Goal: Task Accomplishment & Management: Complete application form

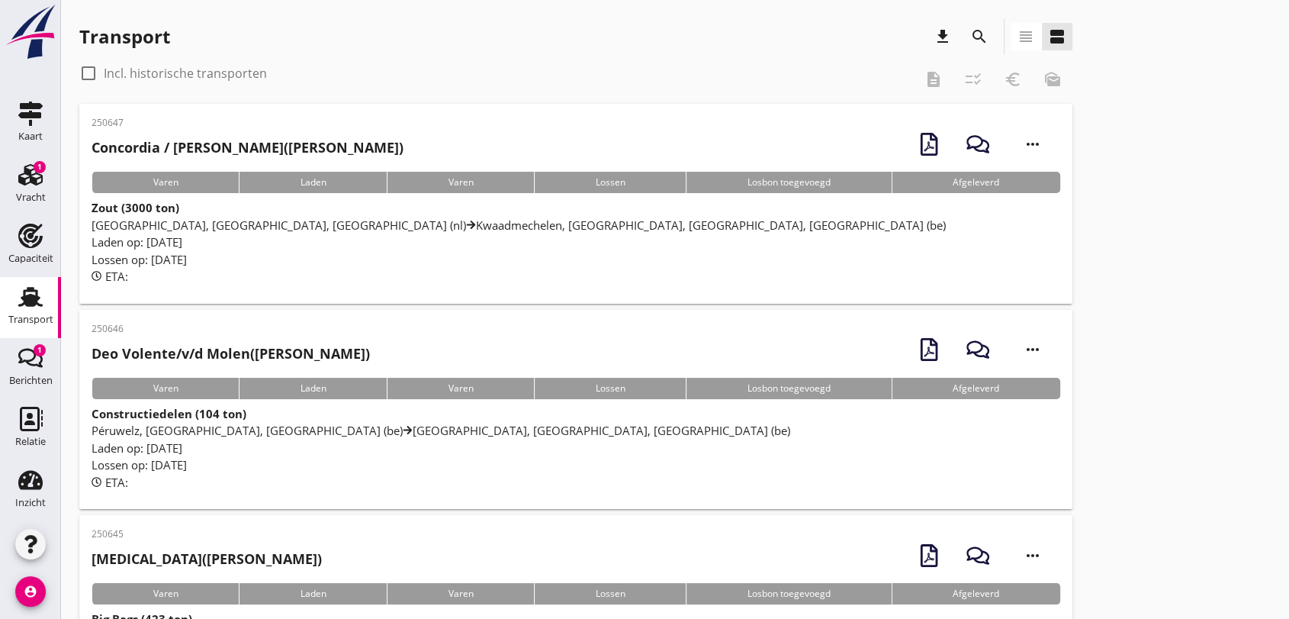
click at [24, 302] on use at bounding box center [30, 297] width 24 height 20
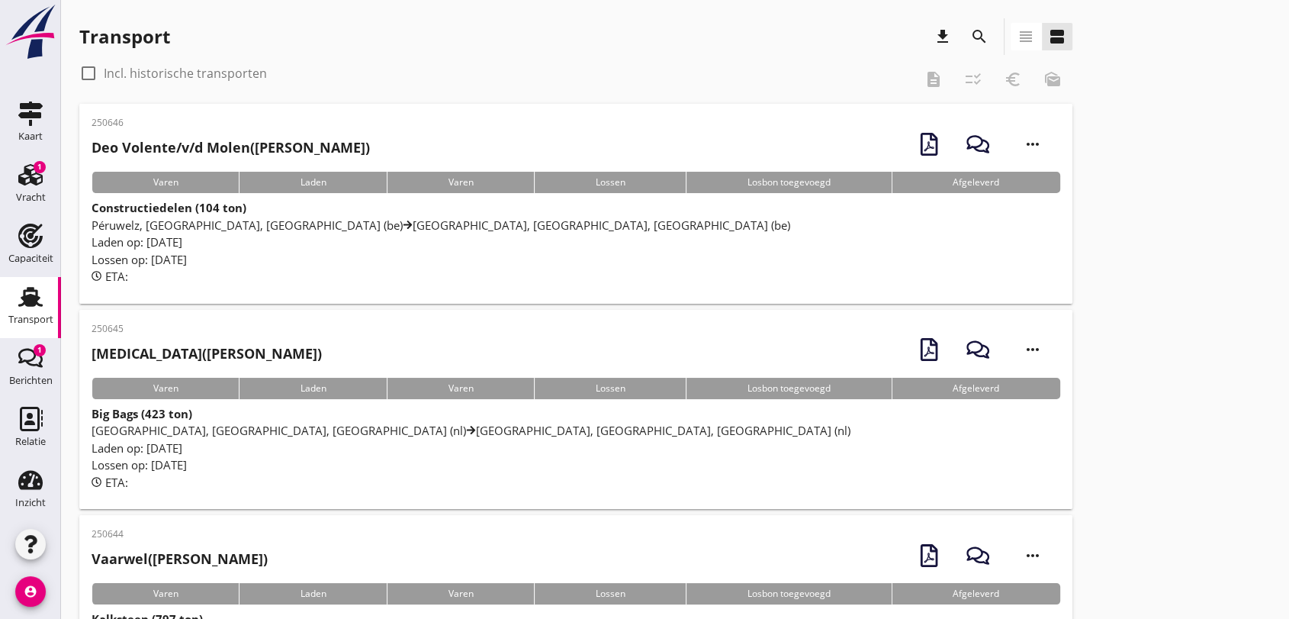
click at [976, 28] on icon "search" at bounding box center [979, 36] width 18 height 18
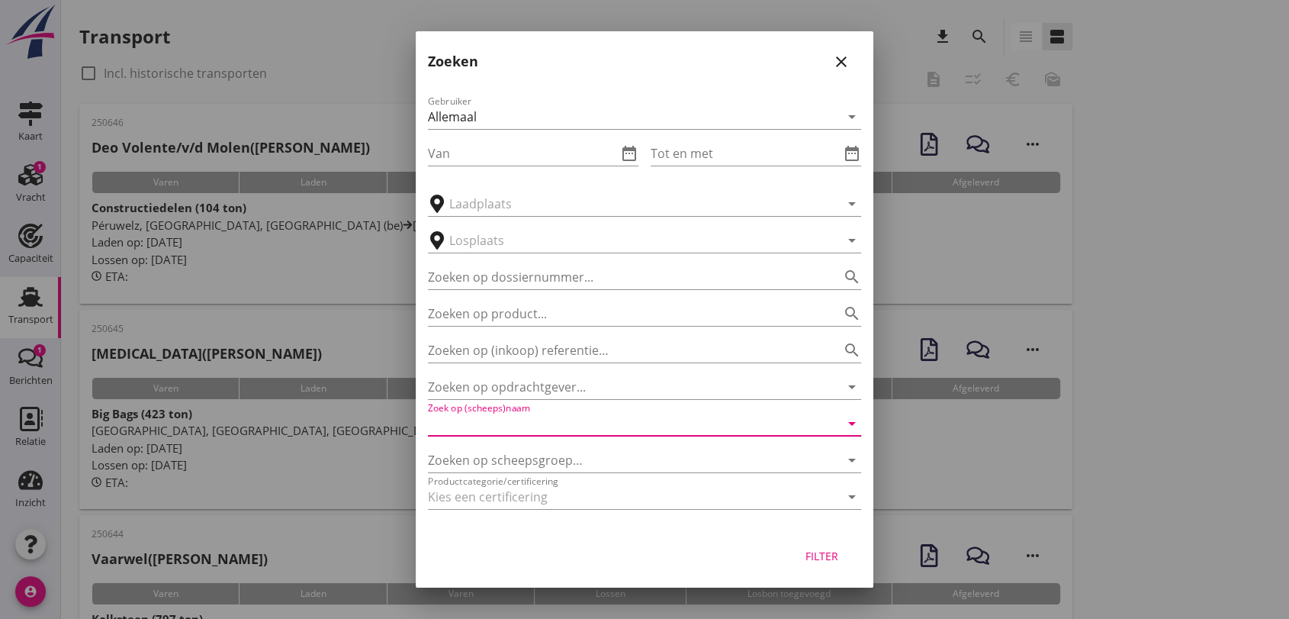
click at [567, 415] on input "Zoek op (scheeps)naam" at bounding box center [623, 423] width 391 height 24
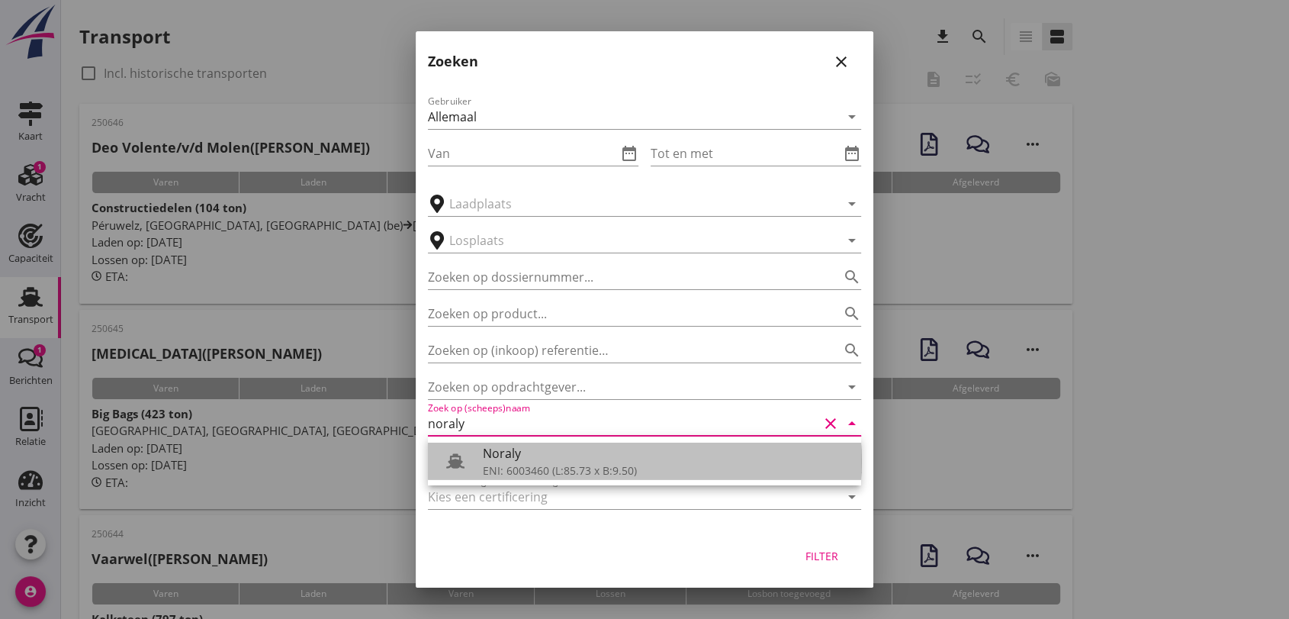
click at [567, 465] on div "ENI: 6003460 (L:85.73 x B:9.50)" at bounding box center [666, 470] width 366 height 16
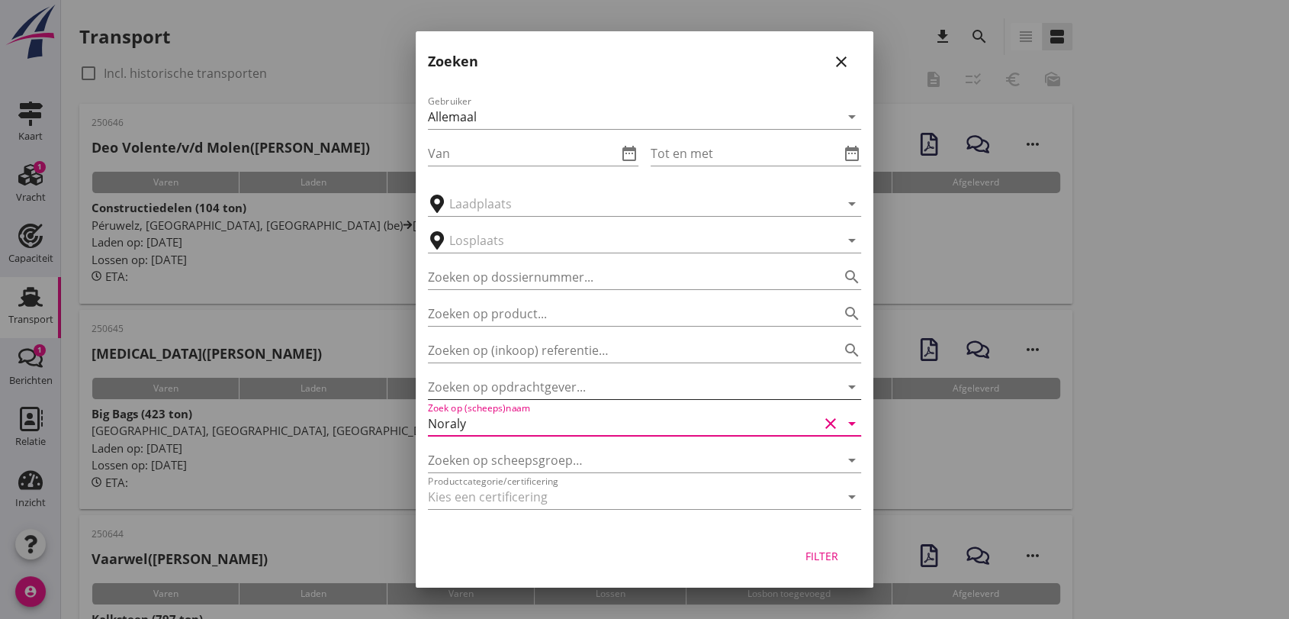
type input "Noraly"
click at [583, 381] on input "Zoeken op opdrachtgever..." at bounding box center [623, 387] width 391 height 24
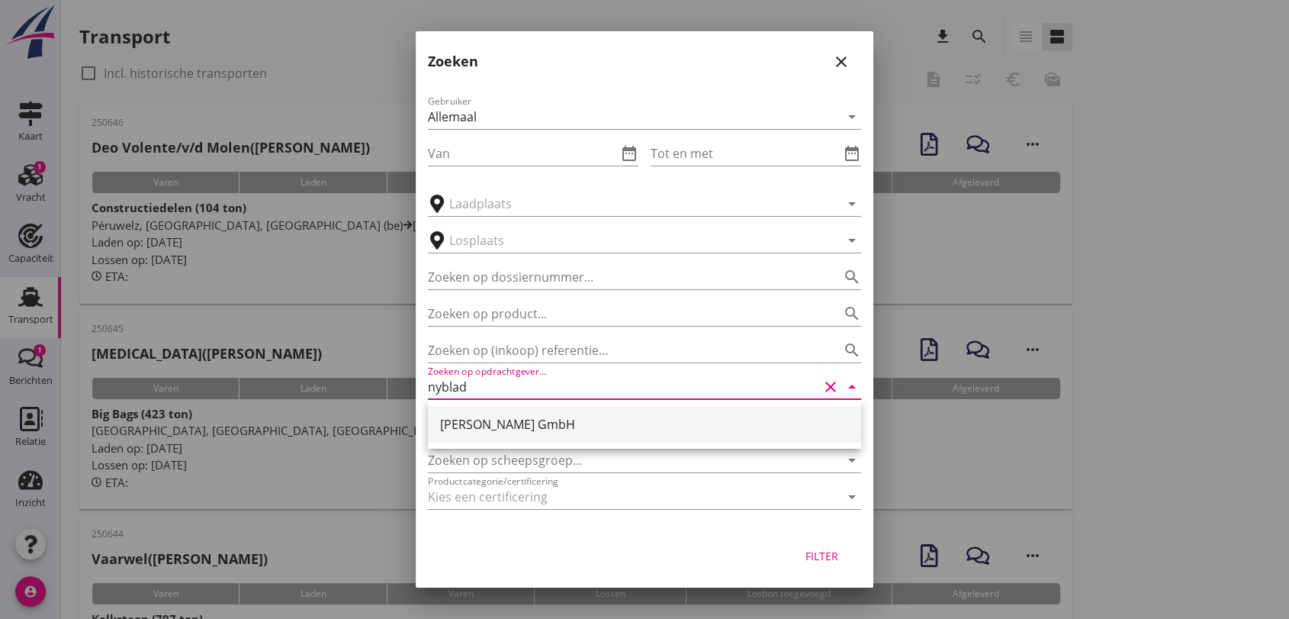
click at [538, 430] on div "[PERSON_NAME] GmbH" at bounding box center [644, 424] width 409 height 18
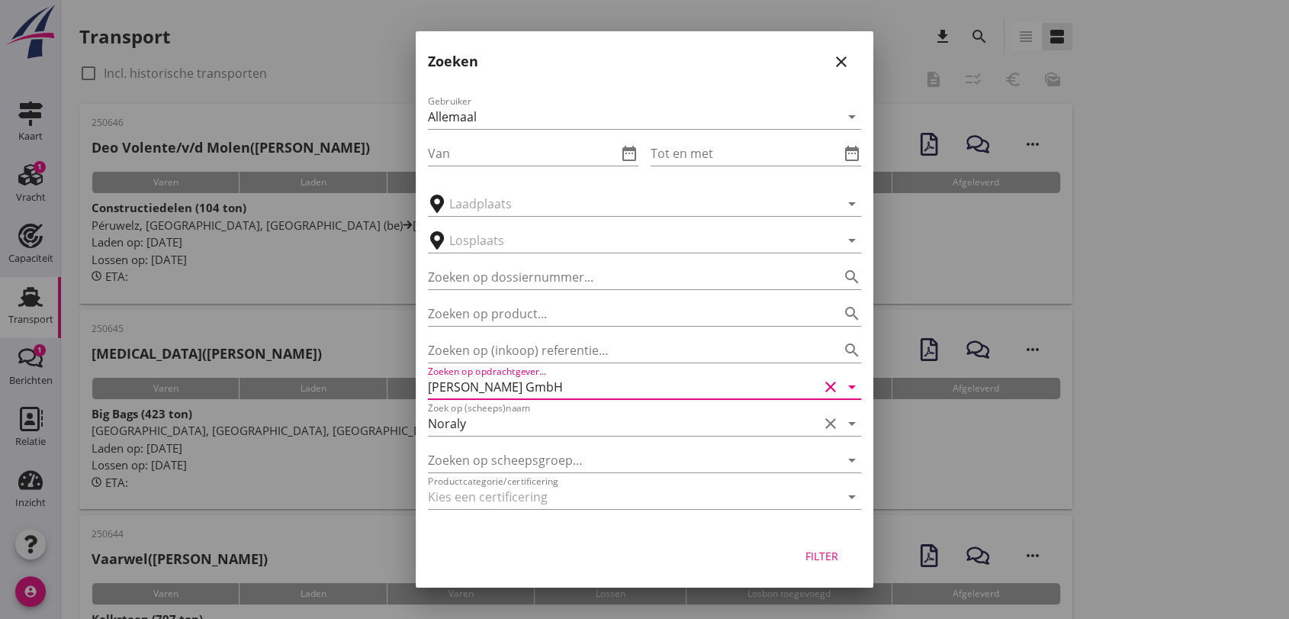
type input "[PERSON_NAME] GmbH"
click at [812, 554] on div "Filter" at bounding box center [821, 556] width 43 height 16
type input "Noraly"
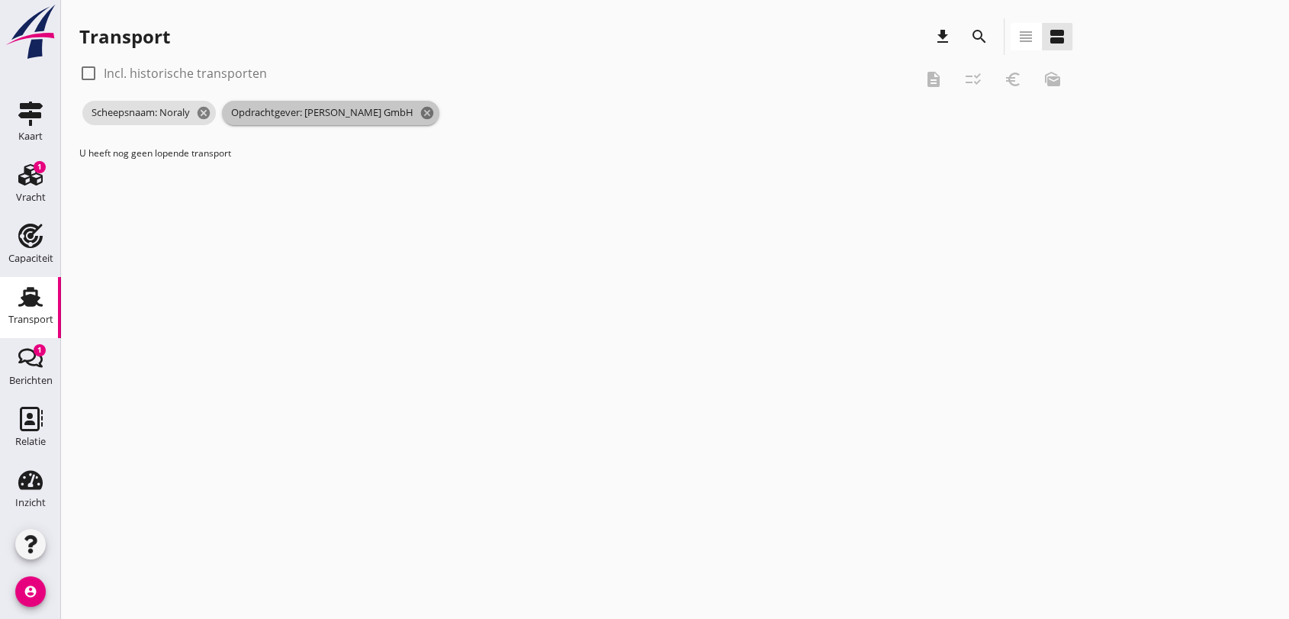
drag, startPoint x: 419, startPoint y: 108, endPoint x: 323, endPoint y: 111, distance: 95.4
click at [420, 108] on icon "cancel" at bounding box center [427, 112] width 15 height 15
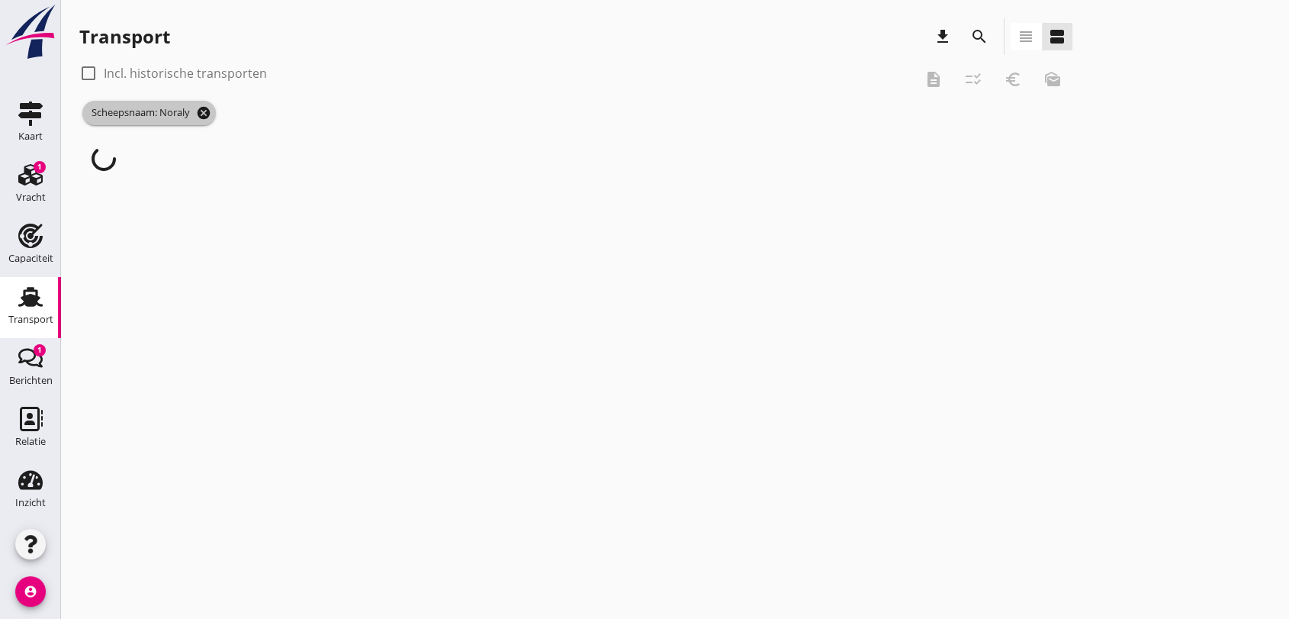
click at [204, 105] on icon "cancel" at bounding box center [203, 112] width 15 height 15
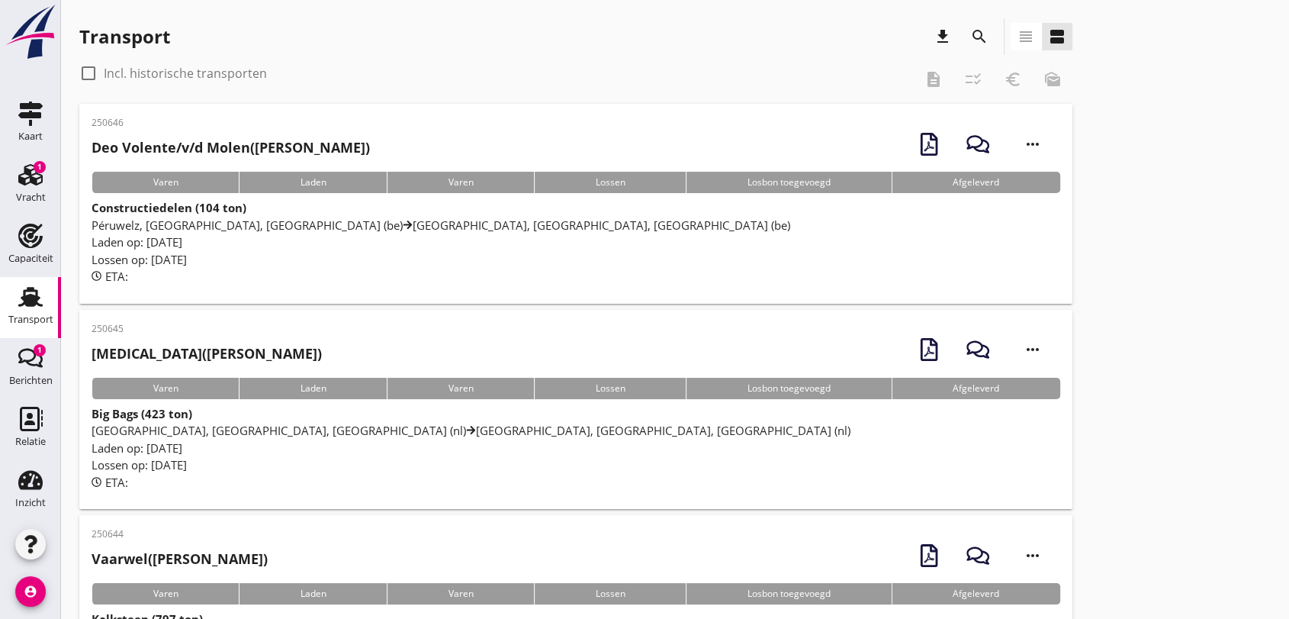
click at [323, 220] on span "Péruwelz, [GEOGRAPHIC_DATA], [GEOGRAPHIC_DATA] (be) [GEOGRAPHIC_DATA], [GEOGRAP…" at bounding box center [441, 224] width 699 height 15
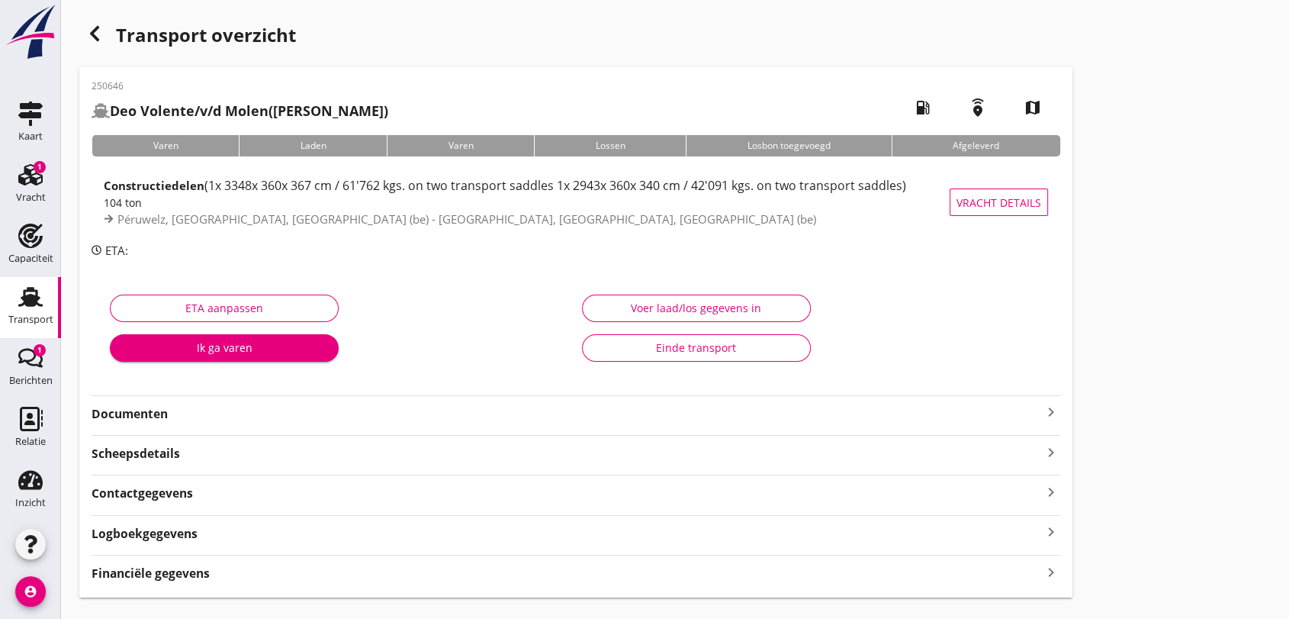
click at [26, 294] on icon "Transport" at bounding box center [30, 297] width 24 height 24
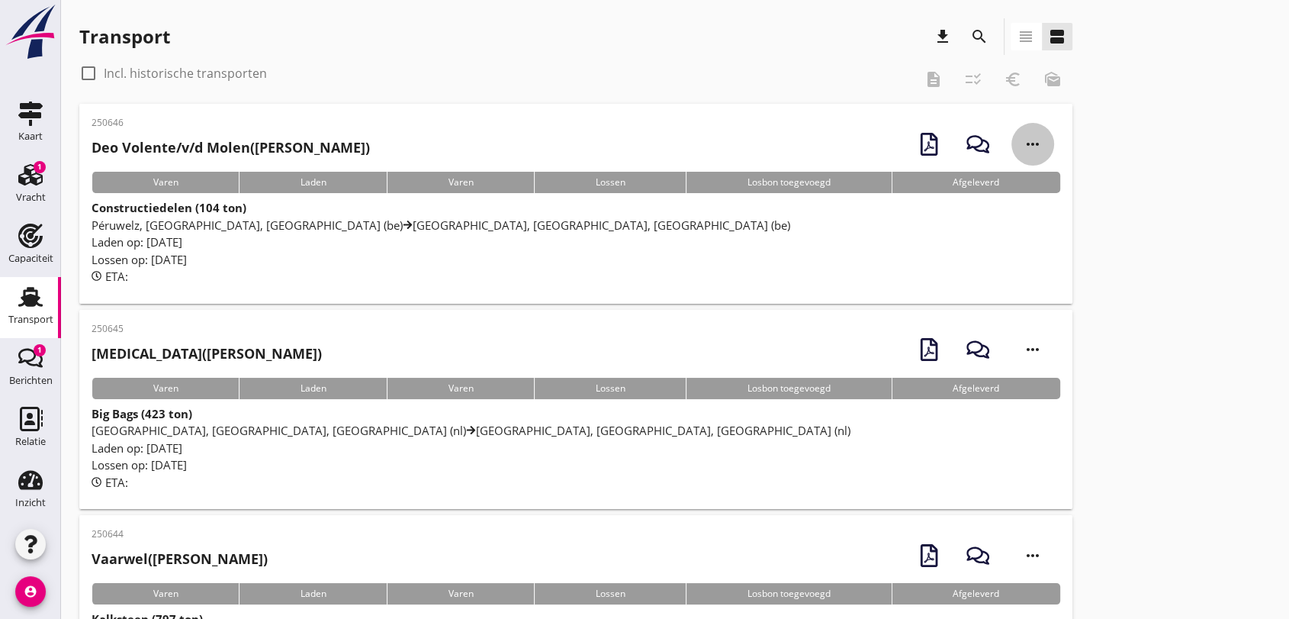
click at [1030, 146] on icon "more_horiz" at bounding box center [1032, 144] width 43 height 43
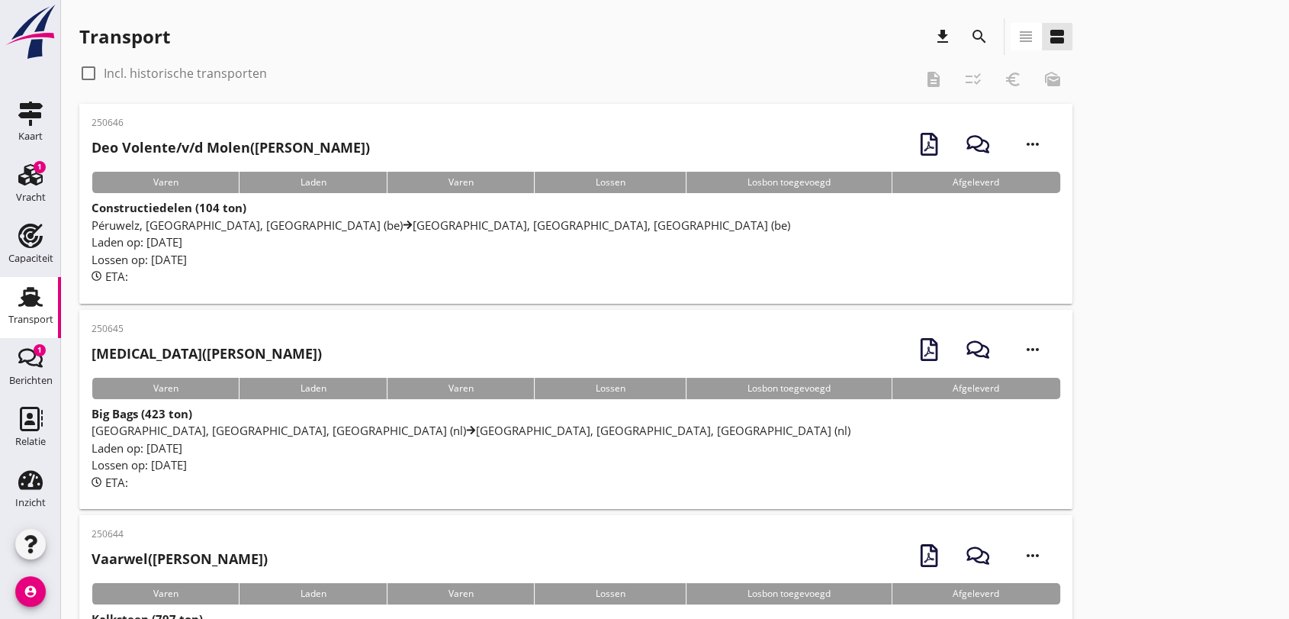
click at [21, 292] on icon "Transport" at bounding box center [30, 297] width 24 height 24
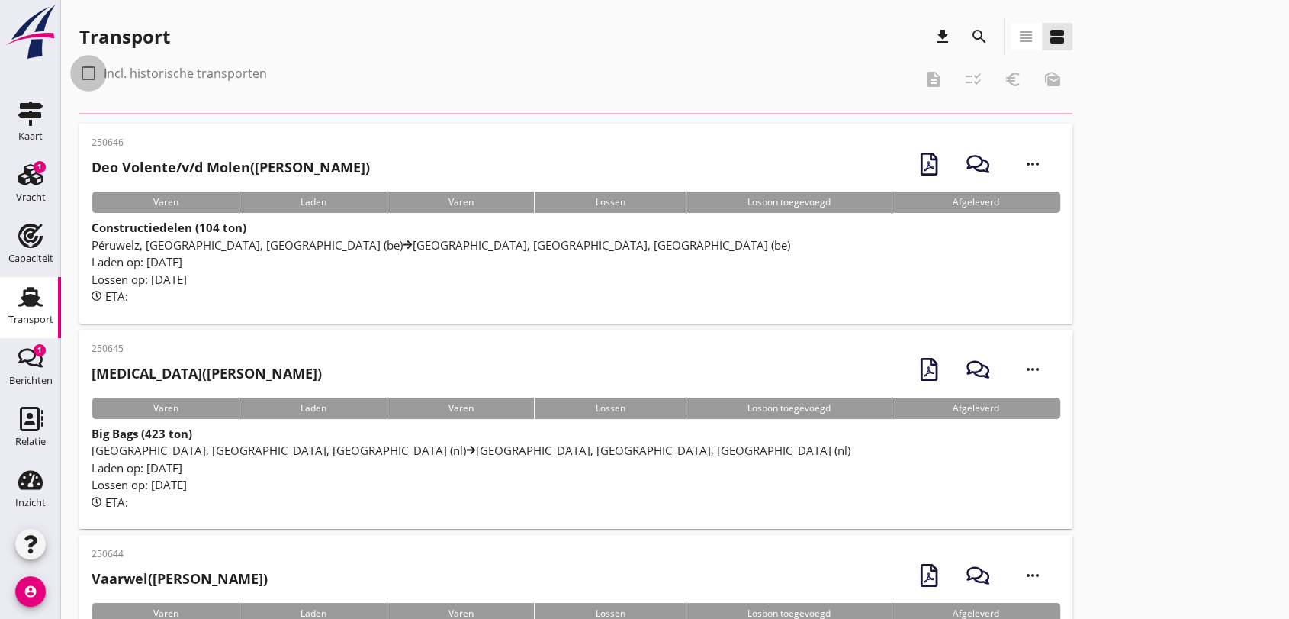
click at [88, 73] on div at bounding box center [89, 73] width 26 height 26
checkbox input "true"
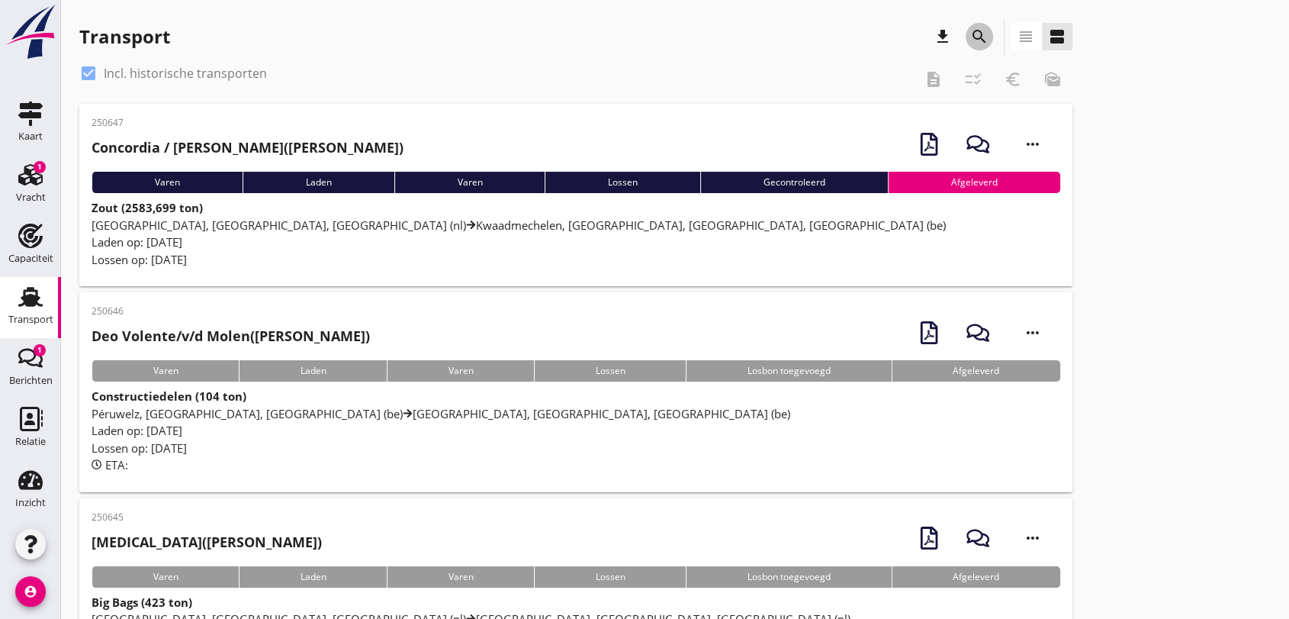
click at [979, 31] on icon "search" at bounding box center [979, 36] width 18 height 18
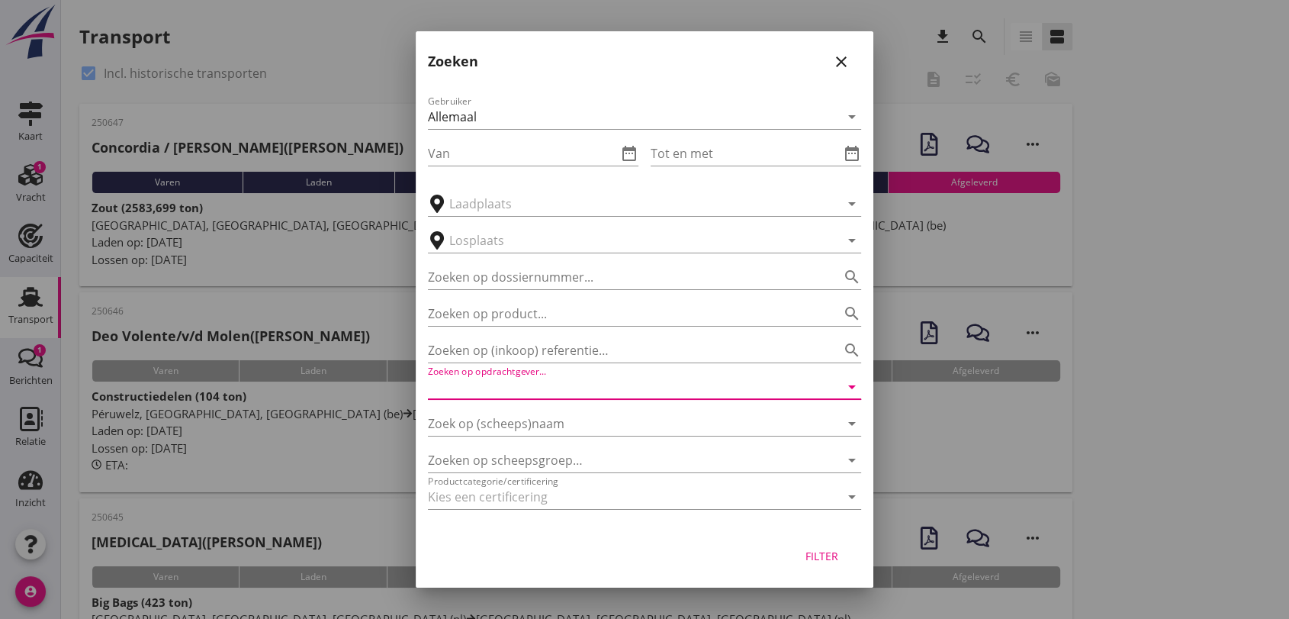
click at [550, 386] on input "Zoeken op opdrachtgever..." at bounding box center [623, 387] width 391 height 24
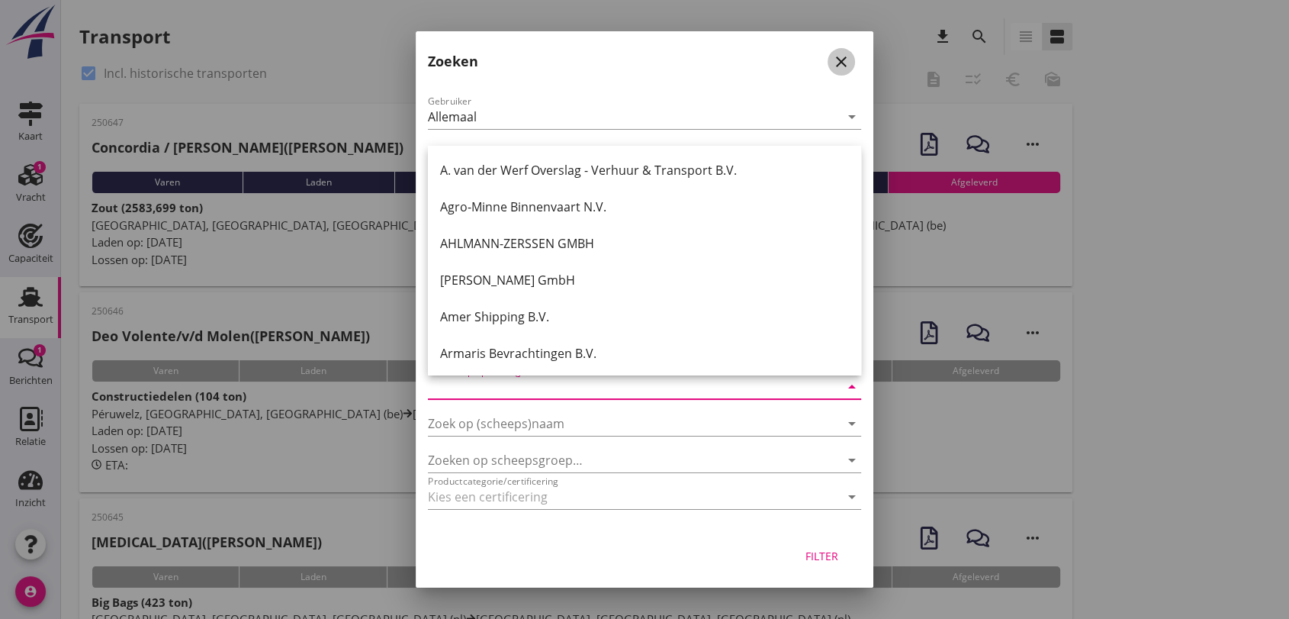
click at [836, 56] on icon "close" at bounding box center [841, 62] width 18 height 18
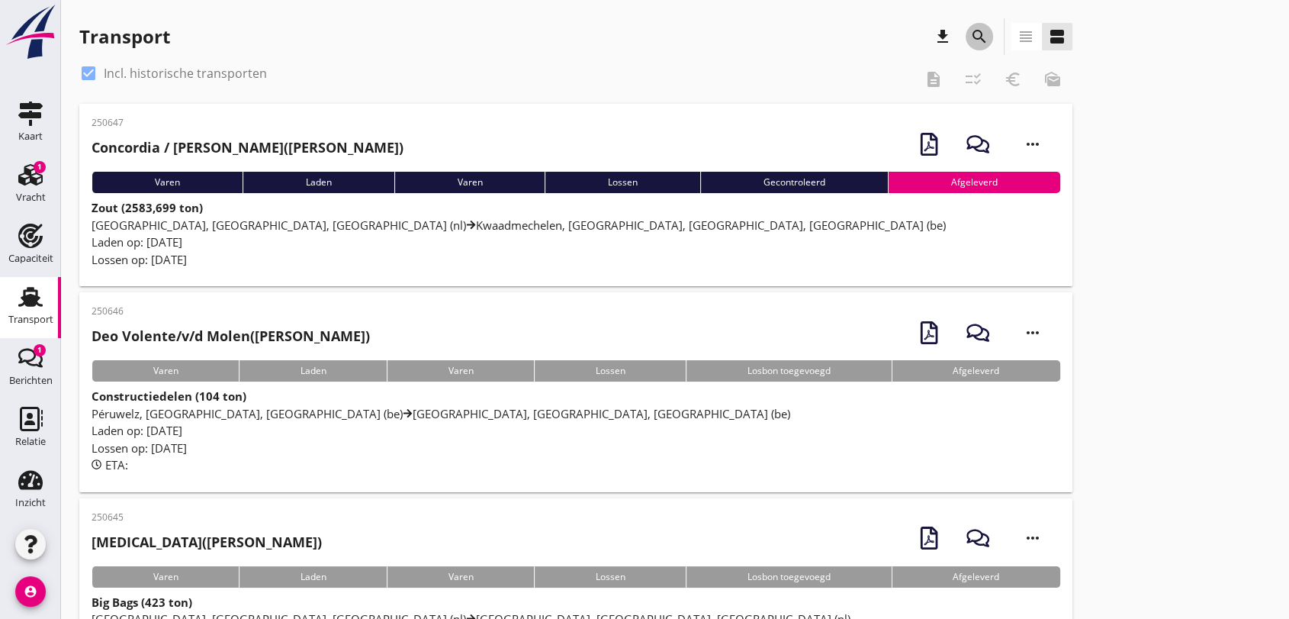
click at [976, 35] on icon "search" at bounding box center [979, 36] width 18 height 18
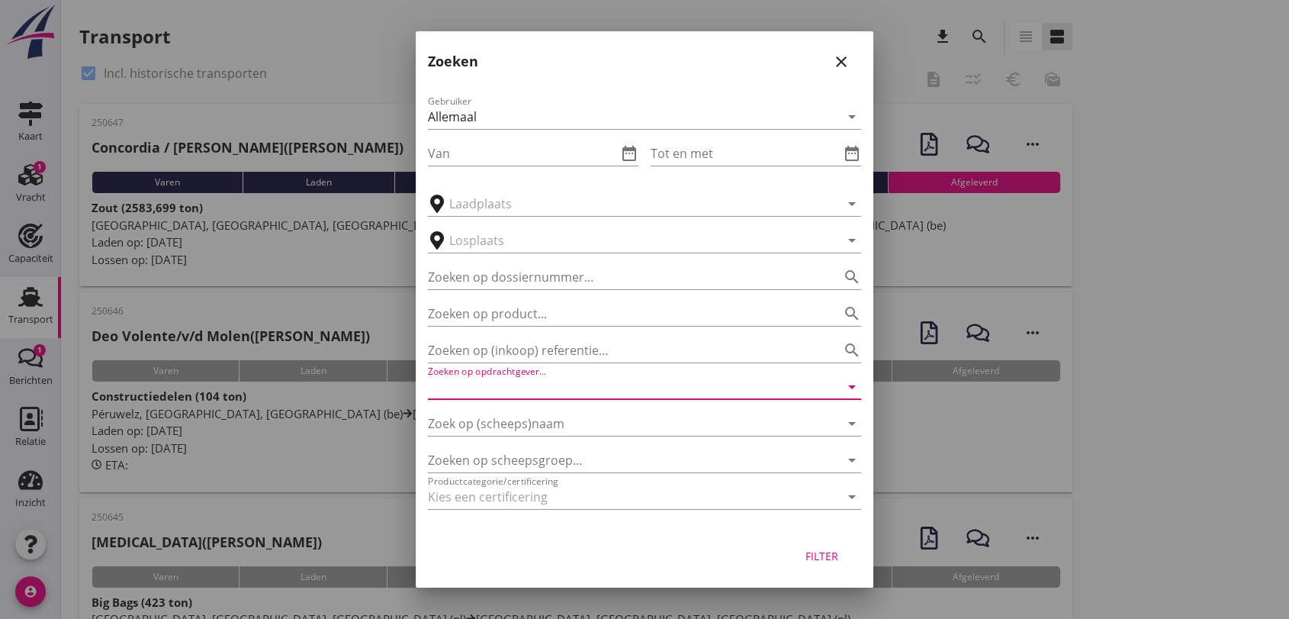
click at [555, 392] on input "Zoeken op opdrachtgever..." at bounding box center [623, 387] width 391 height 24
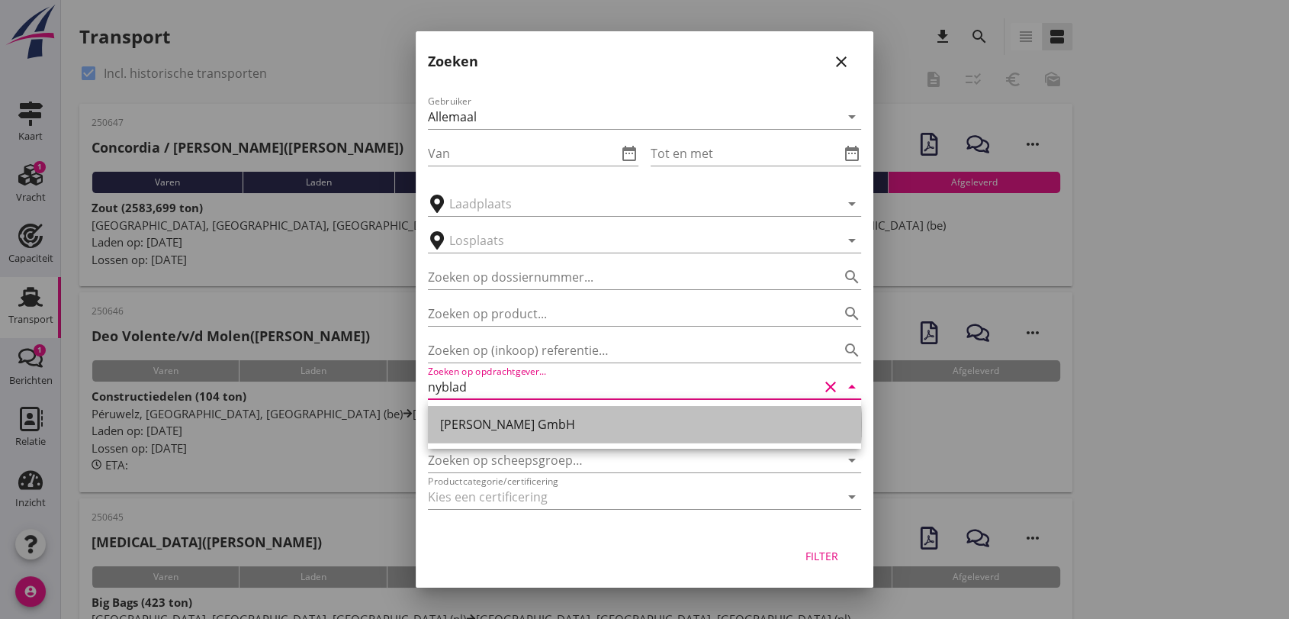
click at [477, 431] on div "[PERSON_NAME] GmbH" at bounding box center [644, 424] width 409 height 18
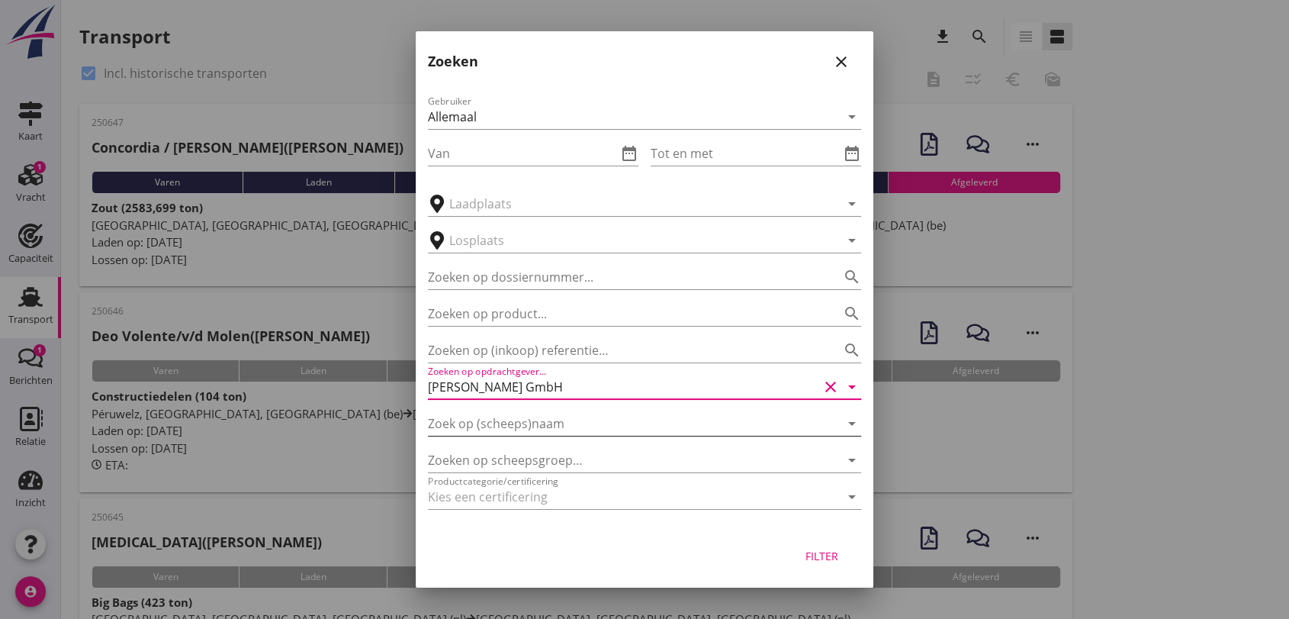
type input "[PERSON_NAME] GmbH"
click at [506, 419] on input "Zoek op (scheeps)naam" at bounding box center [623, 423] width 391 height 24
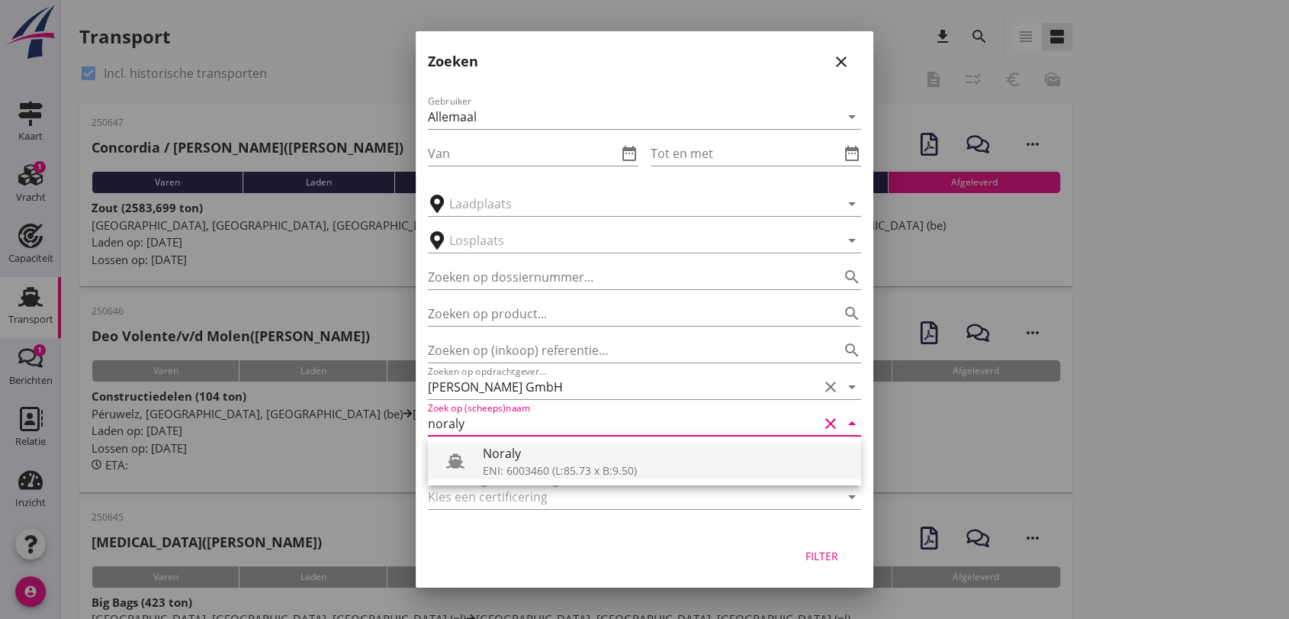
click at [606, 465] on div "ENI: 6003460 (L:85.73 x B:9.50)" at bounding box center [666, 470] width 366 height 16
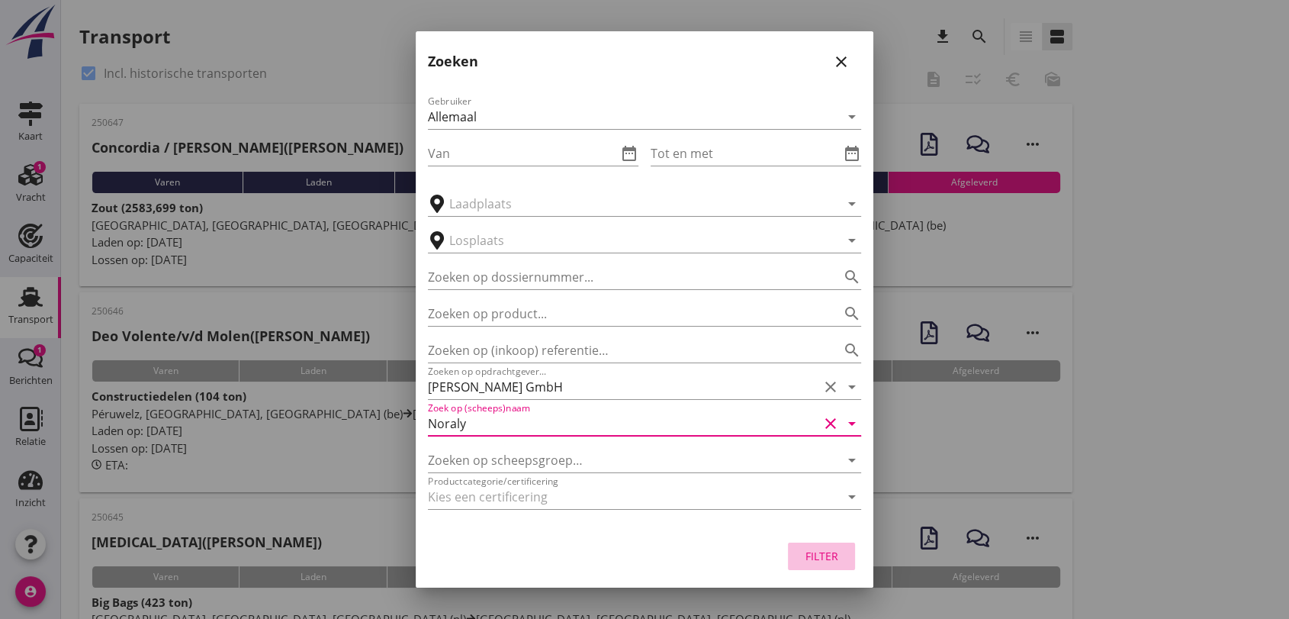
click at [815, 551] on div "Filter" at bounding box center [821, 556] width 43 height 16
type input "Noraly"
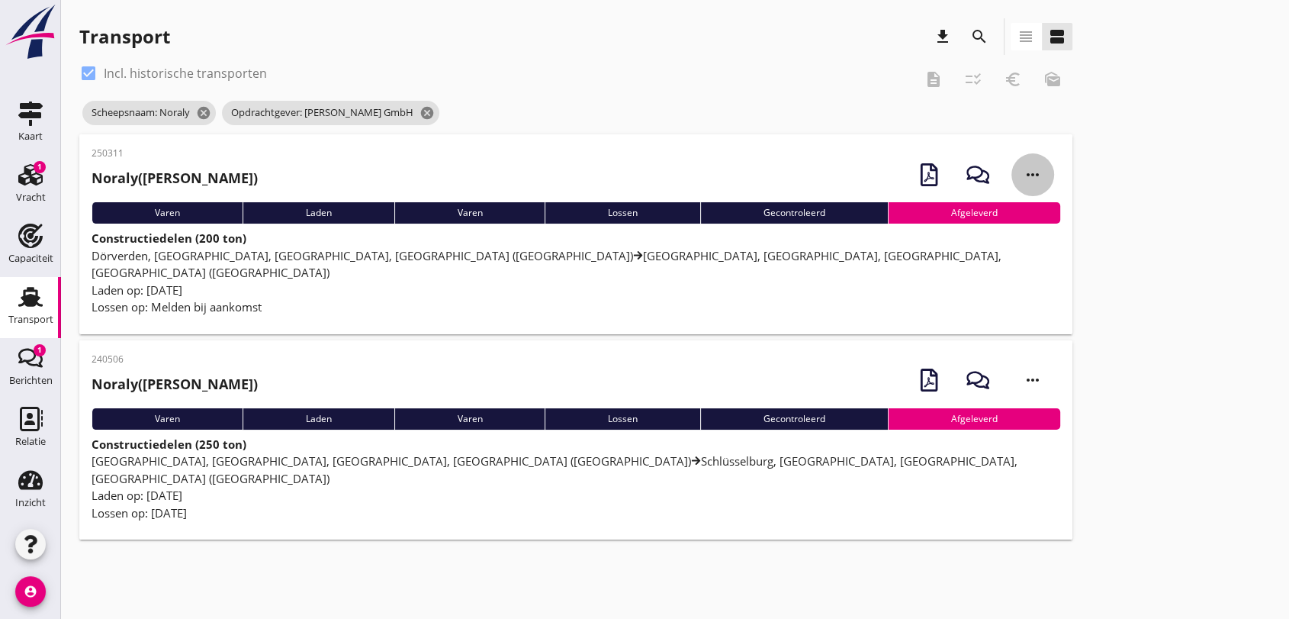
click at [1030, 172] on icon "more_horiz" at bounding box center [1032, 174] width 43 height 43
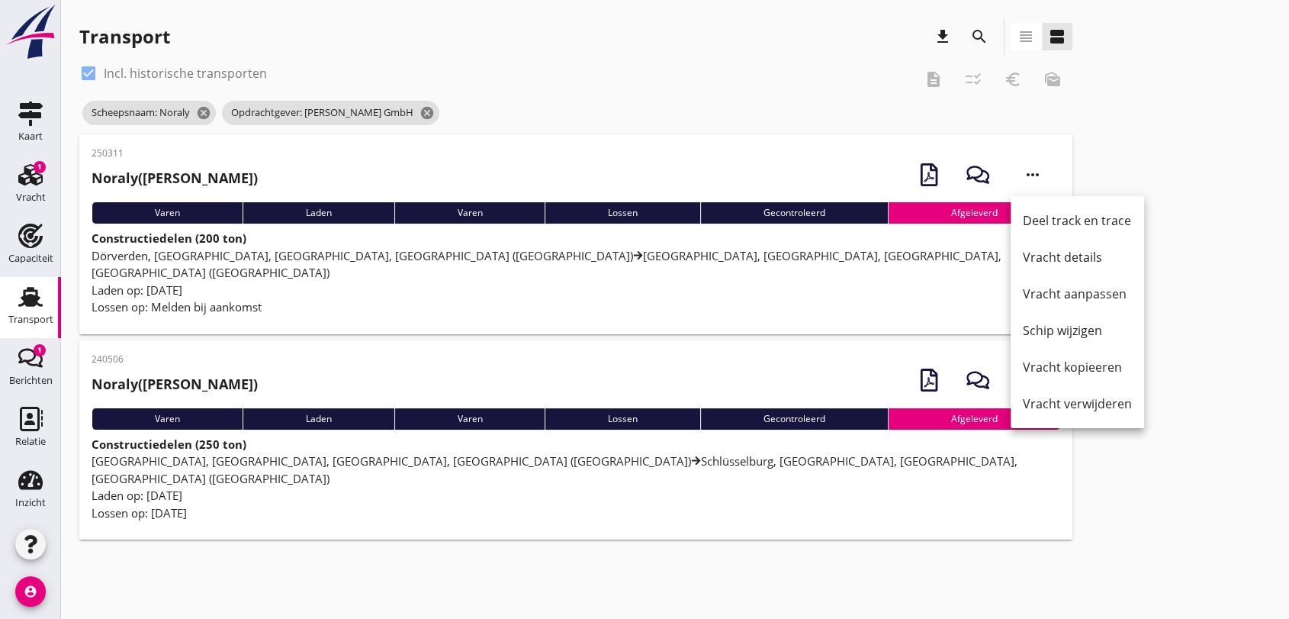
click at [1169, 303] on div "250311 Noraly ([PERSON_NAME]) more_horiz Varen Laden Varen Lossen Gecontroleerd…" at bounding box center [674, 339] width 1191 height 411
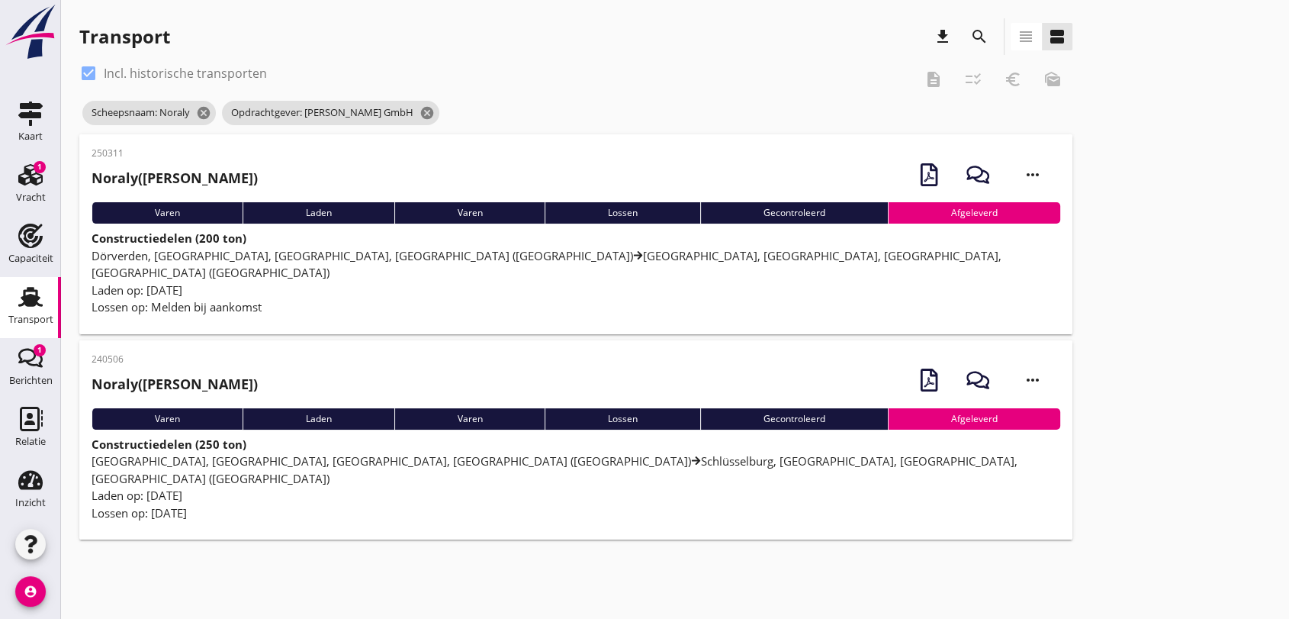
click at [312, 453] on span "[GEOGRAPHIC_DATA], [GEOGRAPHIC_DATA], [GEOGRAPHIC_DATA], [GEOGRAPHIC_DATA] ([GE…" at bounding box center [555, 469] width 926 height 33
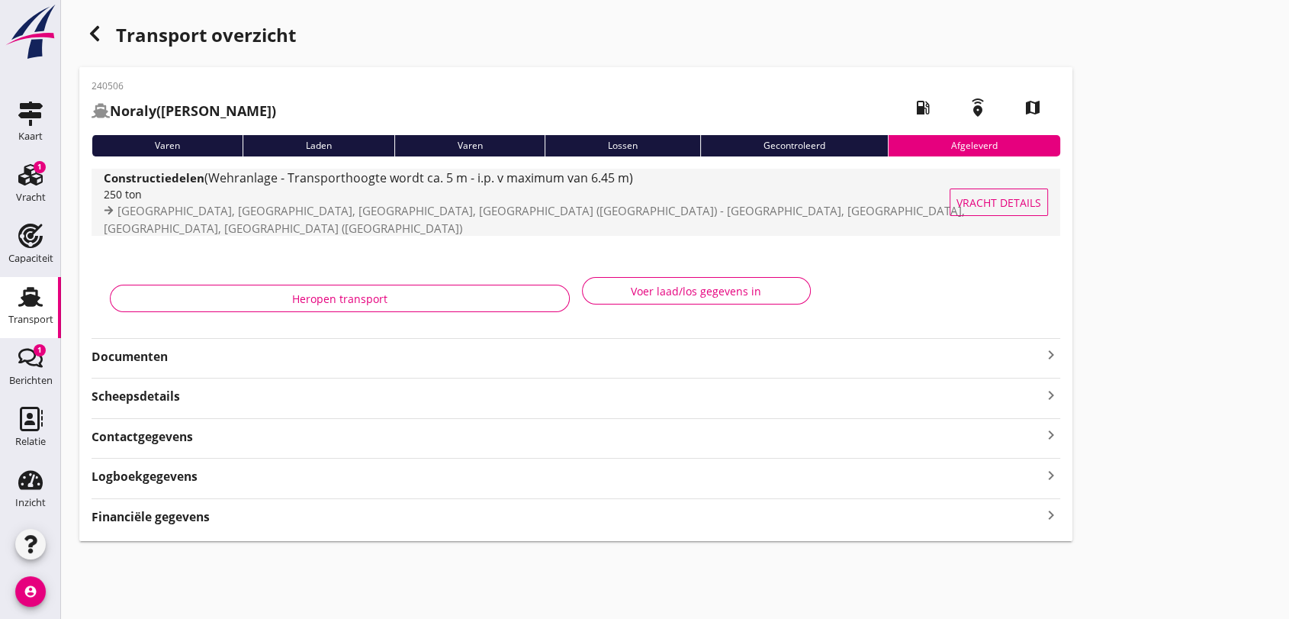
click at [410, 186] on span "(Wehranlage - Transporthoogte wordt ca. 5 m - i.p. v maximum van 6.45 m)" at bounding box center [418, 177] width 429 height 17
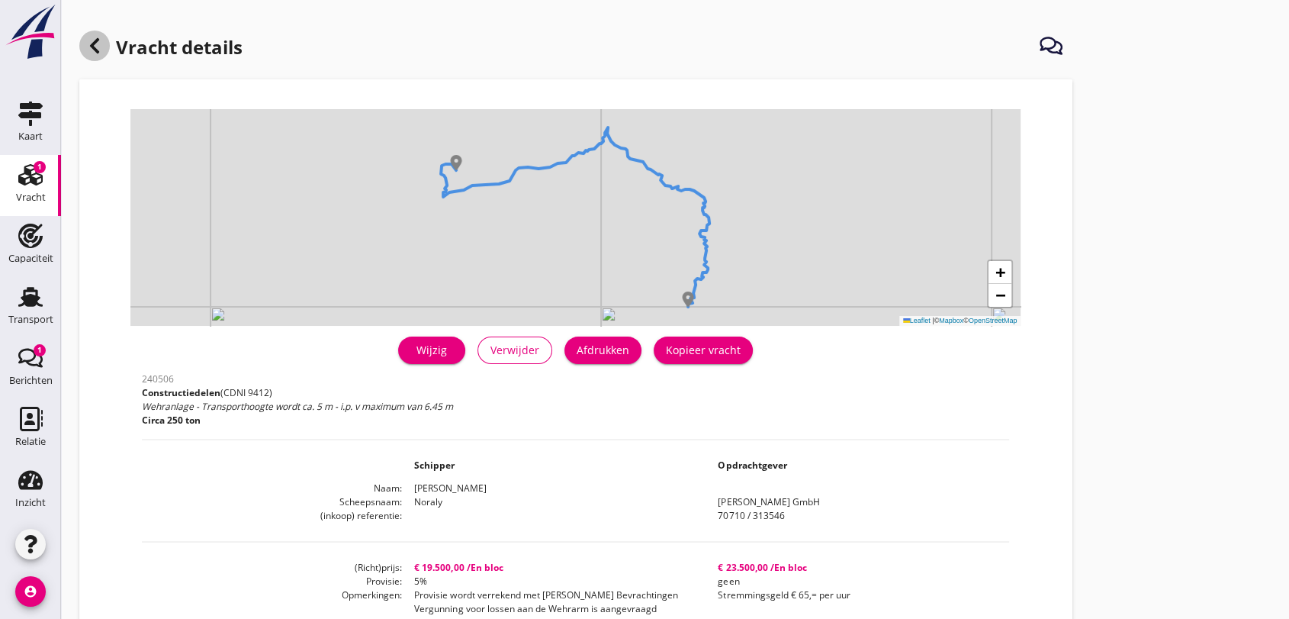
click at [95, 50] on use at bounding box center [94, 45] width 9 height 15
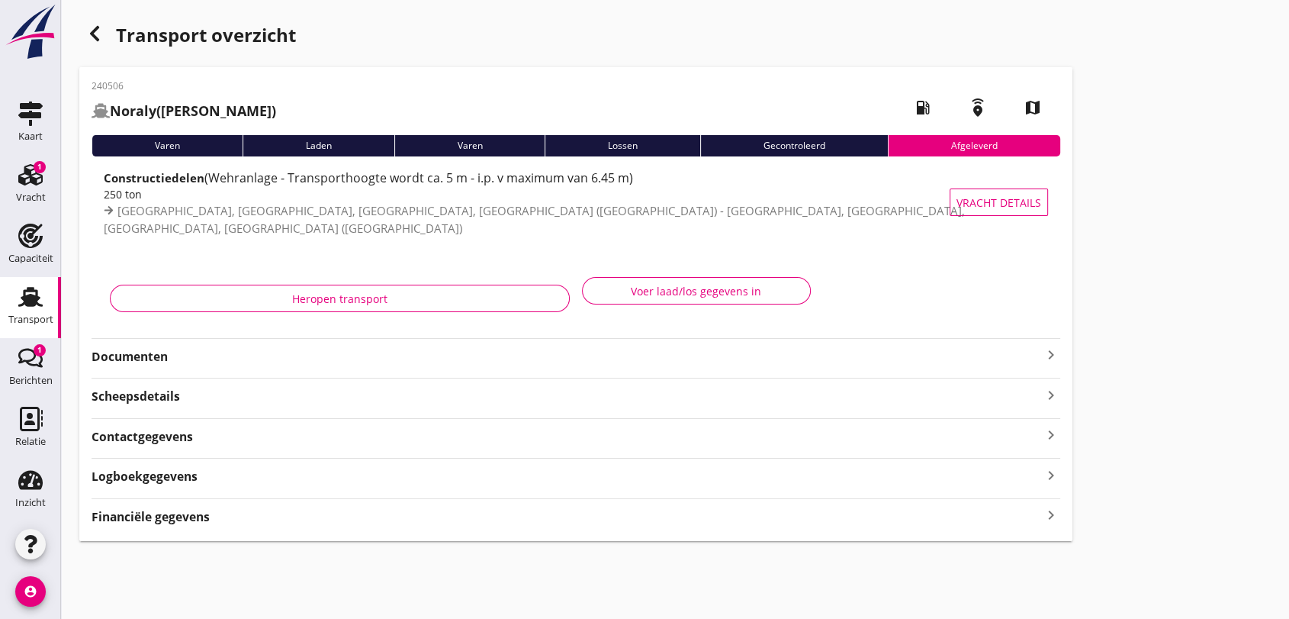
click at [97, 37] on use "button" at bounding box center [94, 33] width 9 height 15
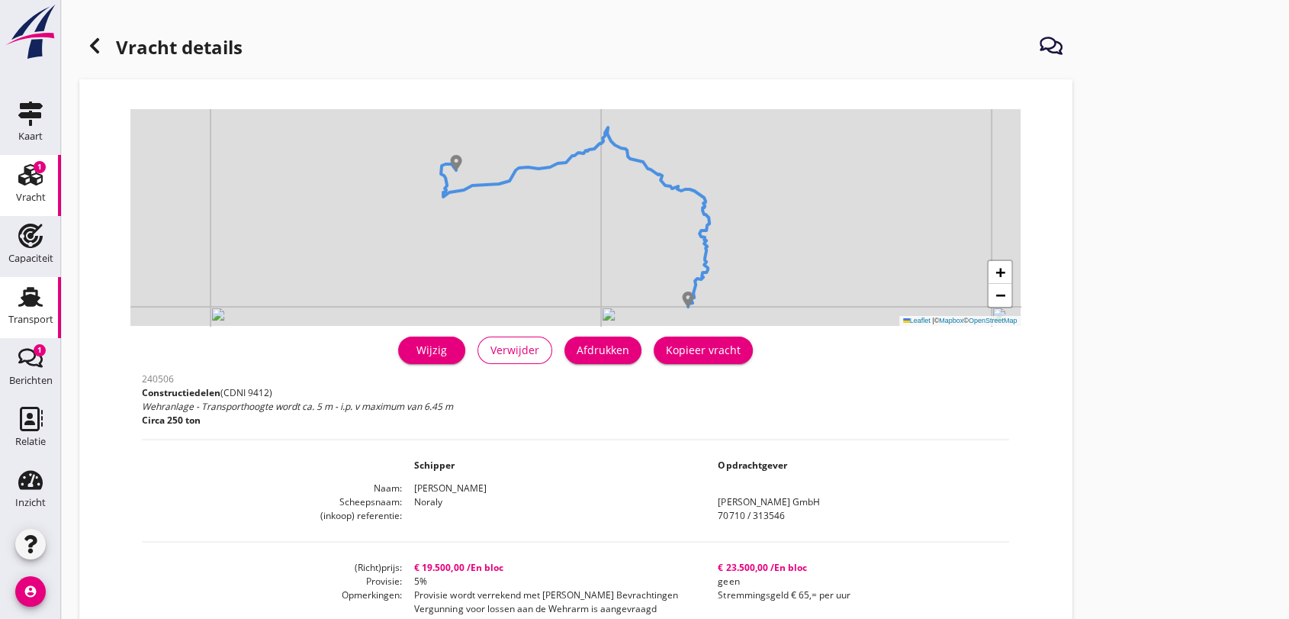
click at [24, 291] on use at bounding box center [30, 297] width 24 height 20
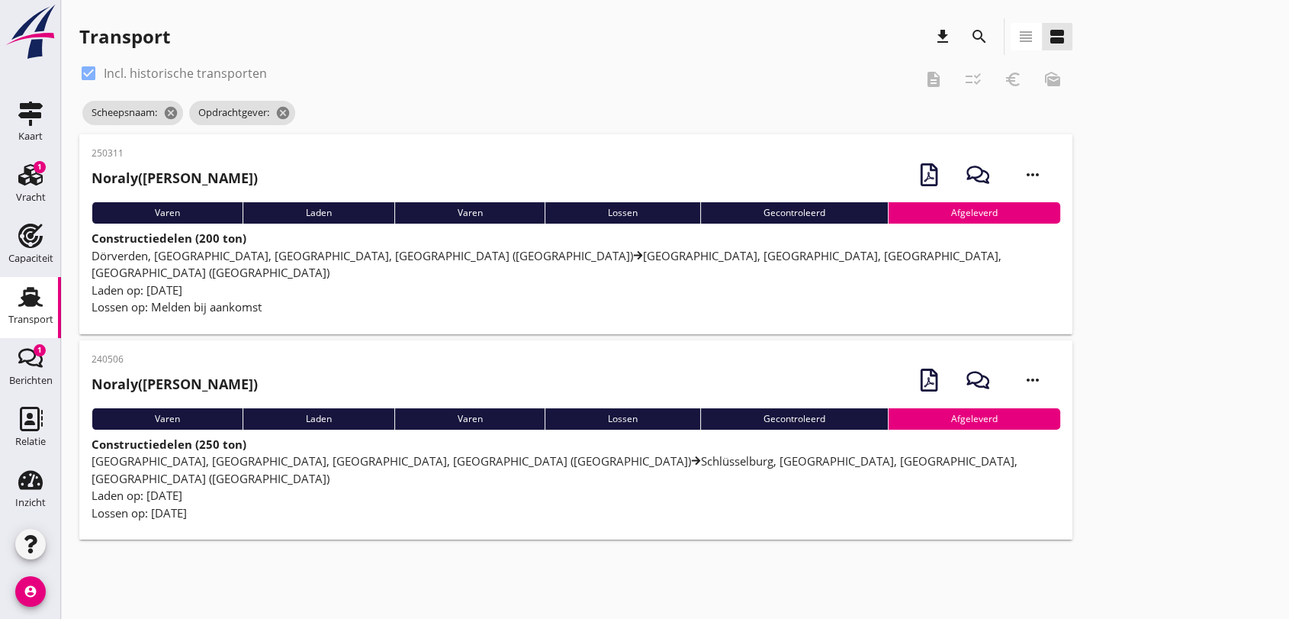
click at [400, 248] on span "Dörverden, [GEOGRAPHIC_DATA], [GEOGRAPHIC_DATA], [GEOGRAPHIC_DATA] (de) [GEOGRA…" at bounding box center [547, 264] width 910 height 33
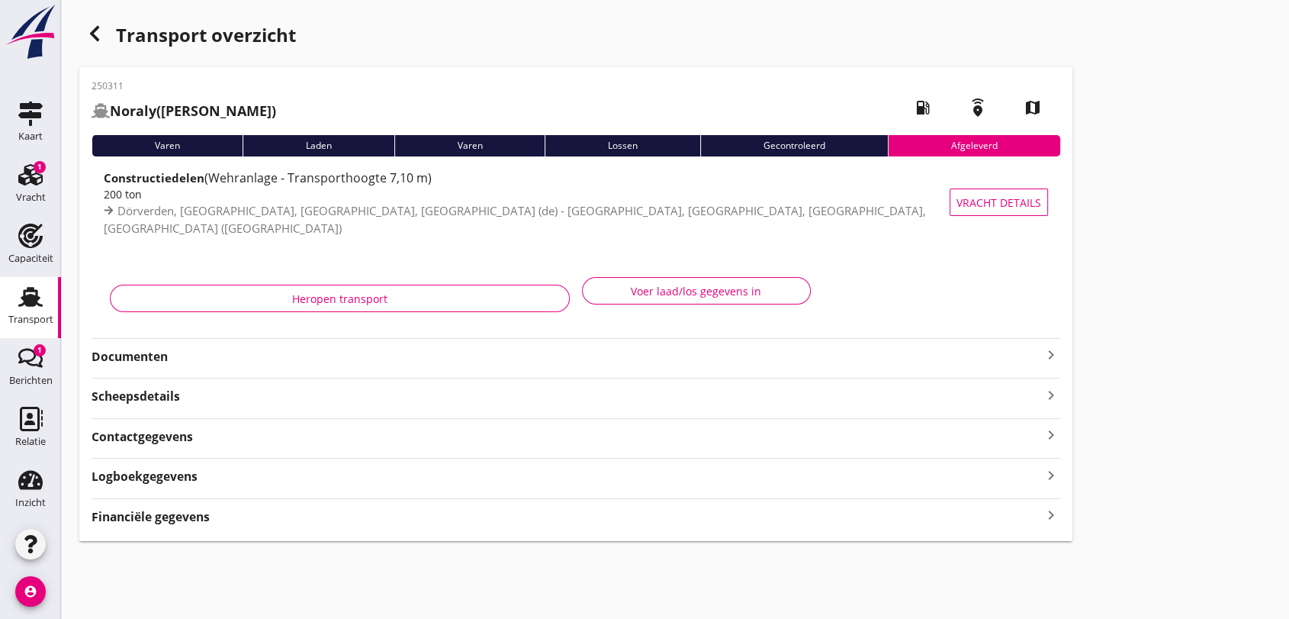
click at [97, 31] on icon "button" at bounding box center [94, 33] width 18 height 18
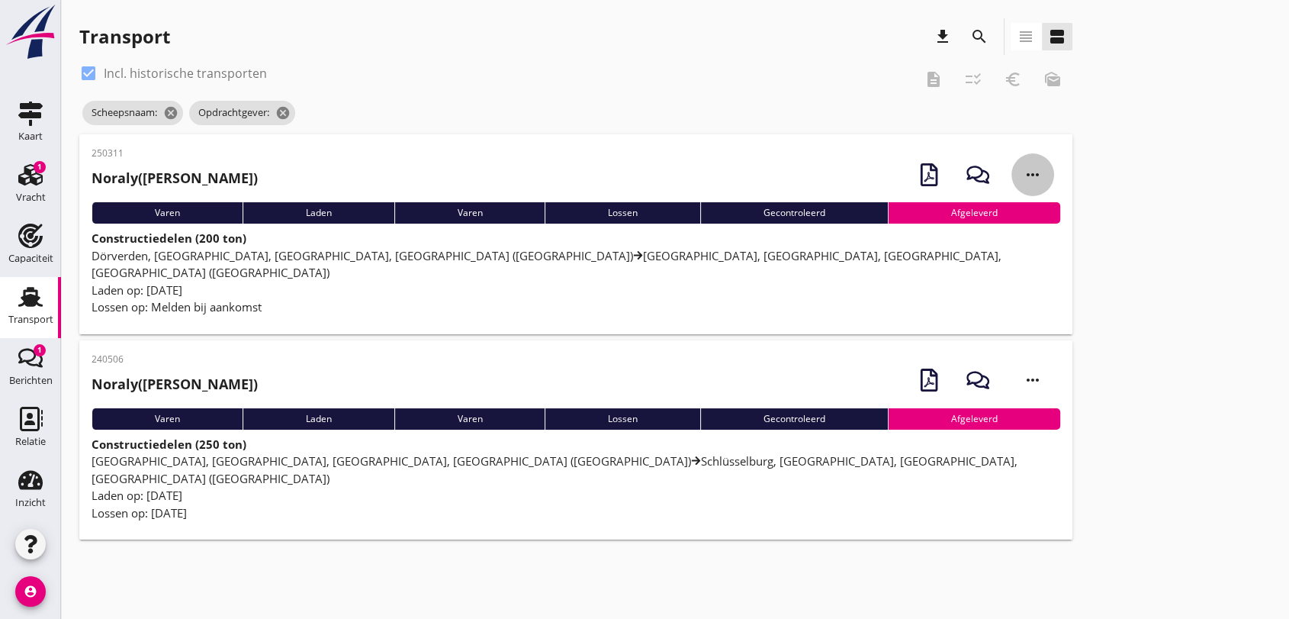
click at [1033, 172] on icon "more_horiz" at bounding box center [1032, 174] width 43 height 43
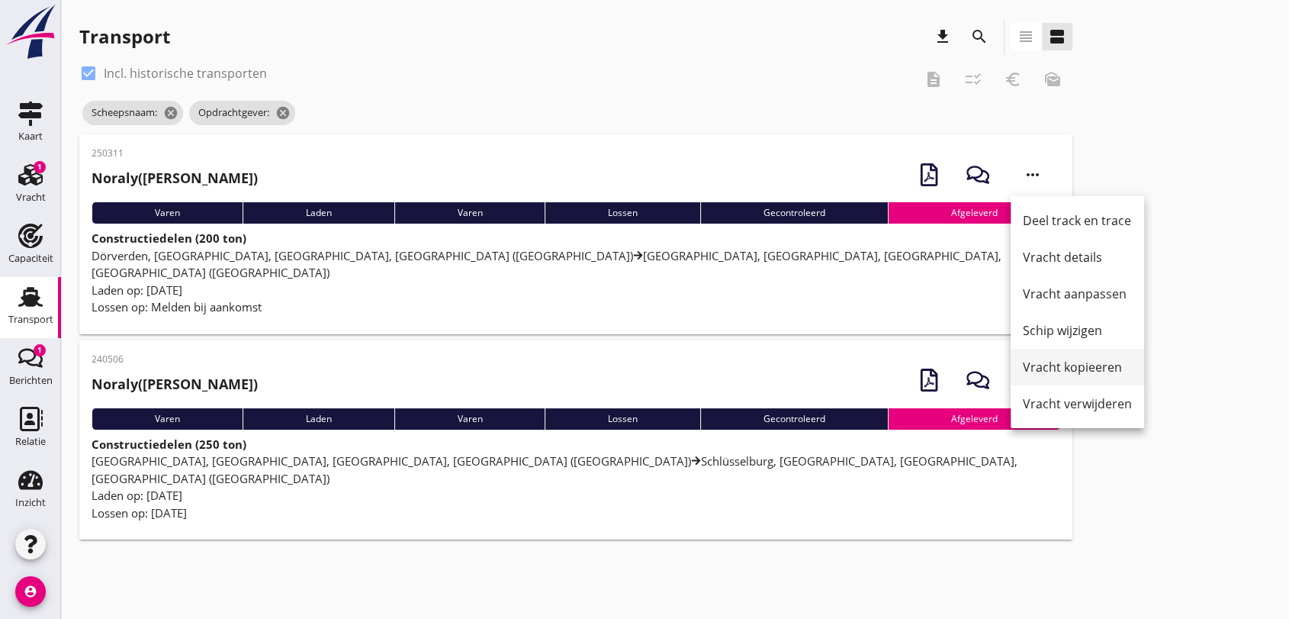
click at [1069, 368] on div "Vracht kopieeren" at bounding box center [1077, 367] width 109 height 18
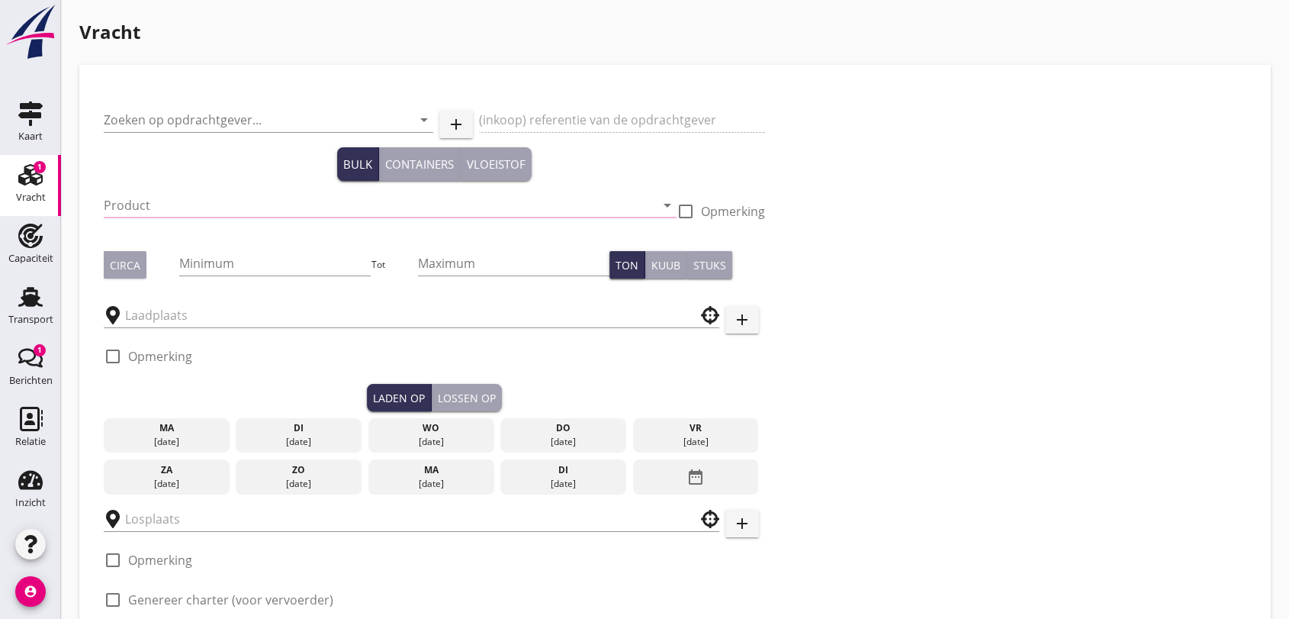
type input "[PERSON_NAME] GmbH"
type input "70710 / 314807"
type input "Constructiedelen (9412)"
checkbox input "true"
type input "200"
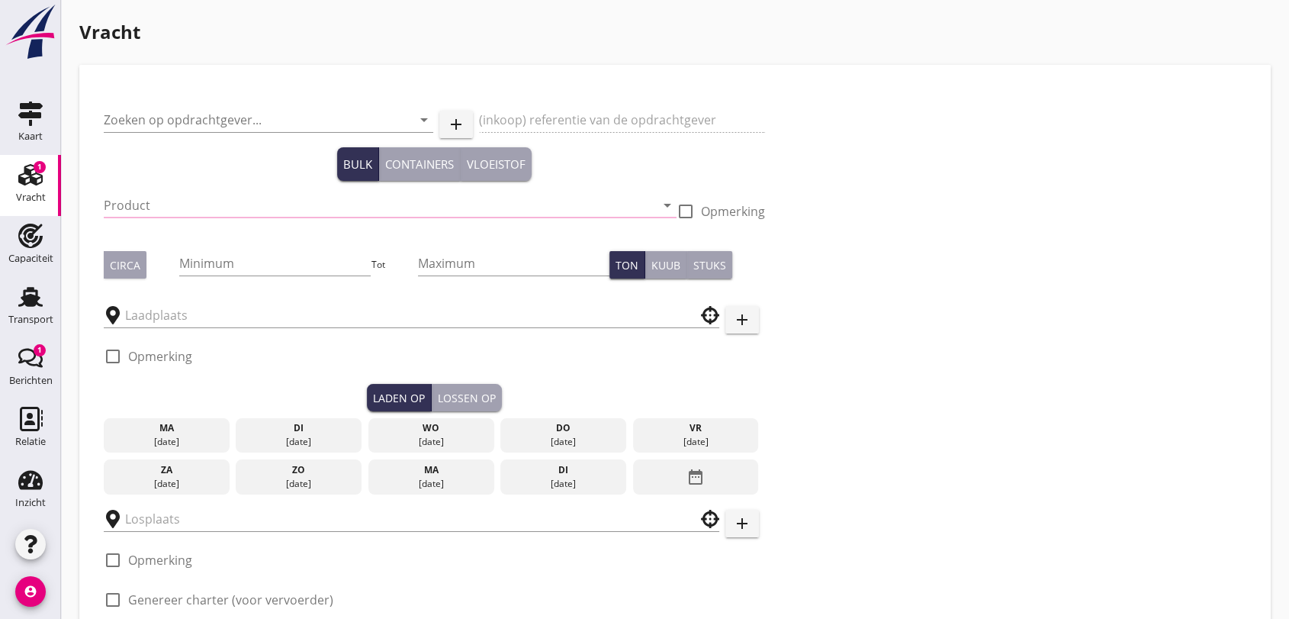
type input "Dörverden, [GEOGRAPHIC_DATA], [GEOGRAPHIC_DATA], [GEOGRAPHIC_DATA]"
checkbox input "true"
type input "[GEOGRAPHIC_DATA], [GEOGRAPHIC_DATA], [GEOGRAPHIC_DATA], [GEOGRAPHIC_DATA]"
checkbox input "true"
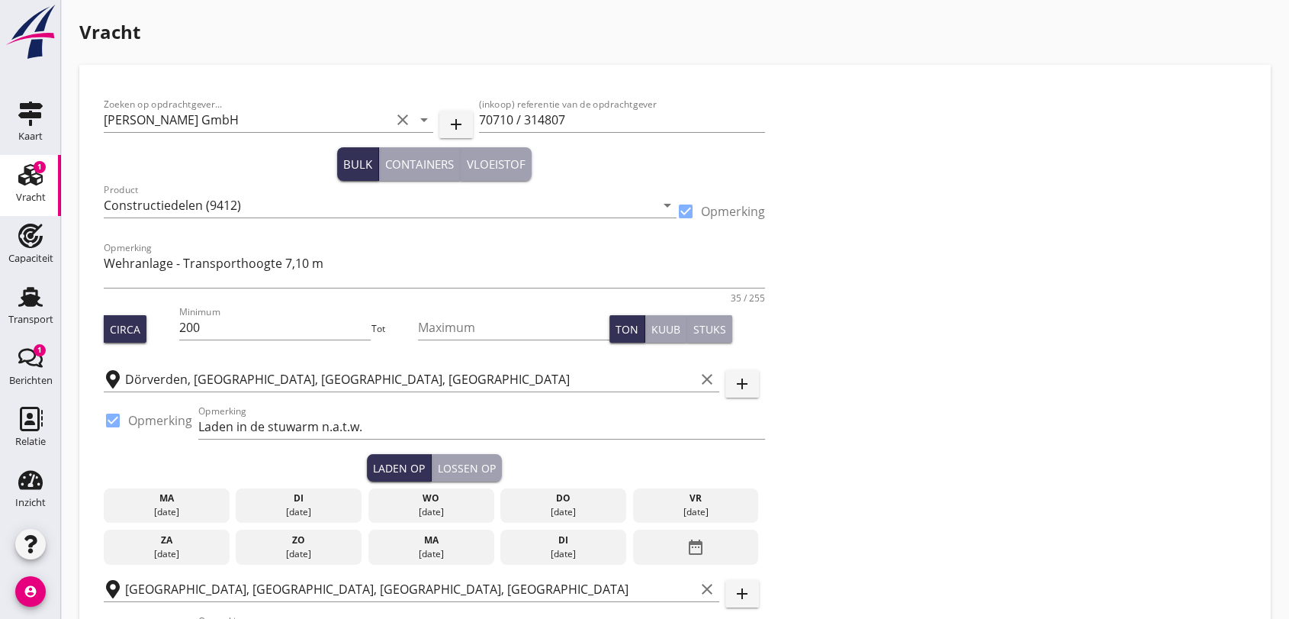
type input "19000"
type textarea "Provisie wordt verrekend met [PERSON_NAME] Bevrachtingen Vergunning voor lossen…"
radio input "false"
checkbox input "true"
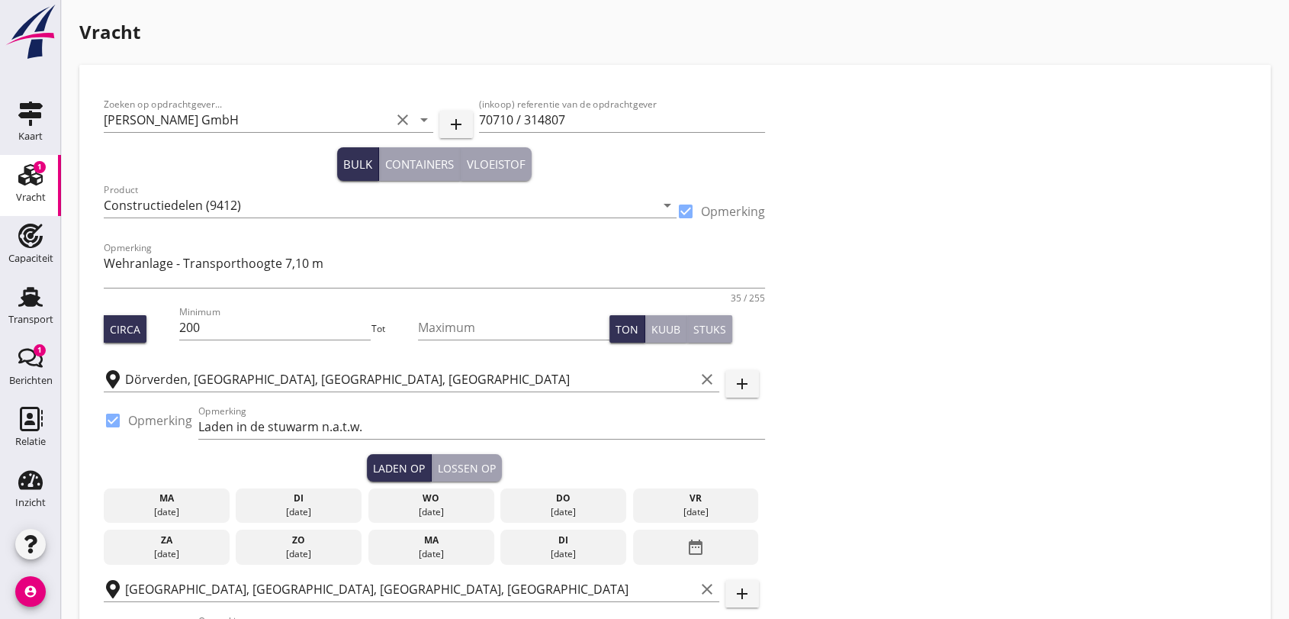
checkbox input "true"
type input "36"
type input "12"
type input "5"
type input "14"
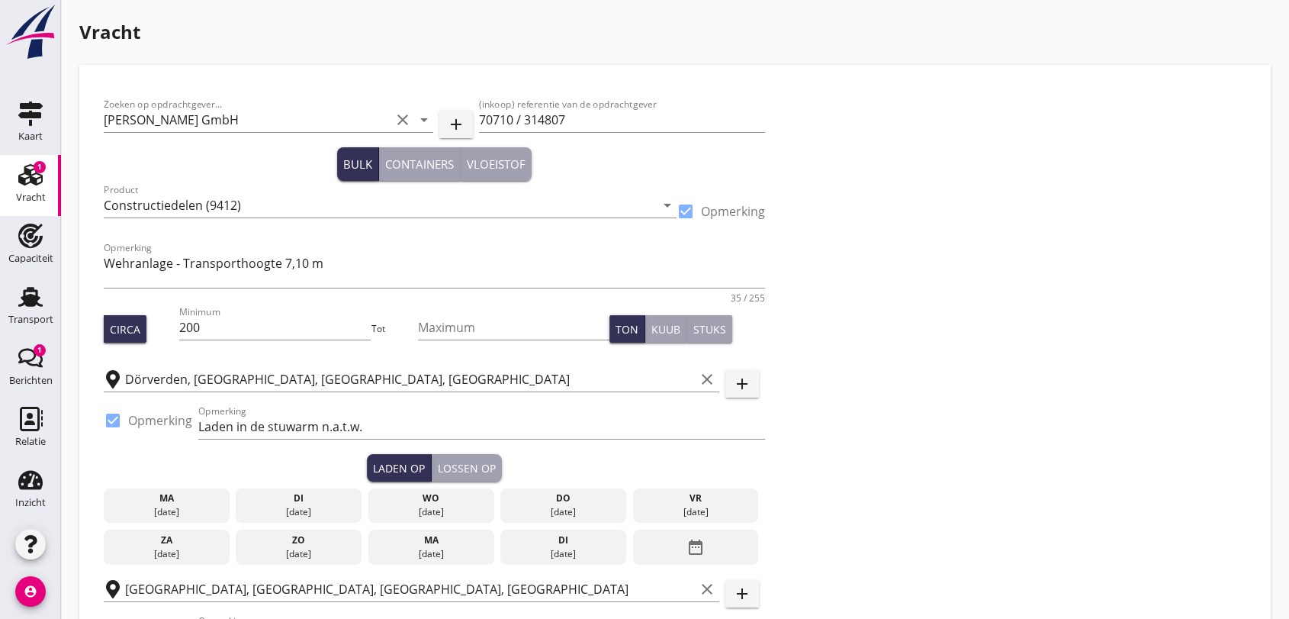
type input "23250"
type textarea "Stremmingsgeld € 50,= per uur"
radio input "false"
checkbox input "true"
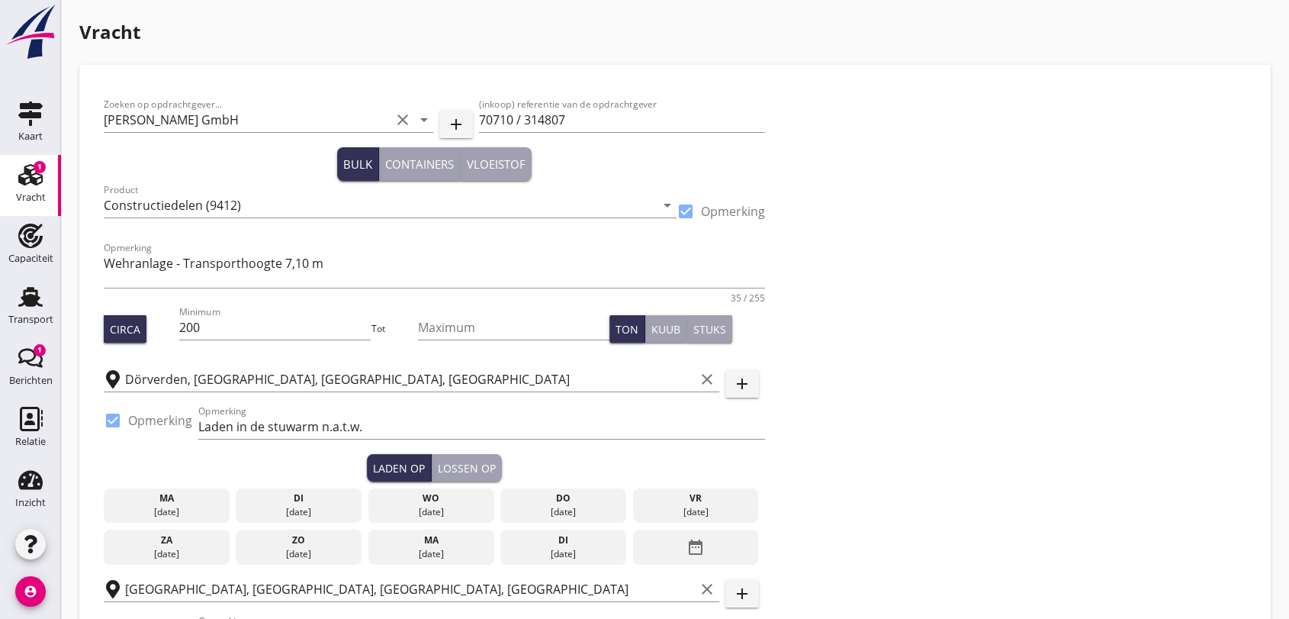
checkbox input "true"
type input "36"
type input "12"
type input "14"
click at [609, 126] on input "70710 / 314807" at bounding box center [622, 120] width 287 height 24
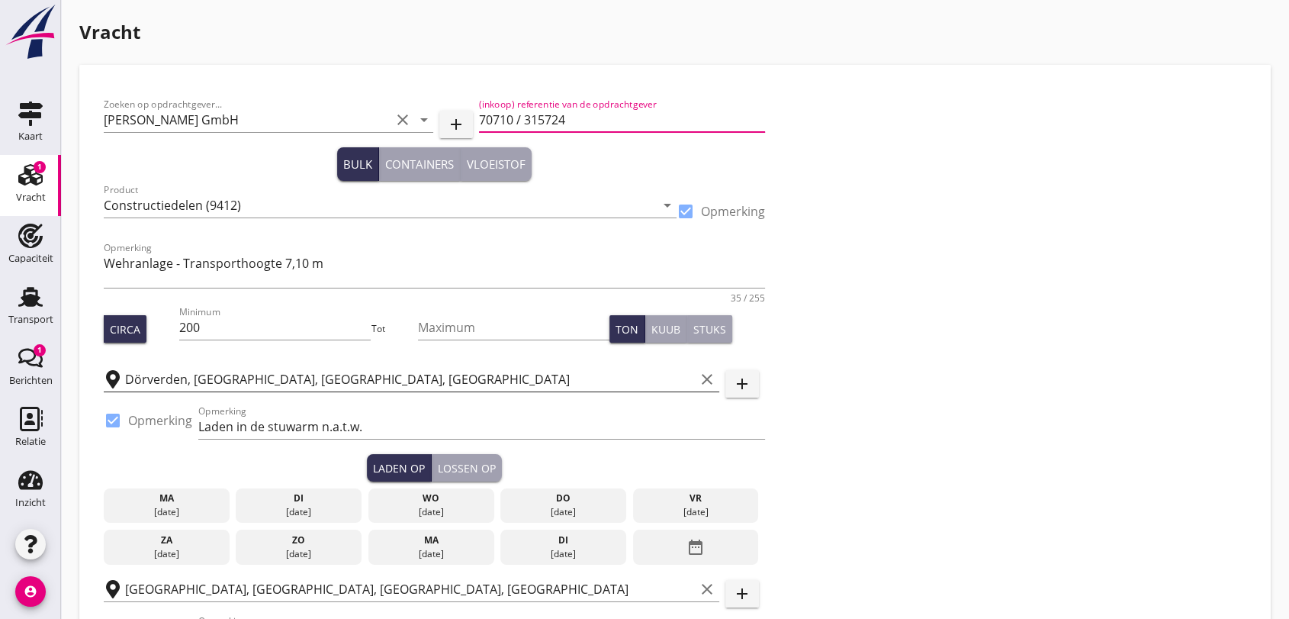
type input "70710 / 315724"
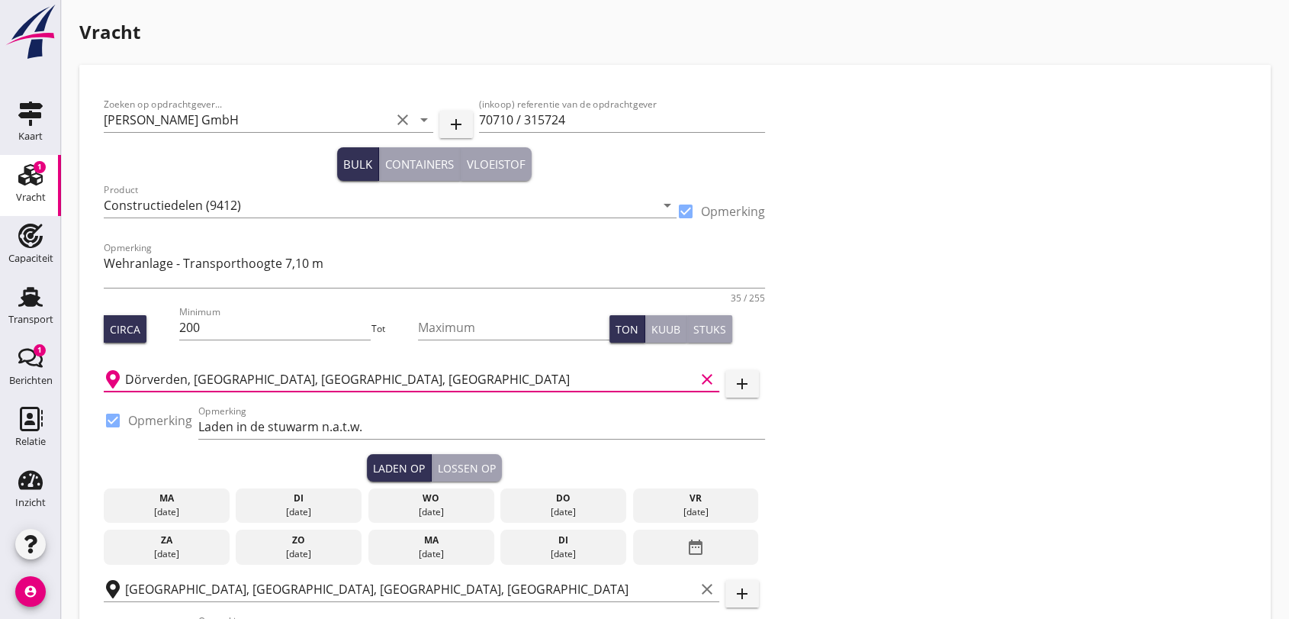
click at [453, 377] on input "Dörverden, [GEOGRAPHIC_DATA], [GEOGRAPHIC_DATA], [GEOGRAPHIC_DATA]" at bounding box center [410, 379] width 570 height 24
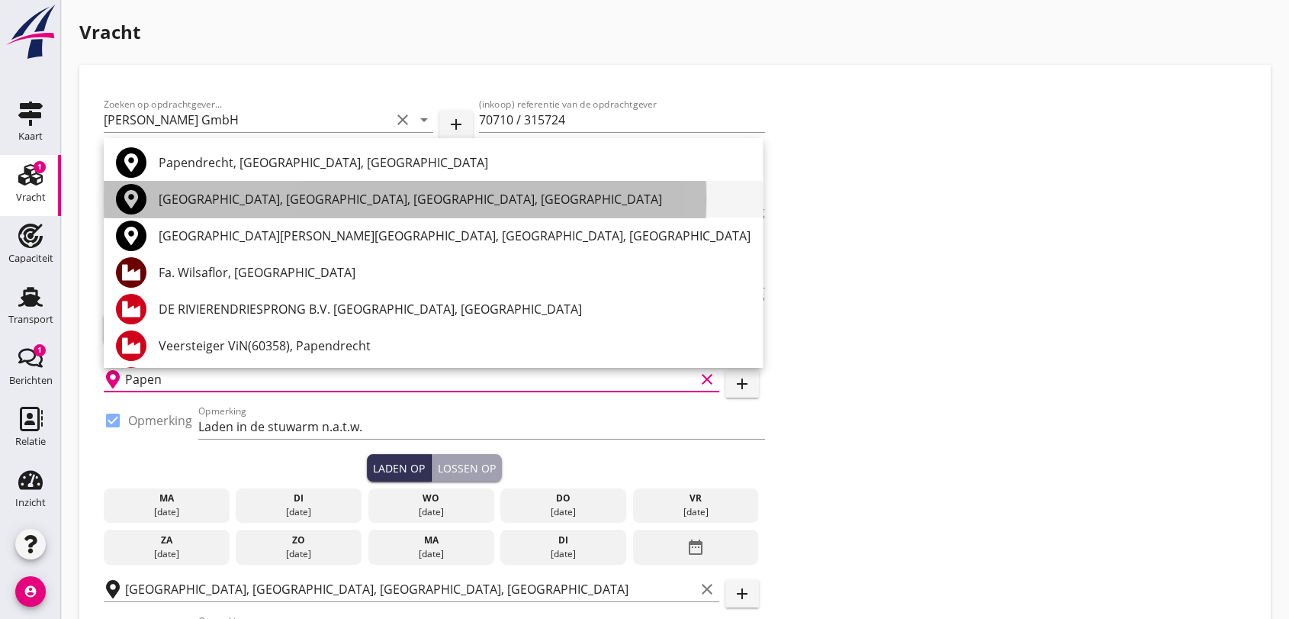
click at [349, 191] on div "[GEOGRAPHIC_DATA], [GEOGRAPHIC_DATA], [GEOGRAPHIC_DATA], [GEOGRAPHIC_DATA]" at bounding box center [455, 199] width 592 height 18
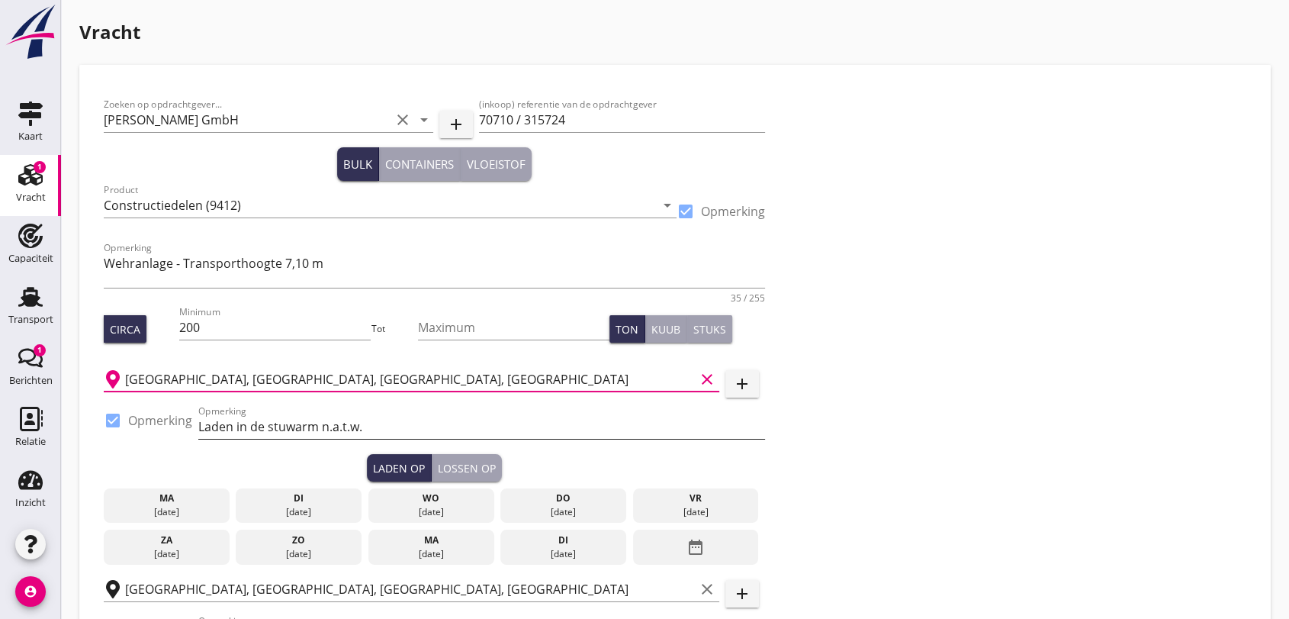
type input "[GEOGRAPHIC_DATA], [GEOGRAPHIC_DATA], [GEOGRAPHIC_DATA], [GEOGRAPHIC_DATA]"
click at [381, 434] on input "Laden in de stuwarm n.a.t.w." at bounding box center [481, 426] width 567 height 24
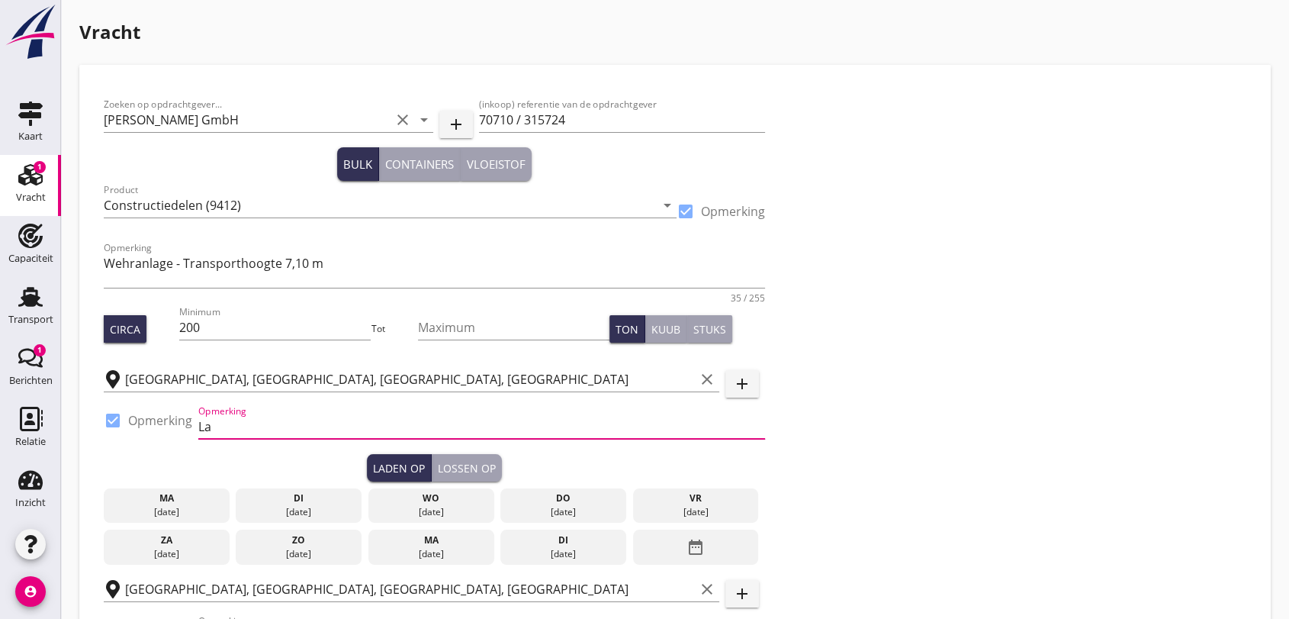
type input "L"
type input "Laden bij Nyblad"
click at [397, 460] on div "Laden op" at bounding box center [399, 468] width 52 height 16
click at [694, 545] on icon "date_range" at bounding box center [695, 546] width 18 height 27
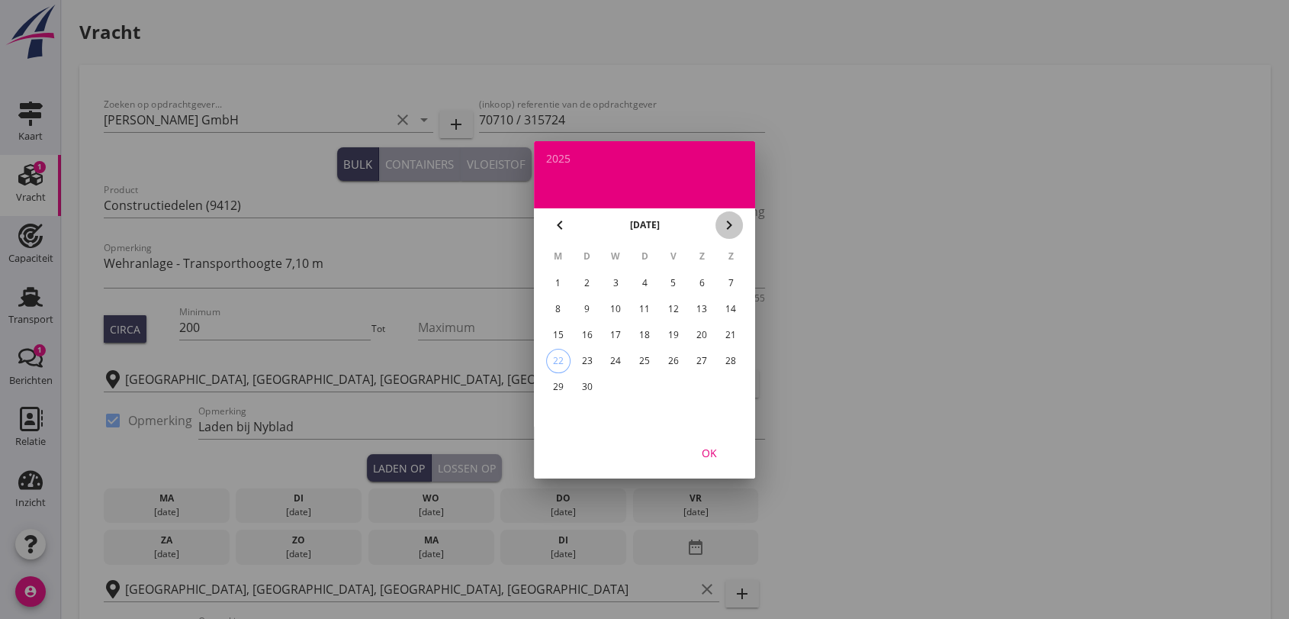
click at [732, 227] on icon "chevron_right" at bounding box center [729, 225] width 18 height 18
click at [643, 281] on div "2" at bounding box center [644, 283] width 24 height 24
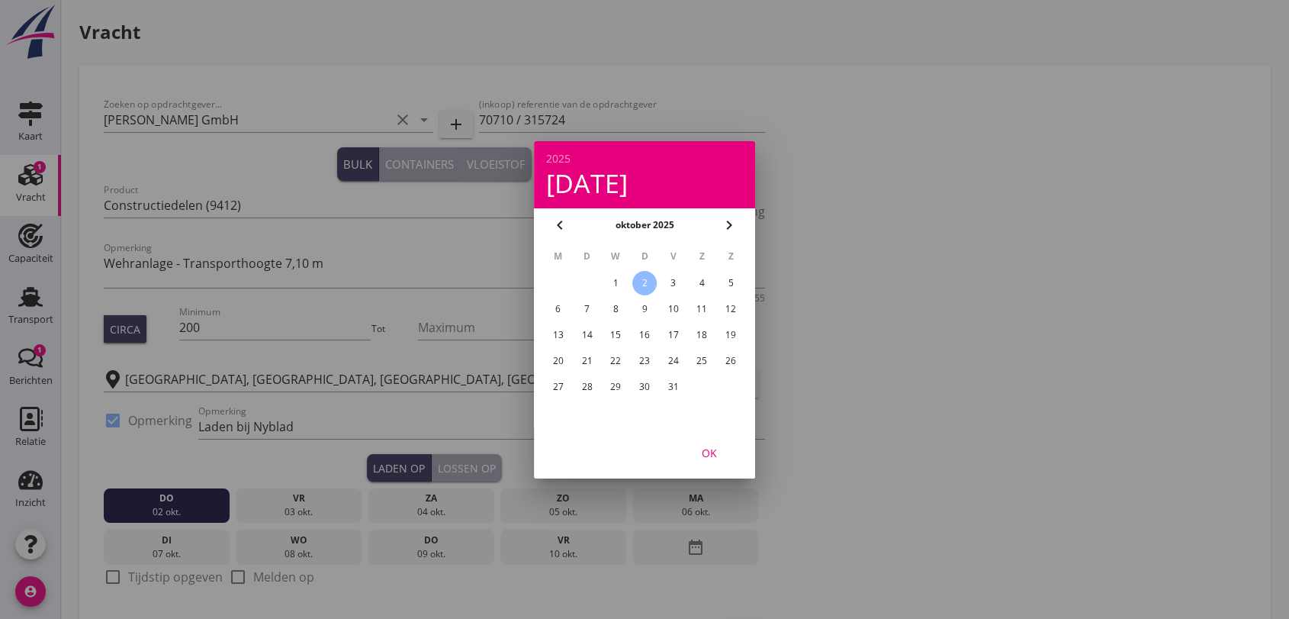
click at [706, 448] on div "OK" at bounding box center [709, 452] width 43 height 16
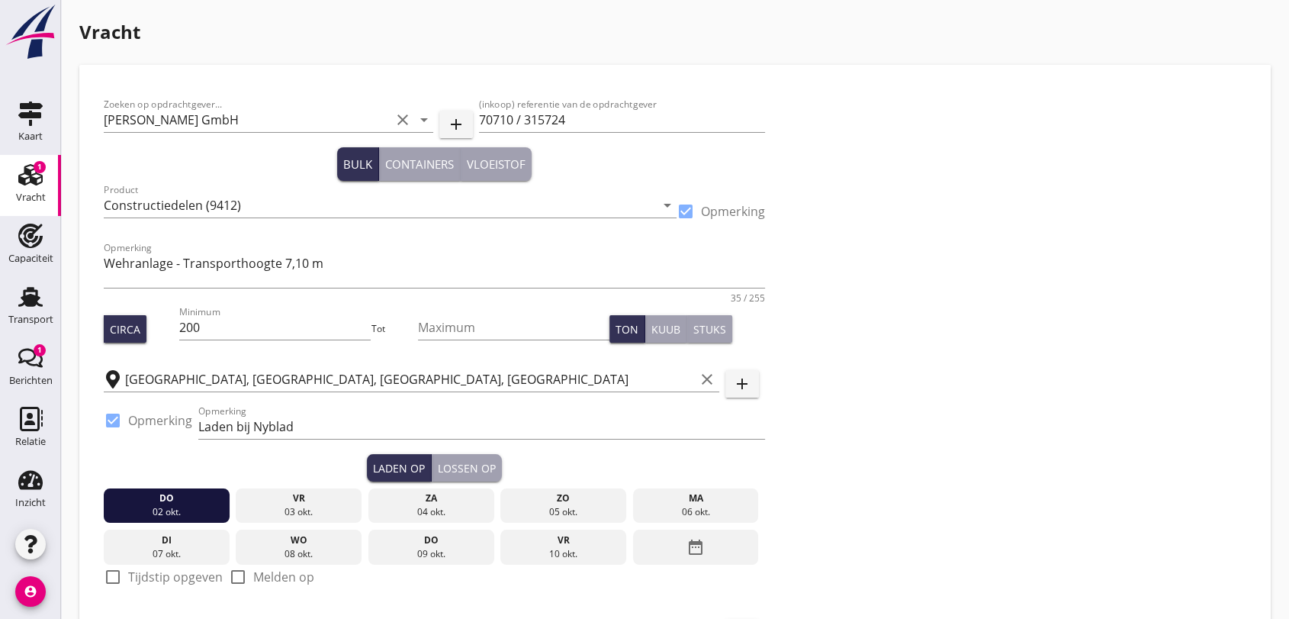
click at [115, 575] on div at bounding box center [113, 577] width 26 height 26
checkbox input "true"
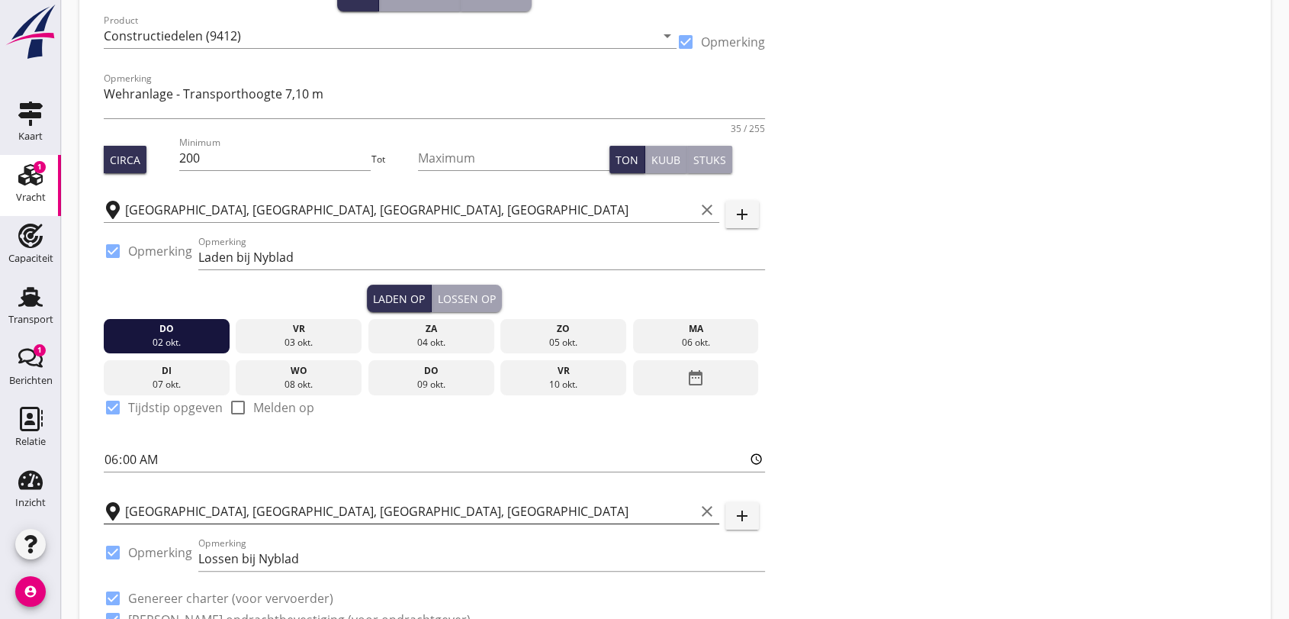
drag, startPoint x: 707, startPoint y: 513, endPoint x: 599, endPoint y: 500, distance: 109.2
click at [706, 513] on icon "clear" at bounding box center [707, 511] width 18 height 18
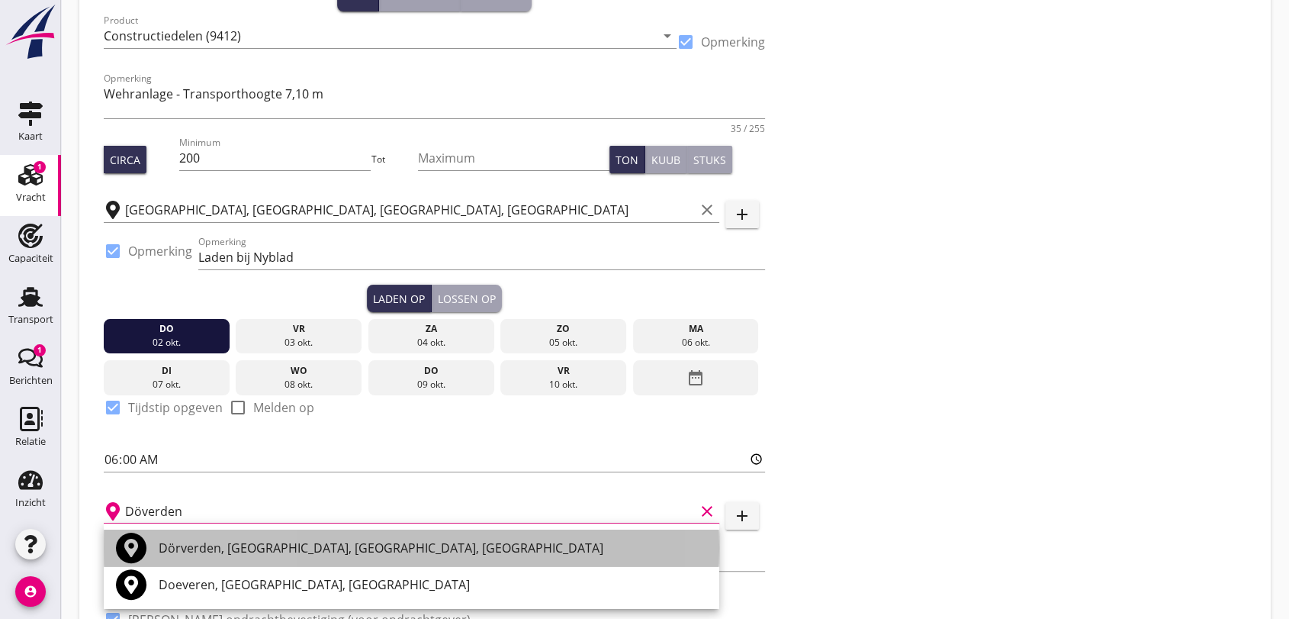
click at [291, 555] on div "Dörverden, [GEOGRAPHIC_DATA], [GEOGRAPHIC_DATA], [GEOGRAPHIC_DATA]" at bounding box center [433, 547] width 548 height 18
type input "Dörverden, [GEOGRAPHIC_DATA], [GEOGRAPHIC_DATA], [GEOGRAPHIC_DATA]"
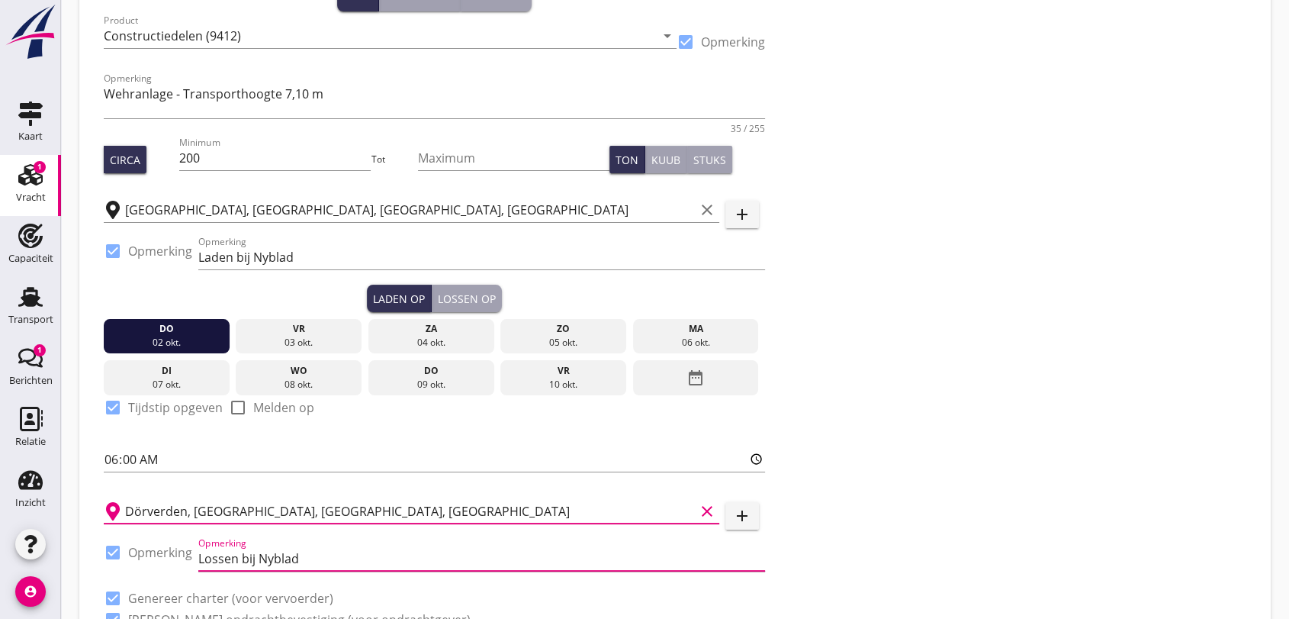
drag, startPoint x: 338, startPoint y: 561, endPoint x: 346, endPoint y: 566, distance: 8.9
click at [342, 563] on input "Lossen bij Nyblad" at bounding box center [481, 558] width 567 height 24
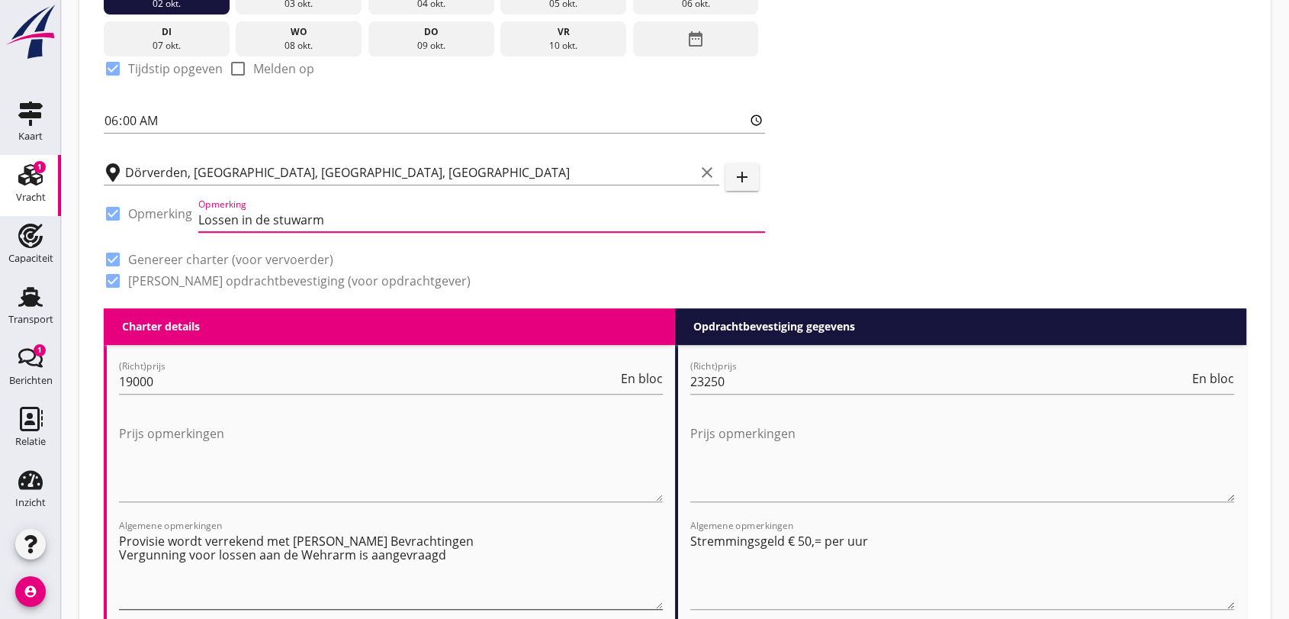
scroll to position [593, 0]
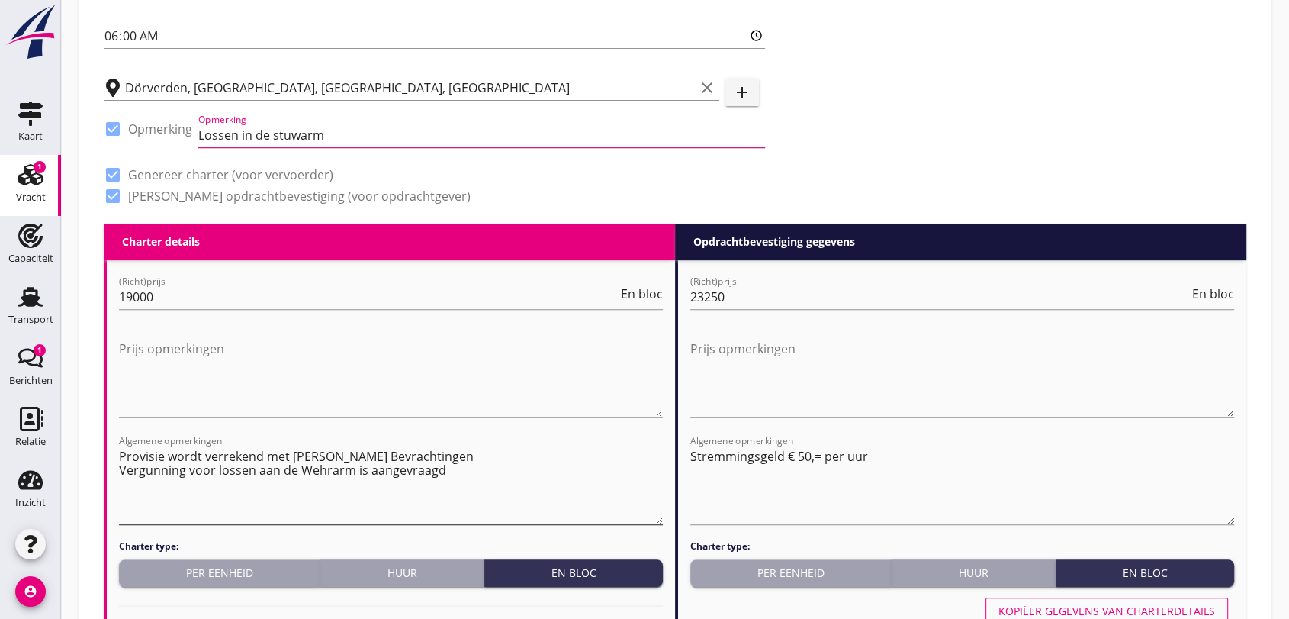
type input "Lossen in de stuwarm"
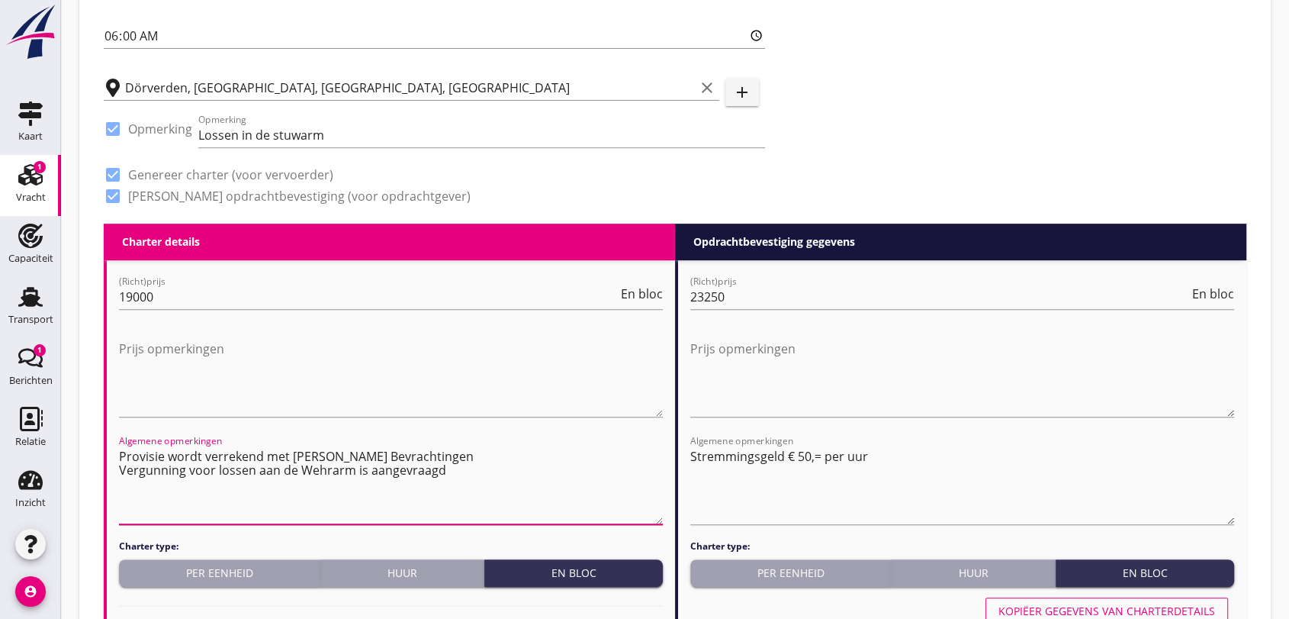
drag, startPoint x: 124, startPoint y: 467, endPoint x: 478, endPoint y: 481, distance: 354.9
click at [478, 481] on textarea "Provisie wordt verrekend met [PERSON_NAME] Bevrachtingen Vergunning voor lossen…" at bounding box center [391, 484] width 544 height 80
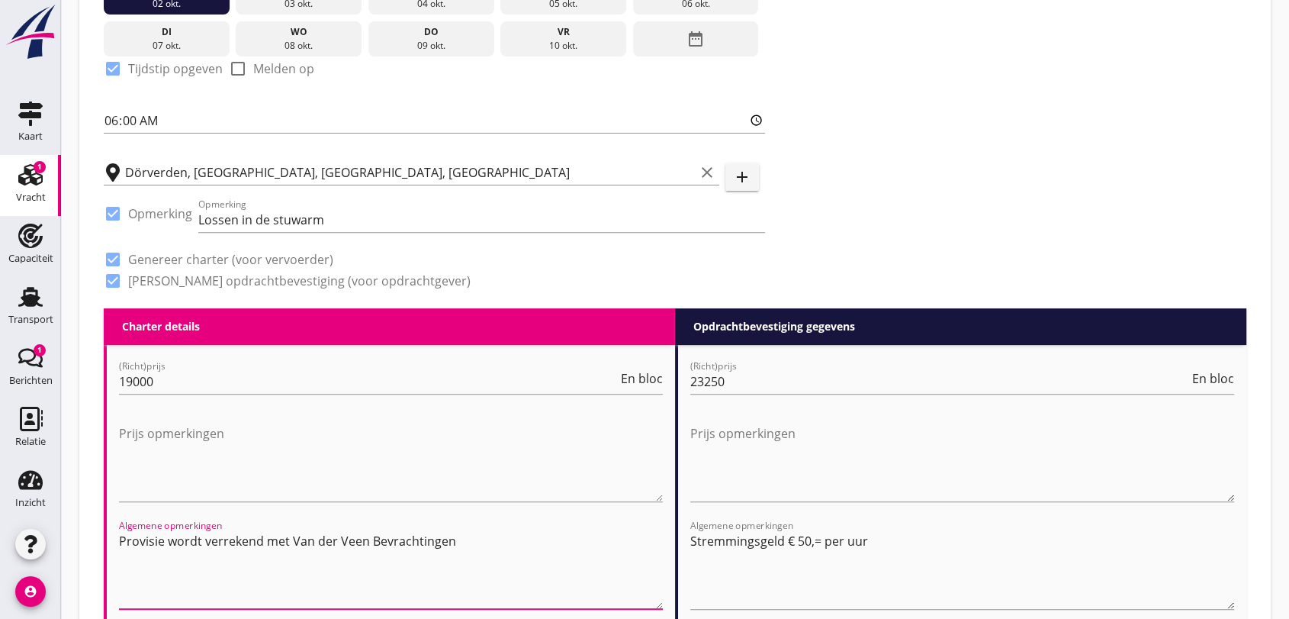
scroll to position [169, 0]
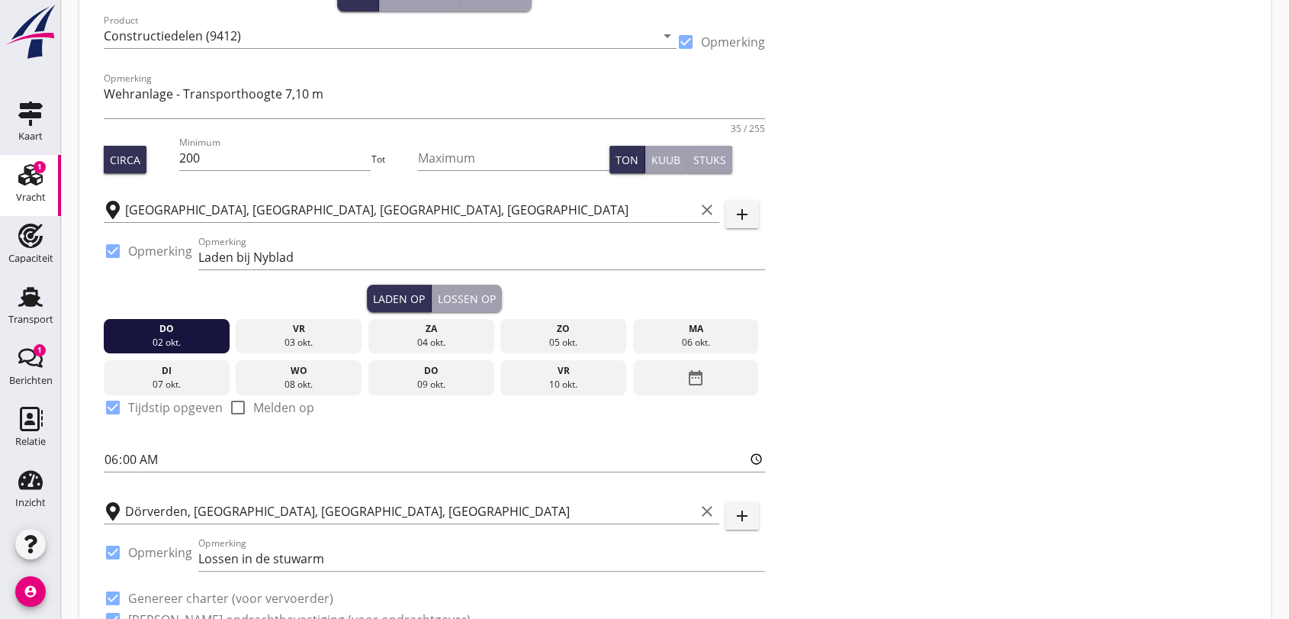
type textarea "Provisie wordt verrekend met Van der Veen Bevrachtingen"
click at [471, 297] on div "Lossen op" at bounding box center [467, 299] width 58 height 16
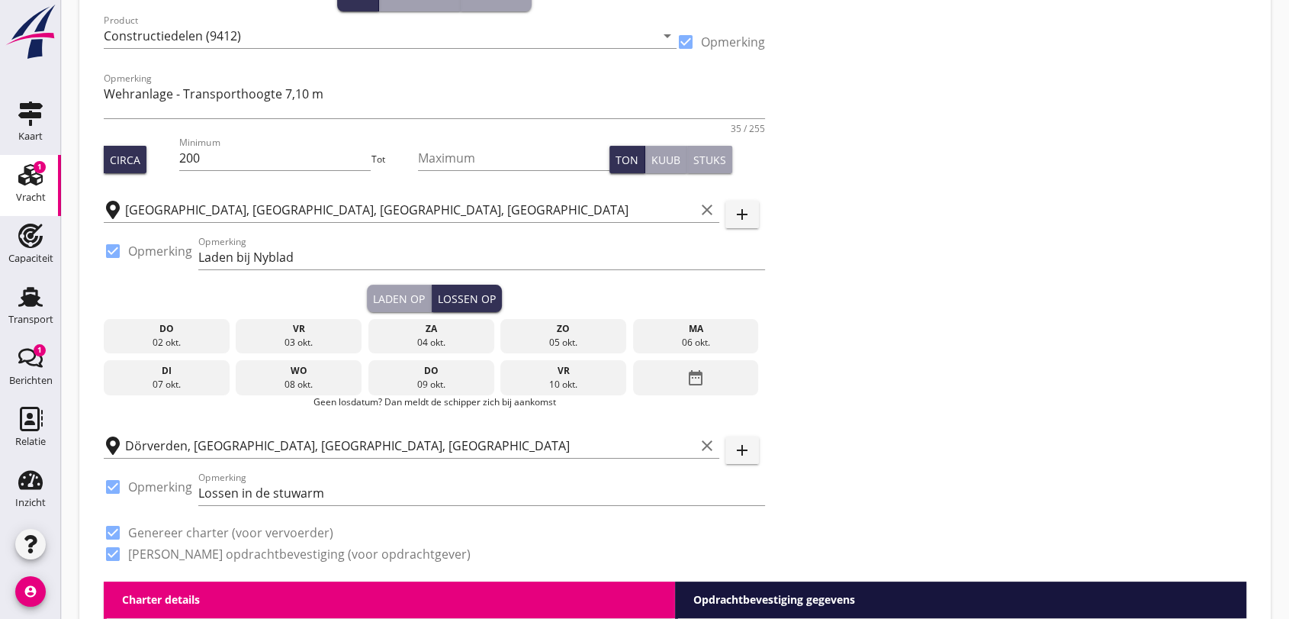
click at [699, 378] on icon "date_range" at bounding box center [695, 377] width 18 height 27
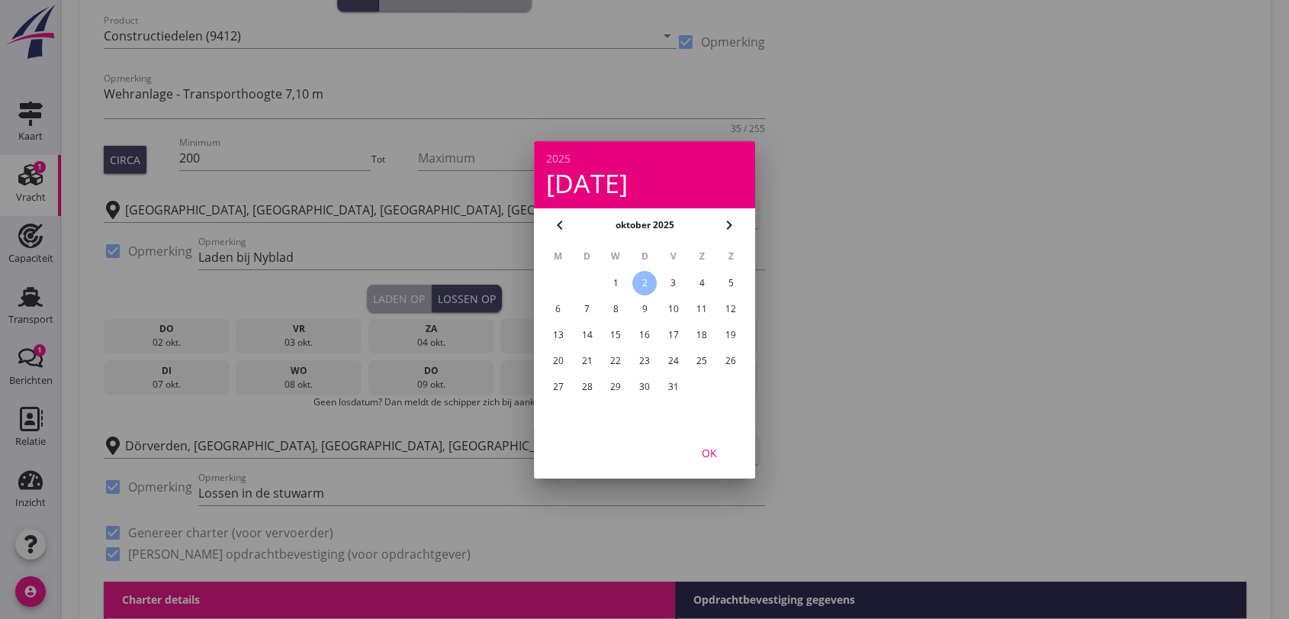
click at [584, 301] on div "7" at bounding box center [587, 309] width 24 height 24
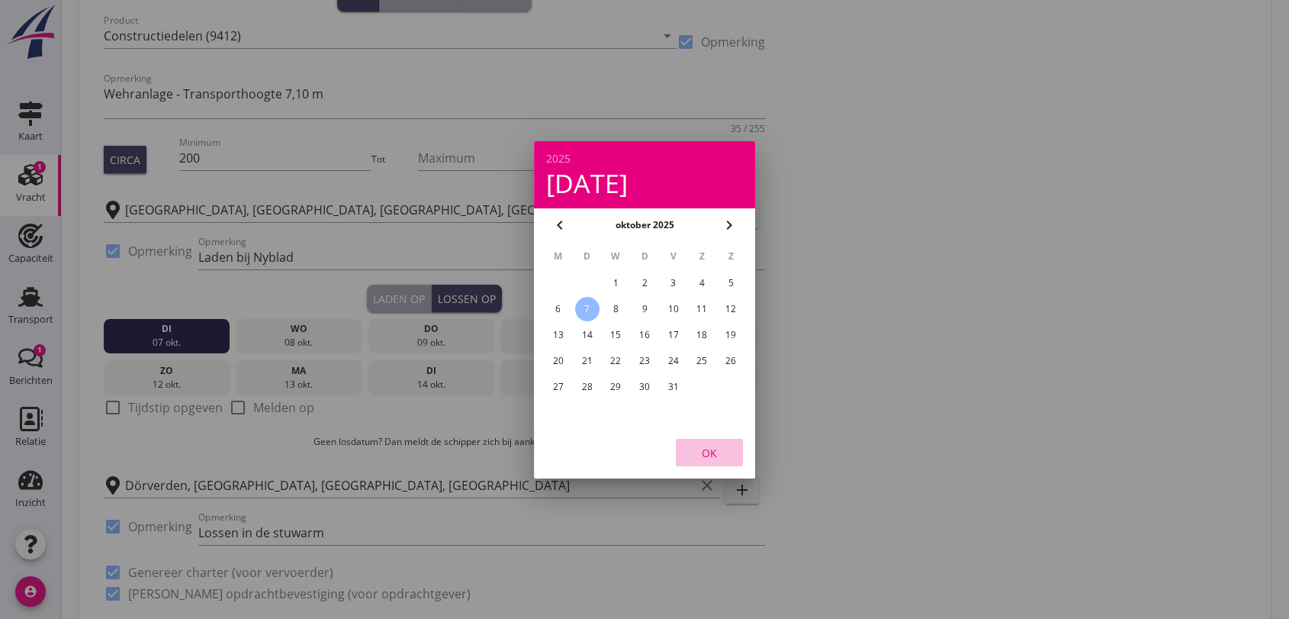
click at [709, 445] on div "OK" at bounding box center [709, 452] width 43 height 16
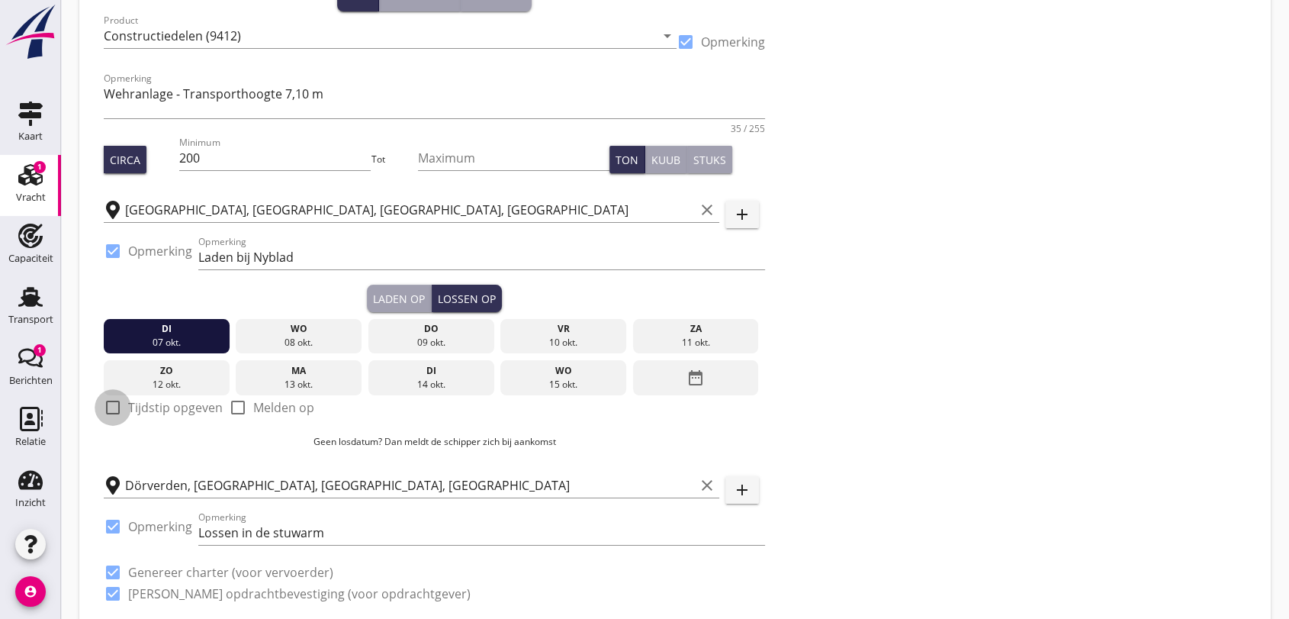
click at [108, 404] on div at bounding box center [113, 407] width 26 height 26
checkbox input "true"
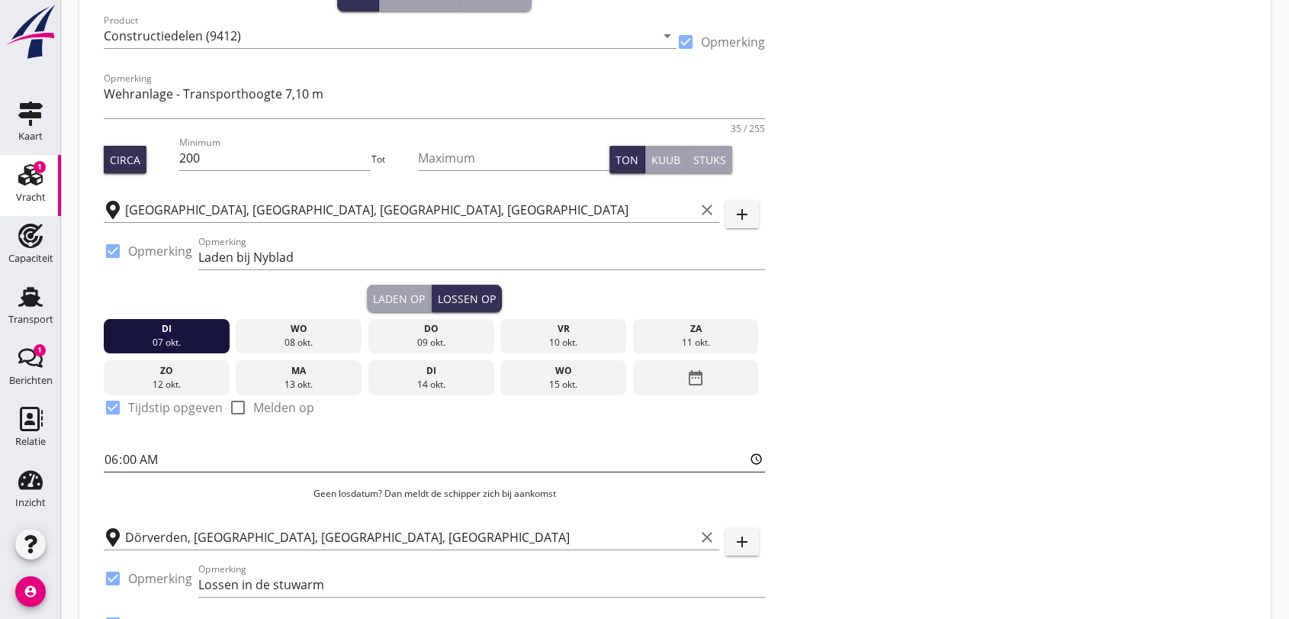
click at [167, 459] on input "06:00" at bounding box center [434, 459] width 661 height 24
type input "07:30"
click at [936, 484] on div "Zoeken op opdrachtgever... [PERSON_NAME] GmbH clear arrow_drop_down add (inkoop…" at bounding box center [675, 296] width 1155 height 753
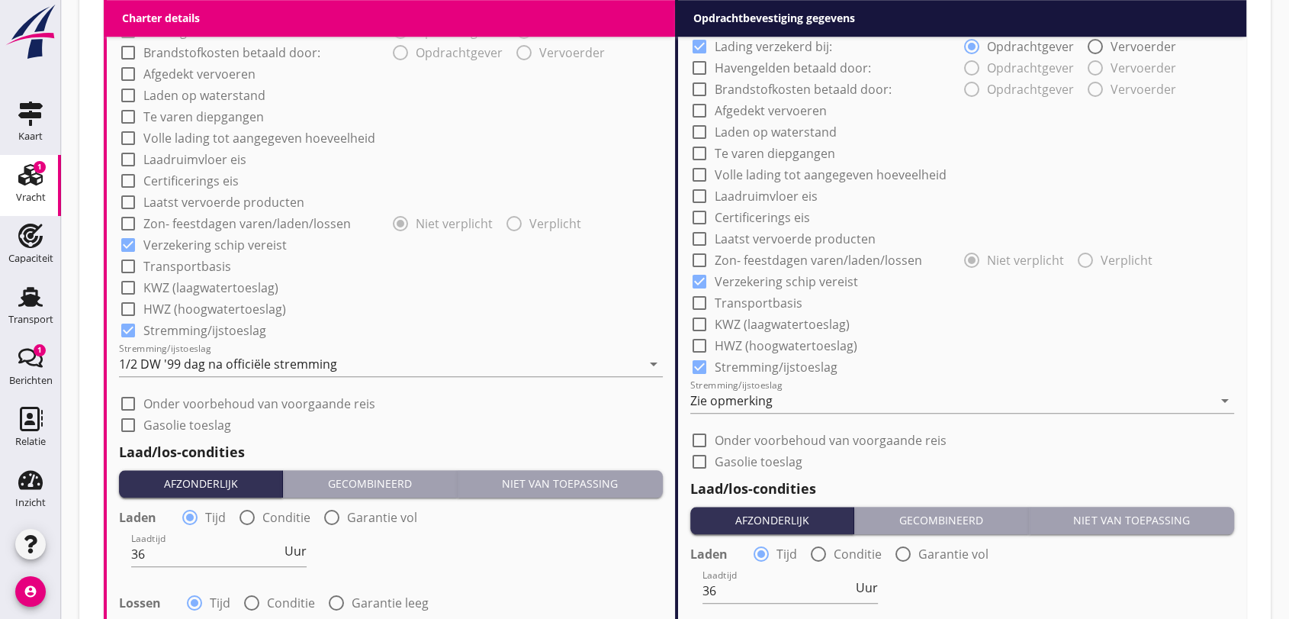
scroll to position [1525, 0]
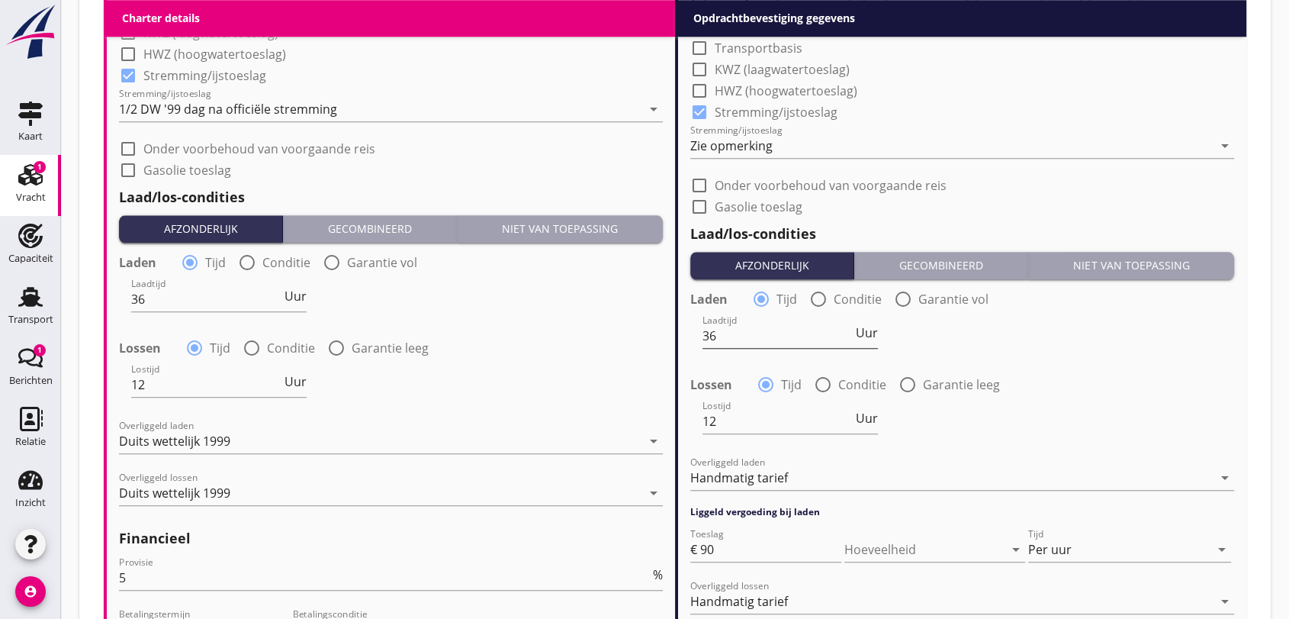
click at [752, 337] on input "36" at bounding box center [777, 335] width 150 height 24
type input "3"
type input "12"
click at [146, 296] on input "36" at bounding box center [206, 299] width 150 height 24
type input "3"
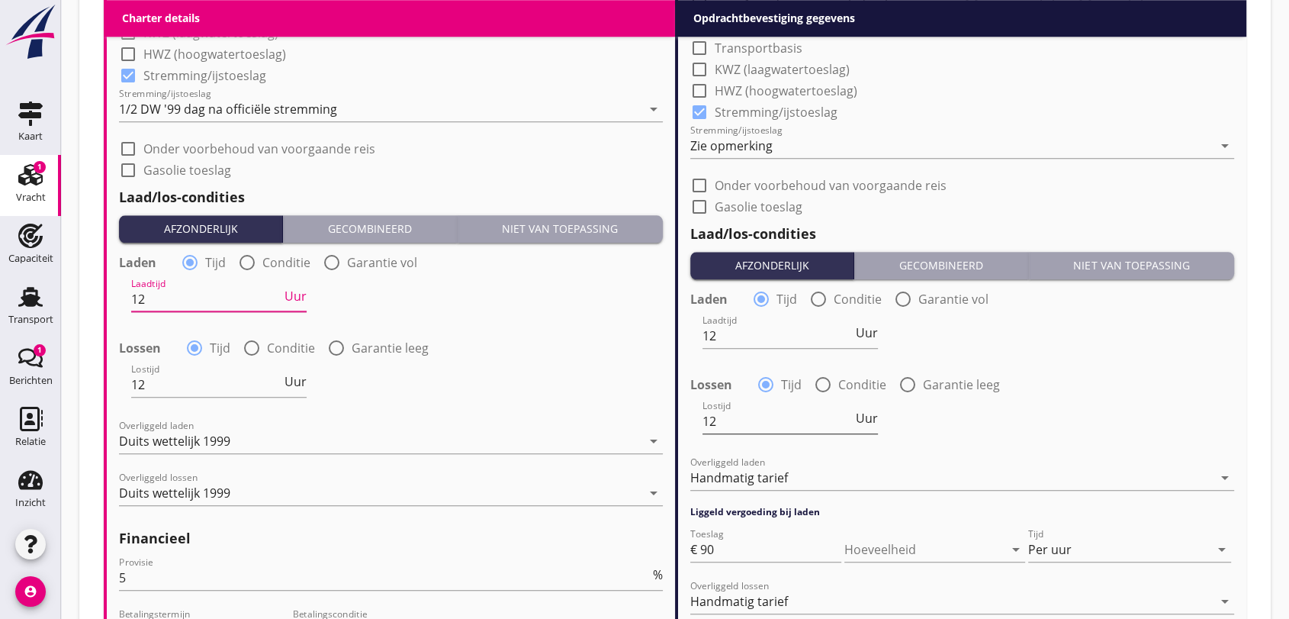
type input "12"
click at [720, 417] on input "12" at bounding box center [777, 421] width 150 height 24
type input "1"
type input "36"
click at [165, 386] on input "12" at bounding box center [206, 384] width 150 height 24
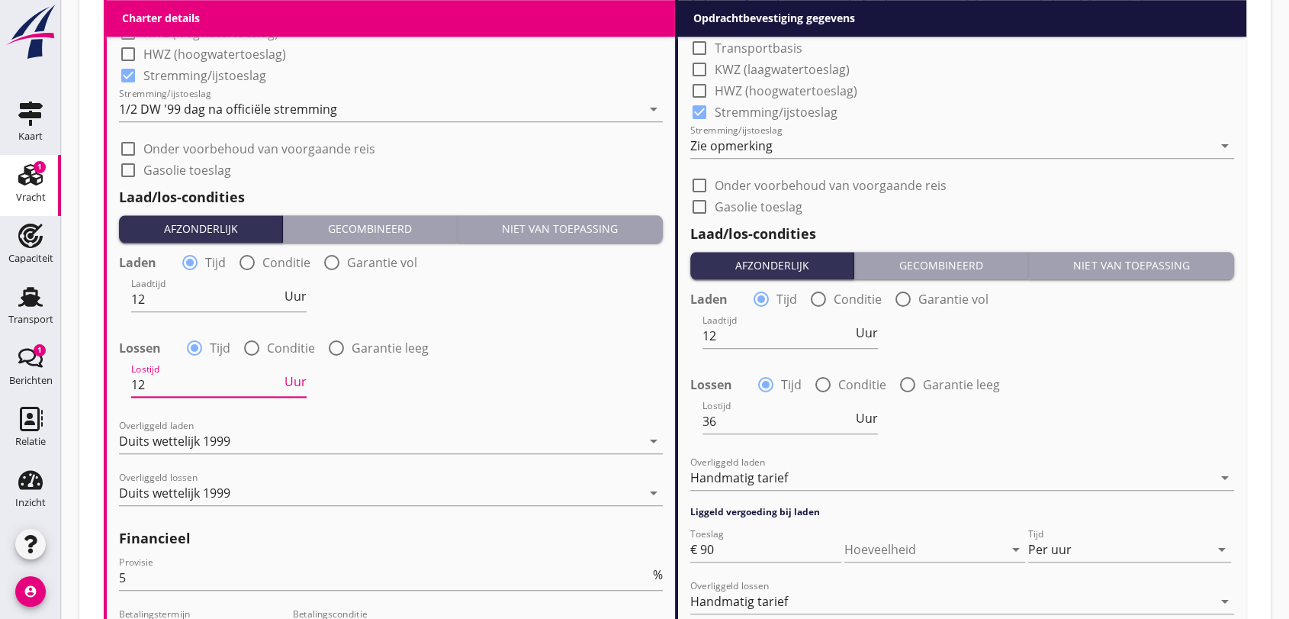
type input "1"
click at [337, 346] on div at bounding box center [336, 348] width 26 height 26
radio input "false"
radio input "true"
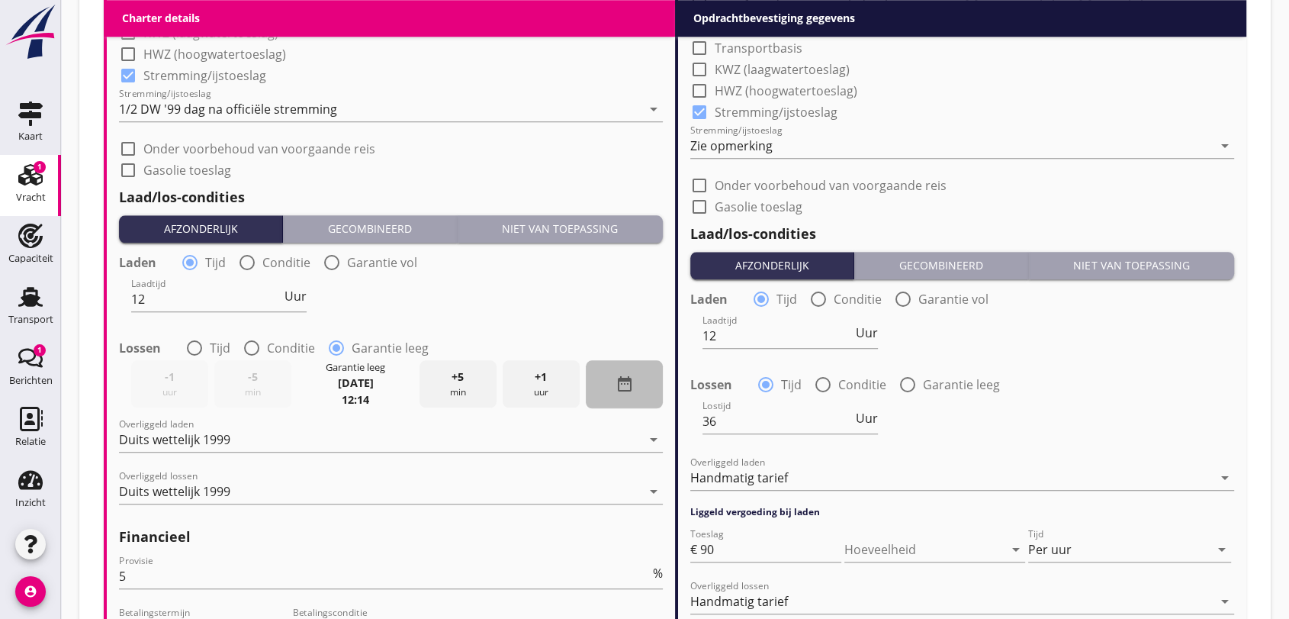
click at [627, 380] on icon "date_range" at bounding box center [624, 384] width 18 height 18
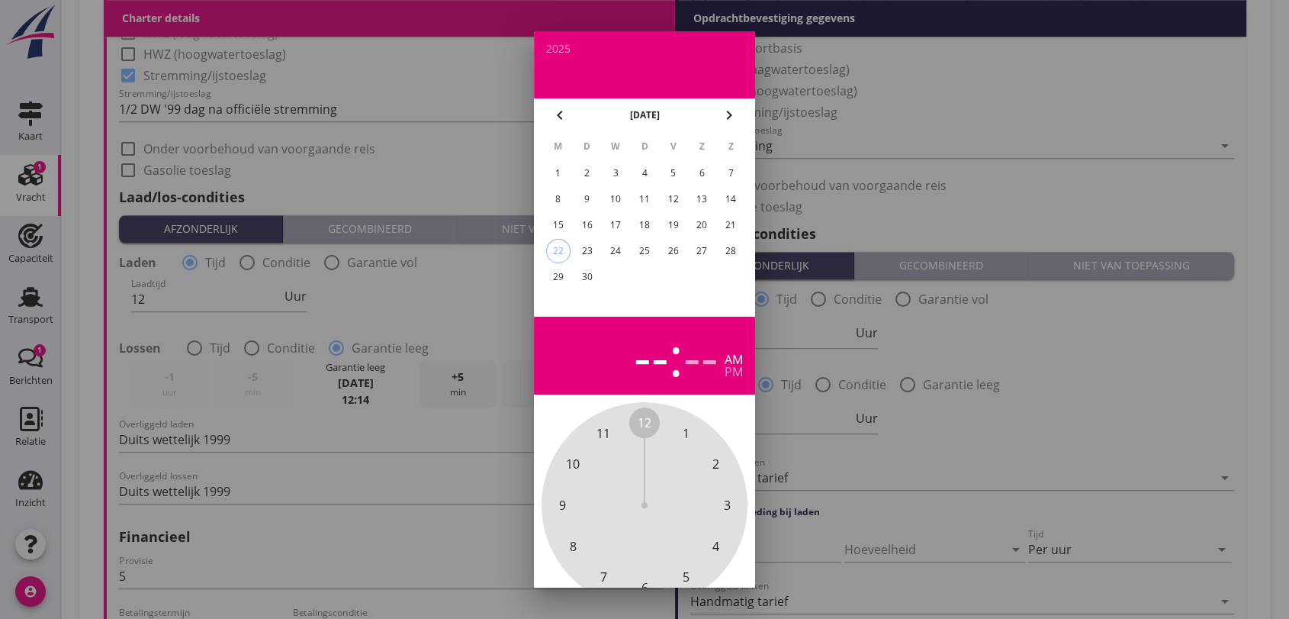
click at [733, 114] on icon "chevron_right" at bounding box center [729, 115] width 18 height 18
click at [620, 198] on div "8" at bounding box center [615, 199] width 24 height 24
click at [661, 358] on div "--" at bounding box center [651, 355] width 35 height 53
click at [648, 350] on div "--" at bounding box center [651, 355] width 35 height 53
drag, startPoint x: 641, startPoint y: 417, endPoint x: 620, endPoint y: 423, distance: 21.5
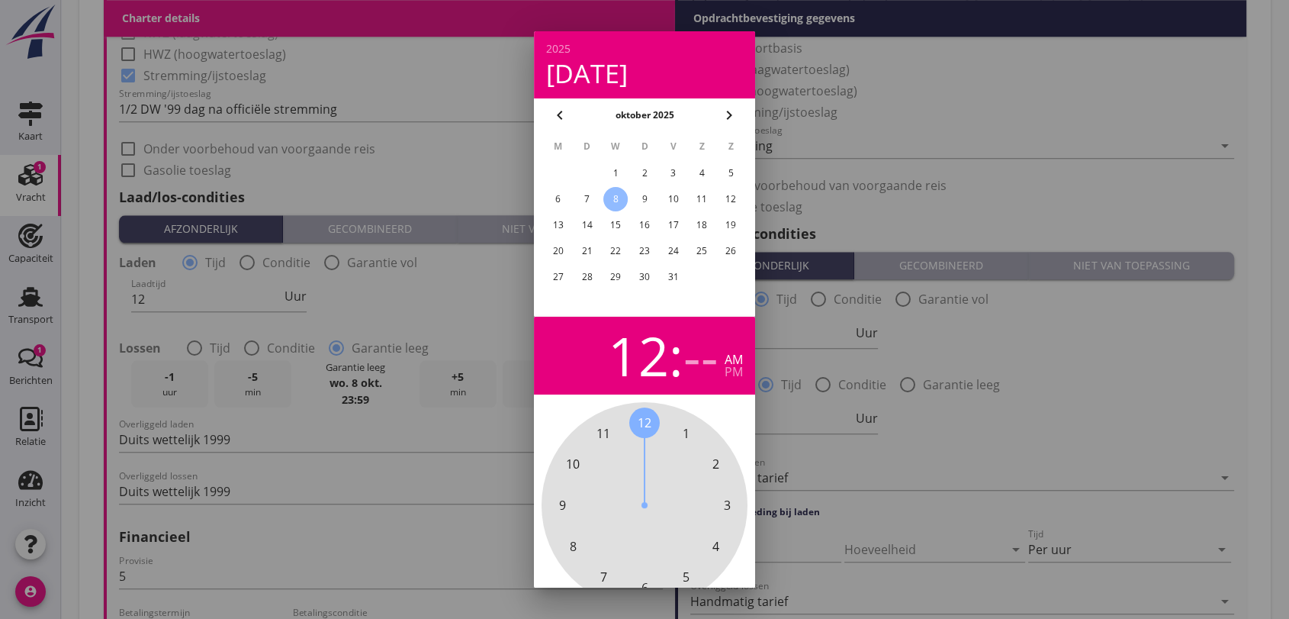
click at [620, 423] on div "12 1 2 3 4 5 6 7 8 9 10 11" at bounding box center [644, 505] width 165 height 165
click at [632, 423] on div "00 05 10 15 20 25 30 35 40 45 50 55" at bounding box center [644, 505] width 165 height 165
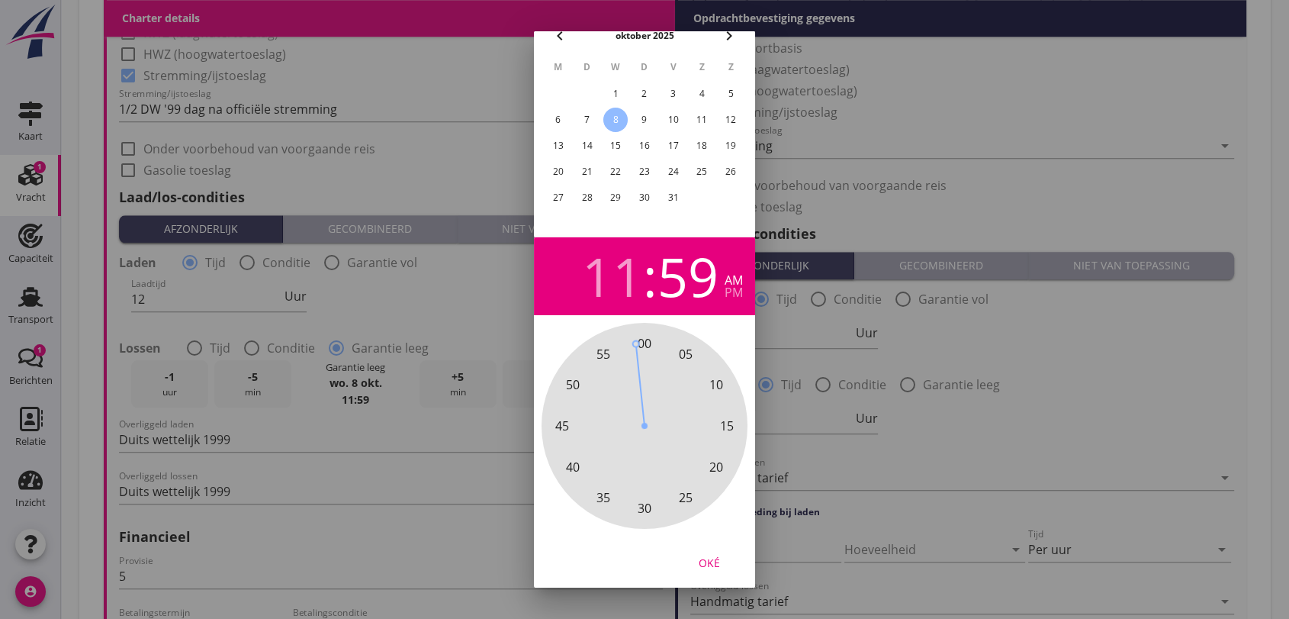
scroll to position [1695, 0]
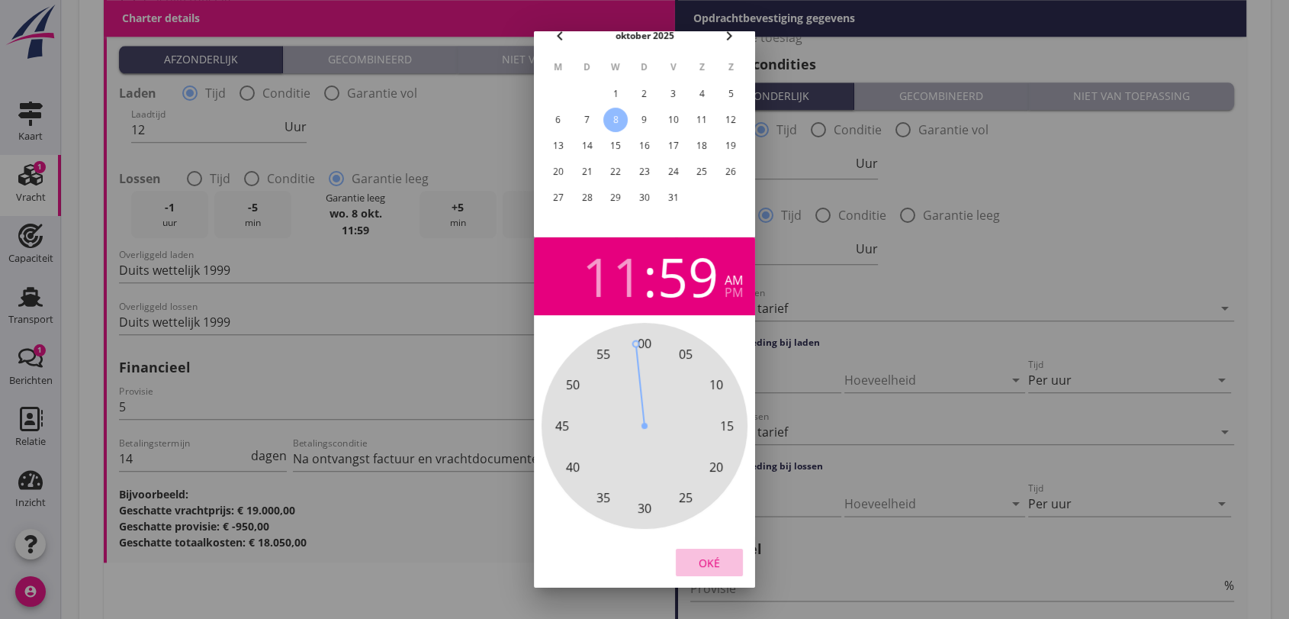
click at [702, 554] on div "Oké" at bounding box center [709, 562] width 43 height 16
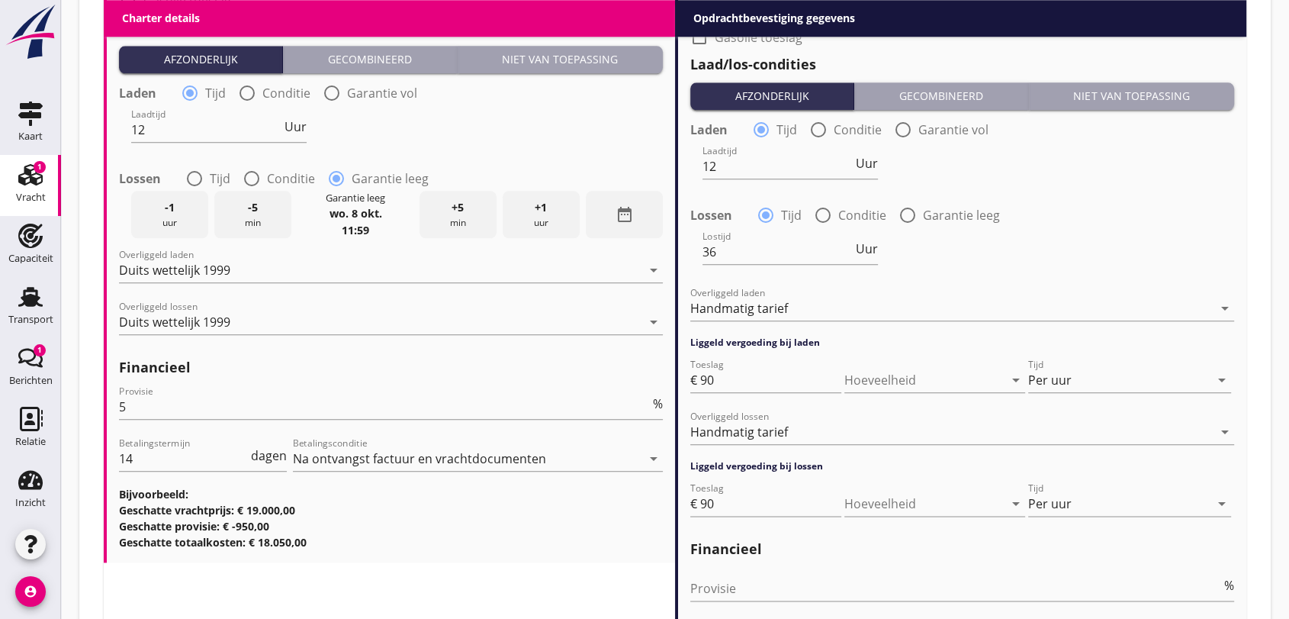
click at [542, 208] on span "+1" at bounding box center [541, 207] width 12 height 17
click at [542, 207] on span "+1" at bounding box center [541, 207] width 12 height 17
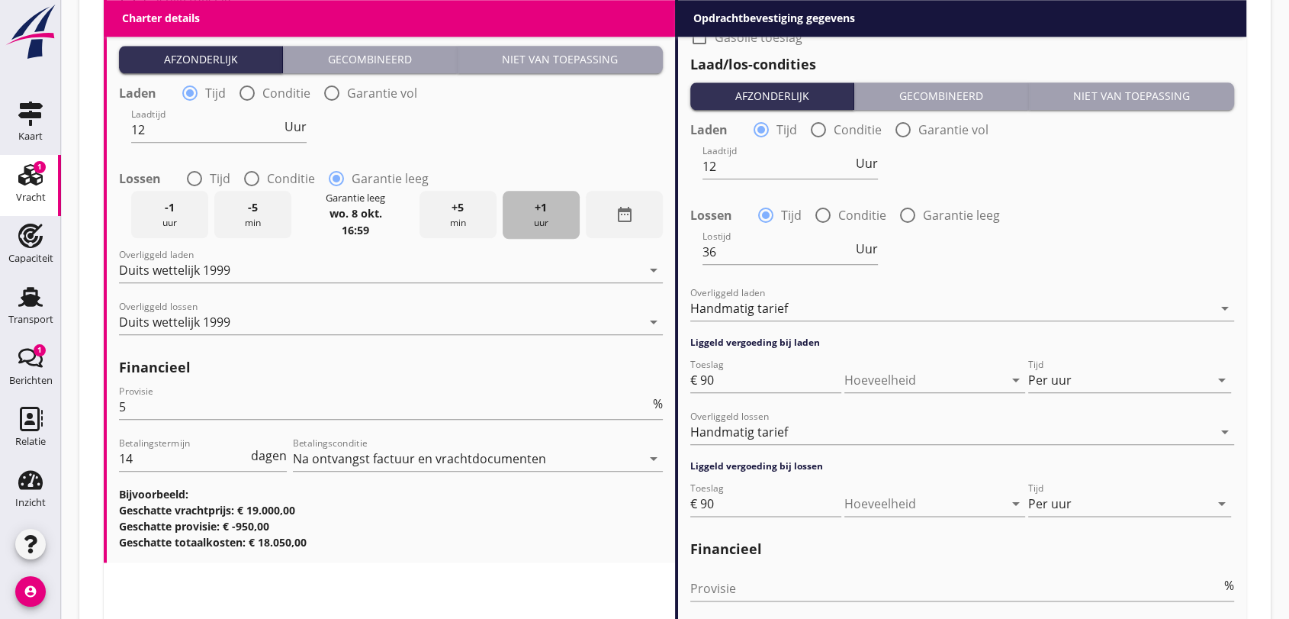
click at [542, 207] on span "+1" at bounding box center [541, 207] width 12 height 17
click at [625, 212] on icon "date_range" at bounding box center [624, 214] width 18 height 18
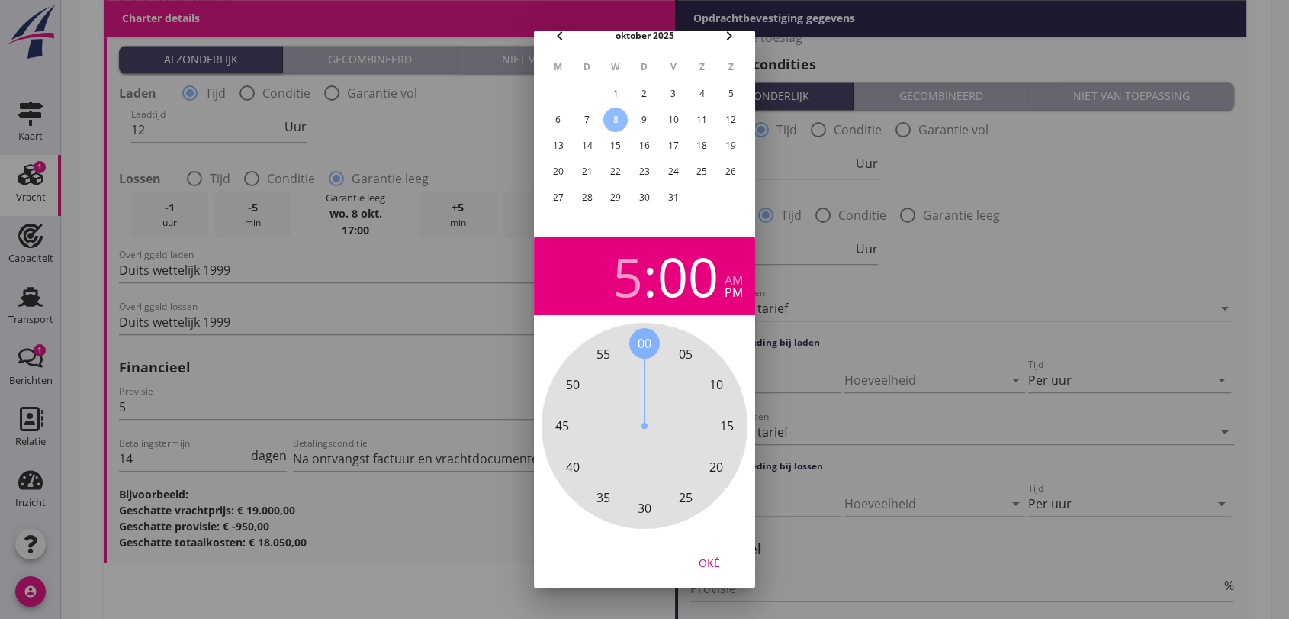
drag, startPoint x: 637, startPoint y: 330, endPoint x: 647, endPoint y: 331, distance: 10.0
click at [647, 343] on div "00 05 10 15 20 25 30 35 40 45 50 55" at bounding box center [644, 425] width 165 height 165
click at [714, 554] on div "Oké" at bounding box center [709, 562] width 43 height 16
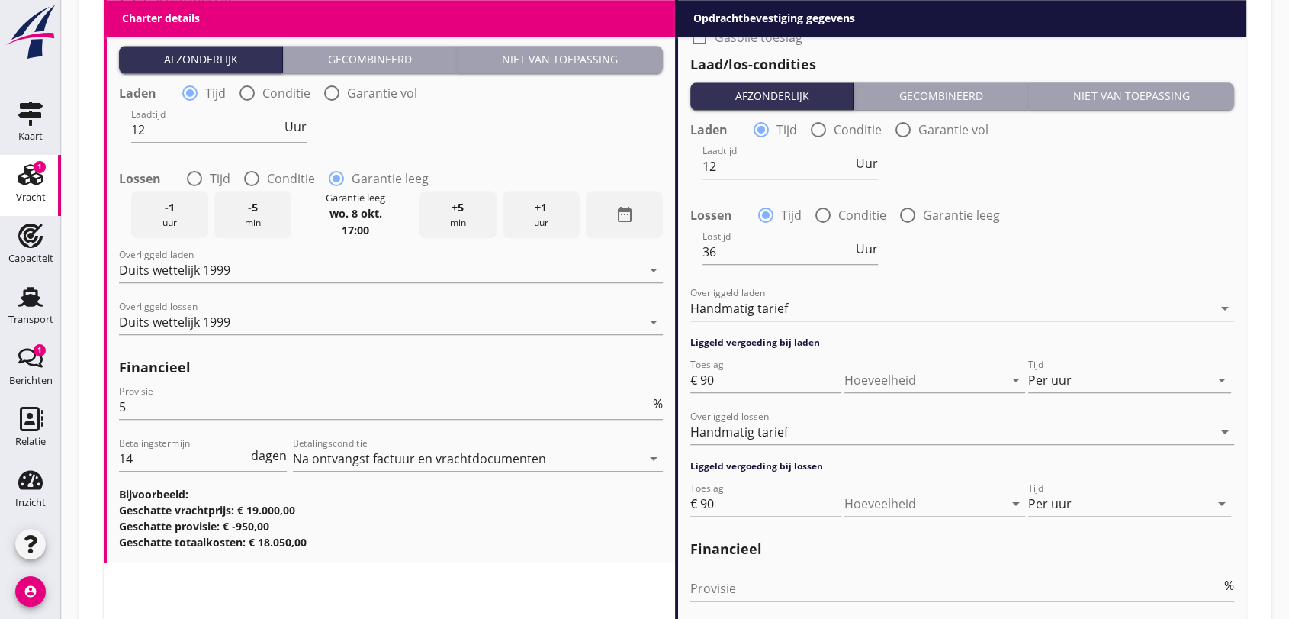
click at [545, 204] on span "+1" at bounding box center [541, 207] width 12 height 17
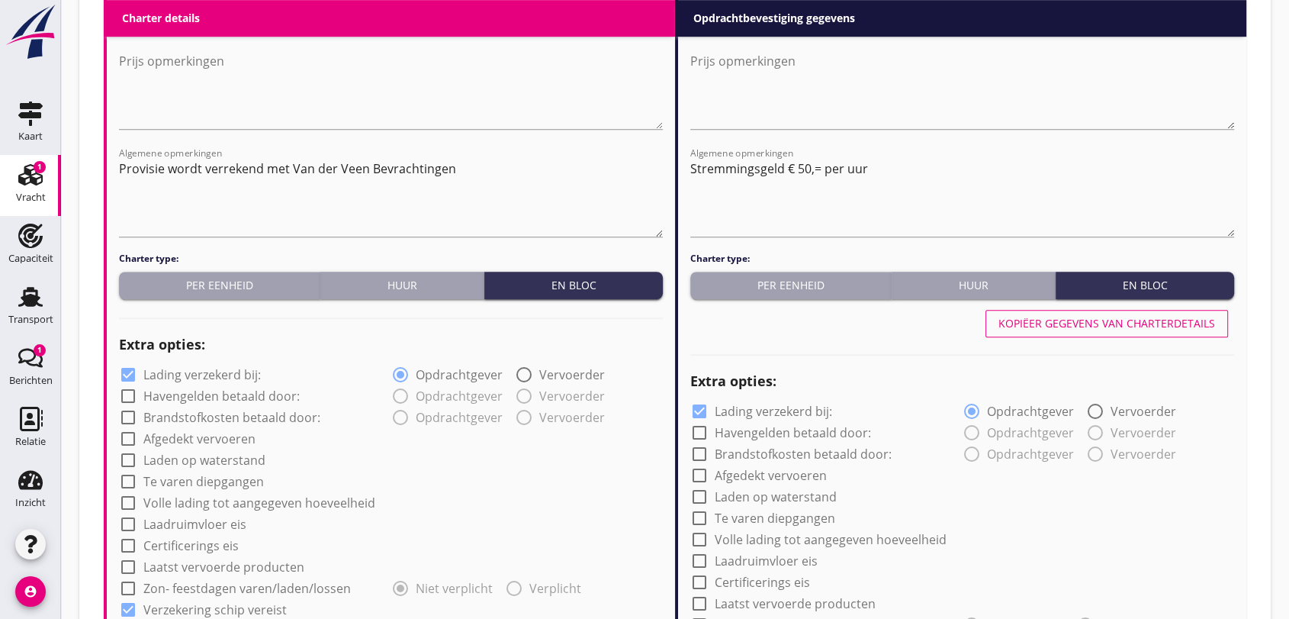
scroll to position [652, 0]
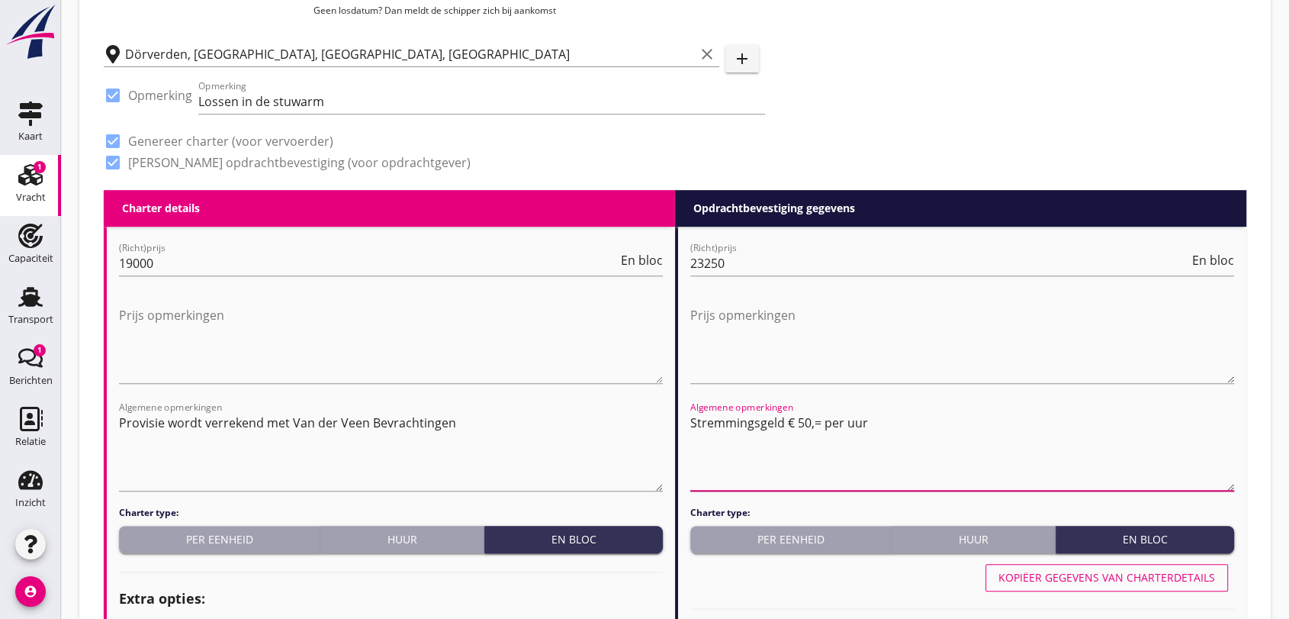
click at [912, 421] on textarea "Stremmingsgeld € 50,= per uur" at bounding box center [962, 450] width 544 height 80
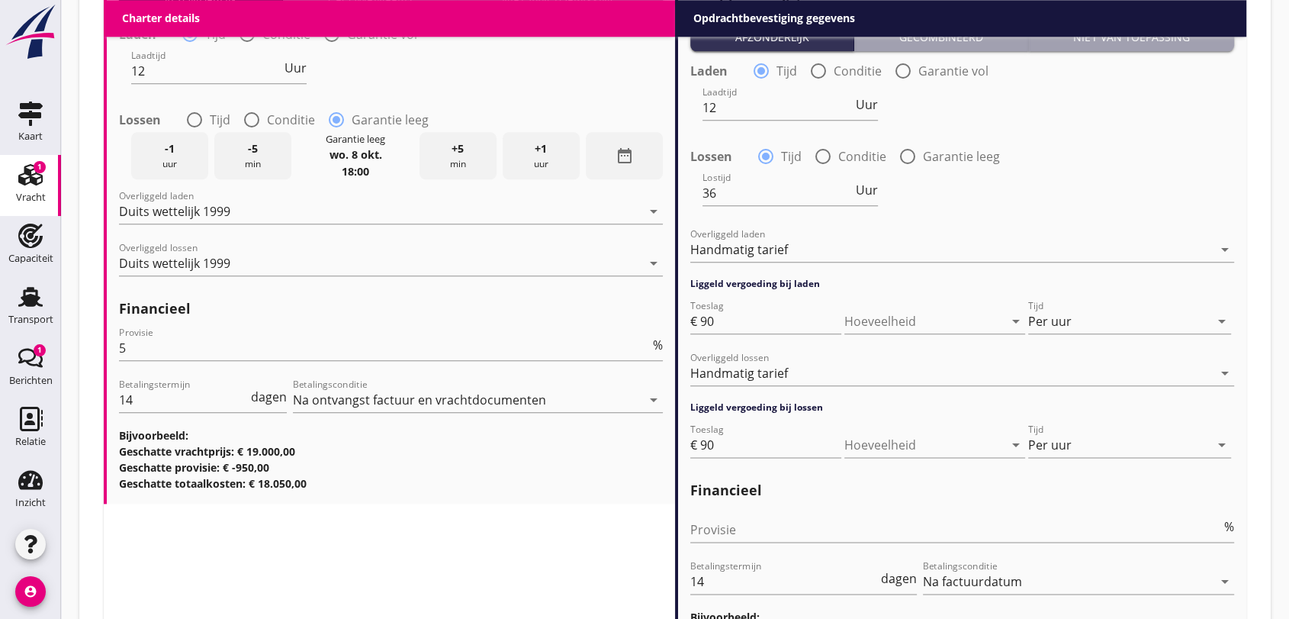
scroll to position [1923, 0]
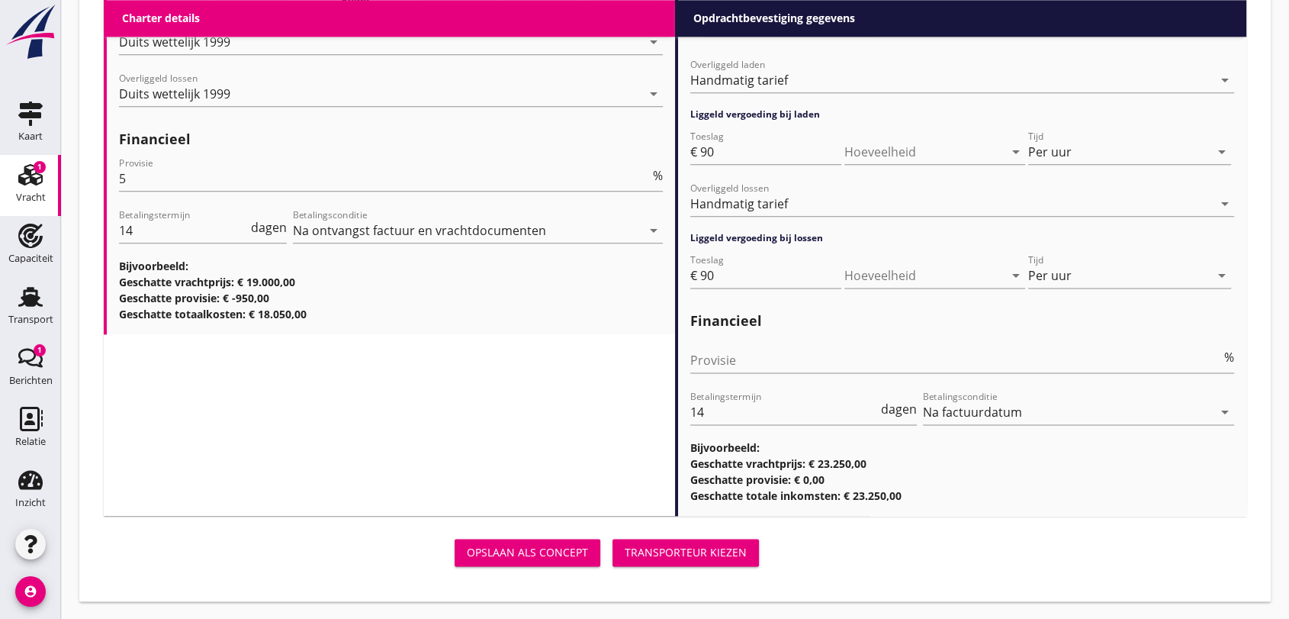
type textarea "Stremmingsgeld € 65,= per uur"
click at [699, 553] on div "Transporteur kiezen" at bounding box center [686, 552] width 122 height 16
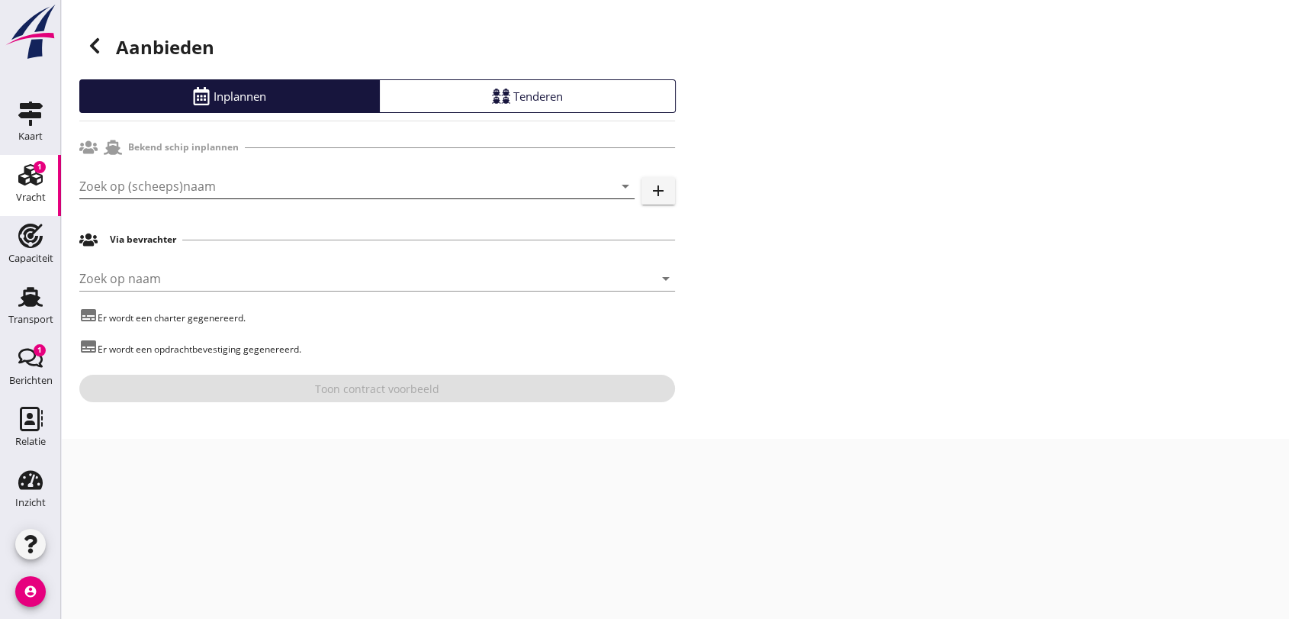
click at [321, 185] on input "Zoek op (scheeps)naam" at bounding box center [335, 186] width 513 height 24
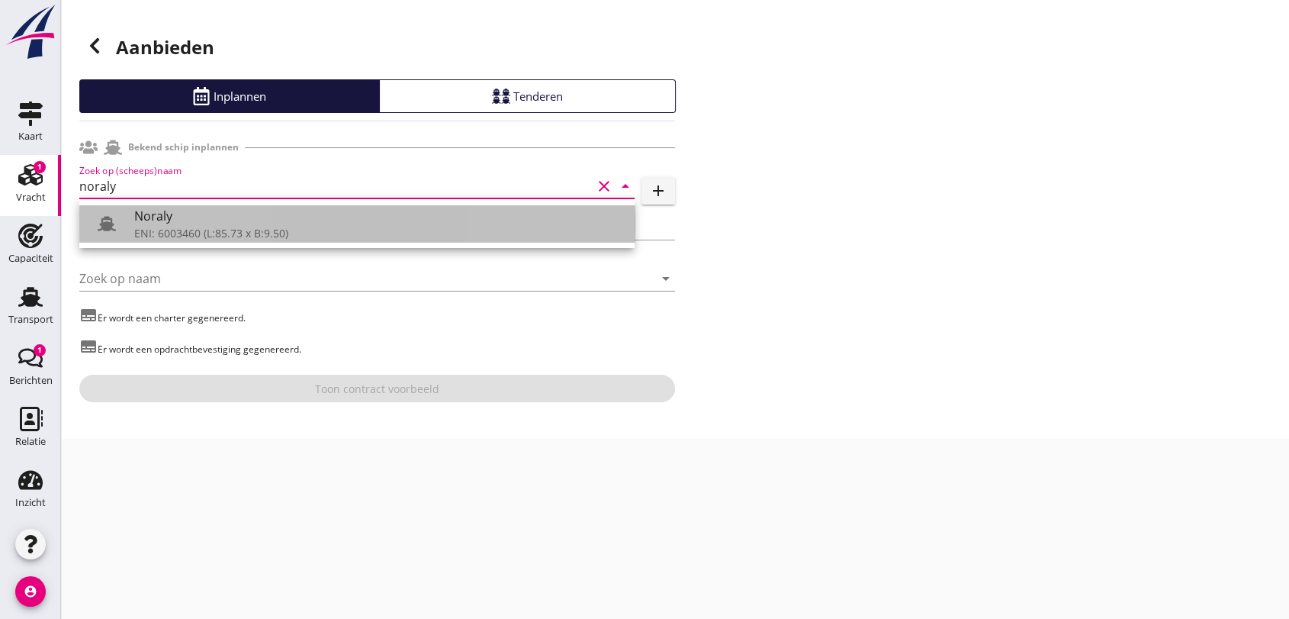
click at [233, 228] on div "ENI: 6003460 (L:85.73 x B:9.50)" at bounding box center [378, 233] width 488 height 16
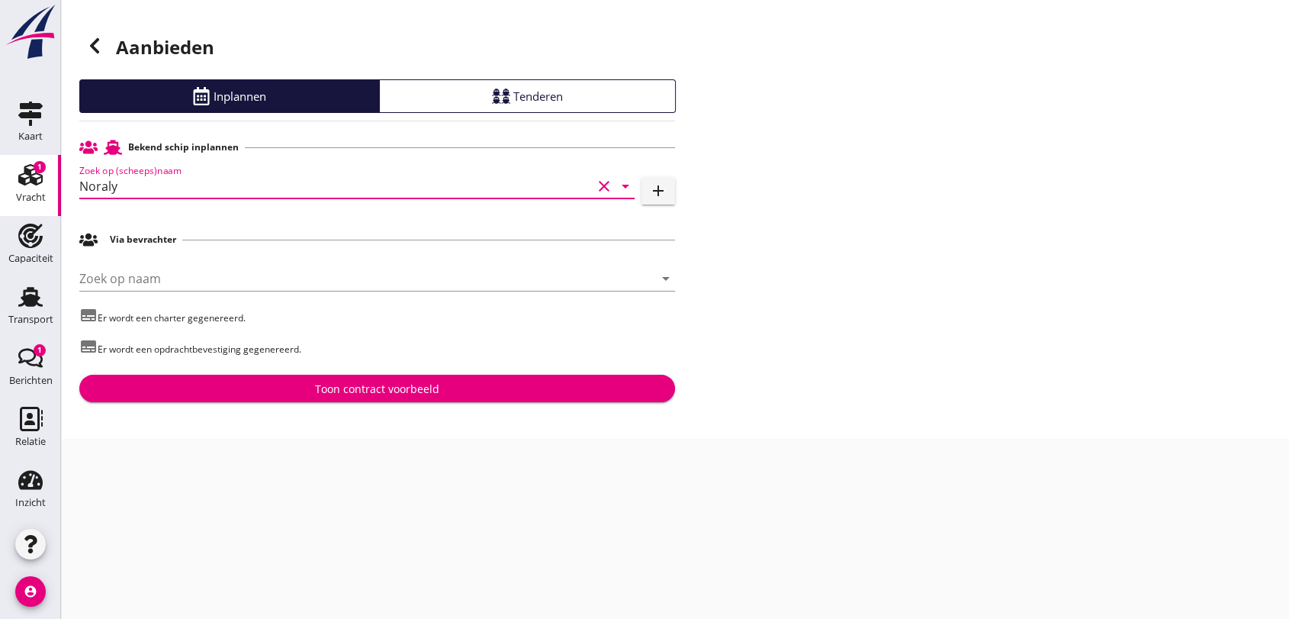
type input "Noraly"
click at [429, 389] on div "Toon contract voorbeeld" at bounding box center [377, 389] width 124 height 16
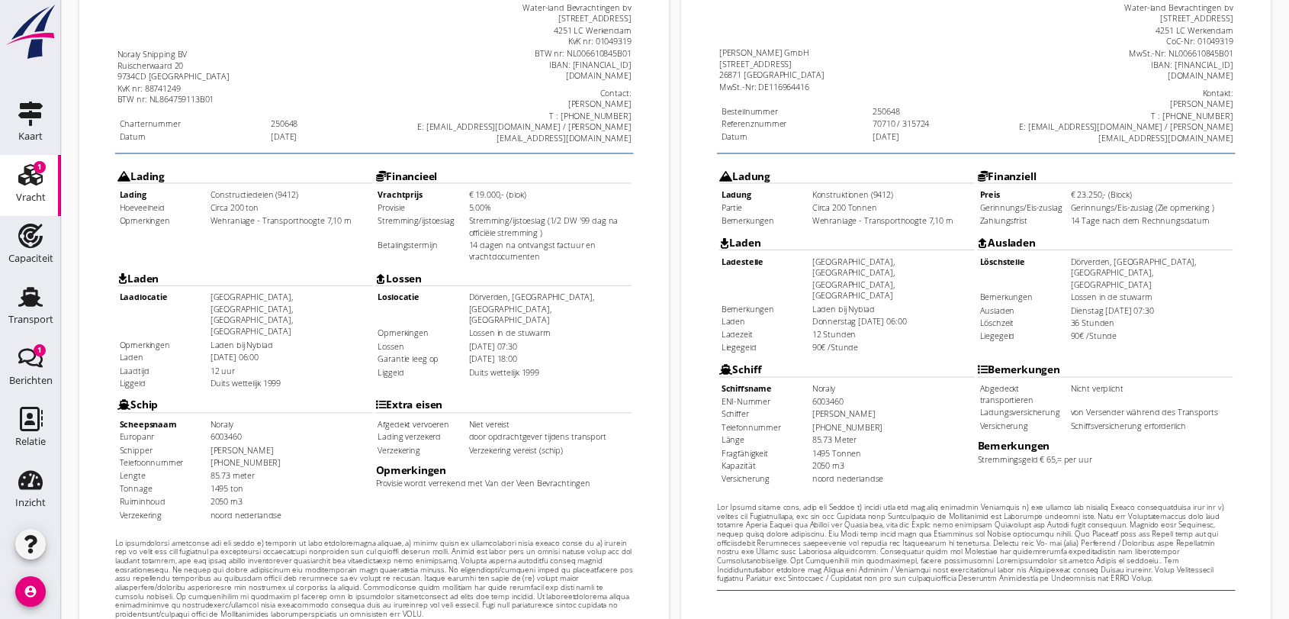
scroll to position [488, 0]
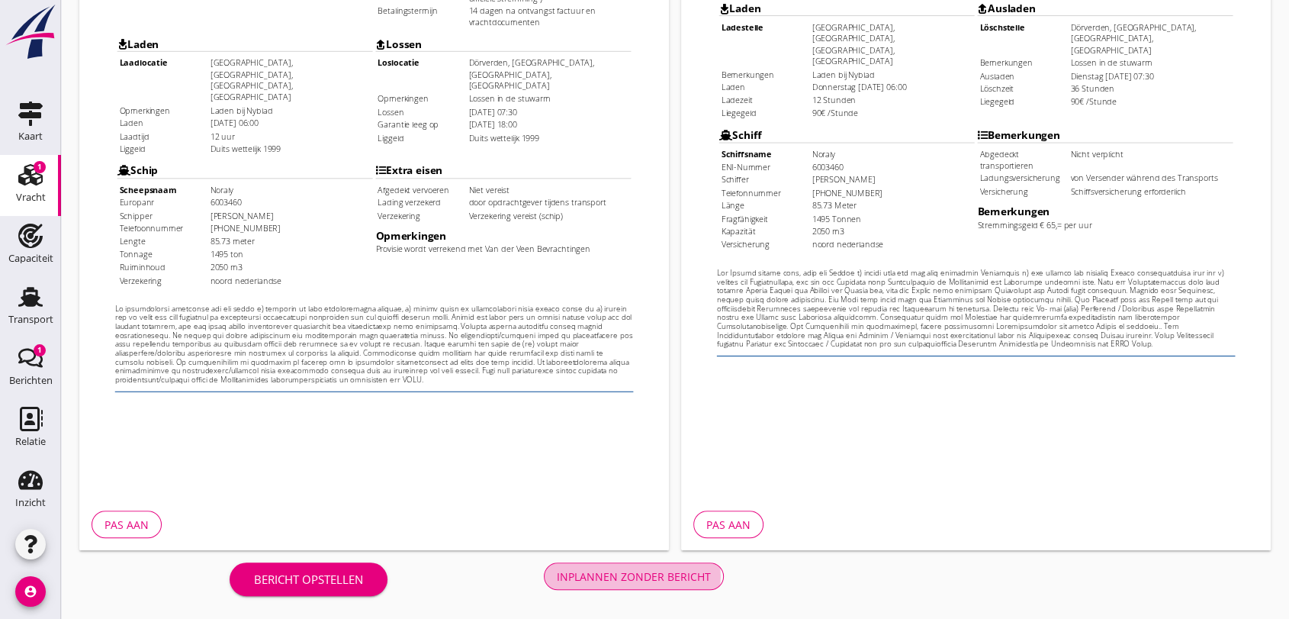
click at [651, 571] on div "Inplannen zonder bericht" at bounding box center [634, 576] width 154 height 16
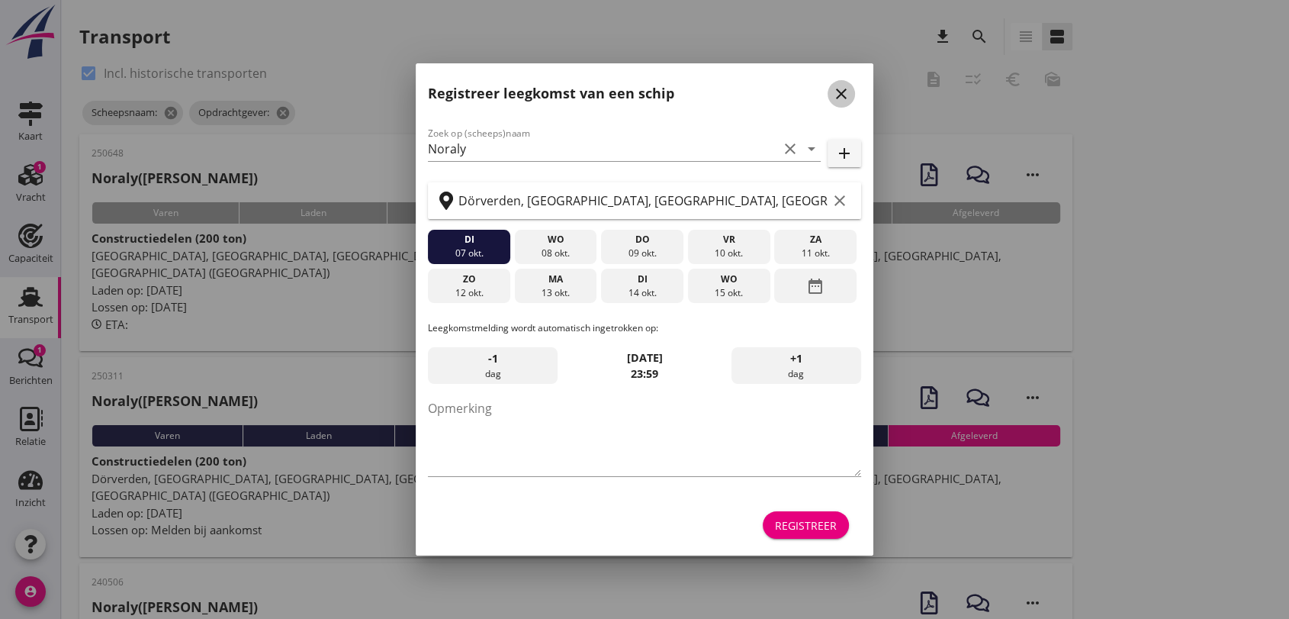
click at [836, 93] on icon "close" at bounding box center [841, 94] width 18 height 18
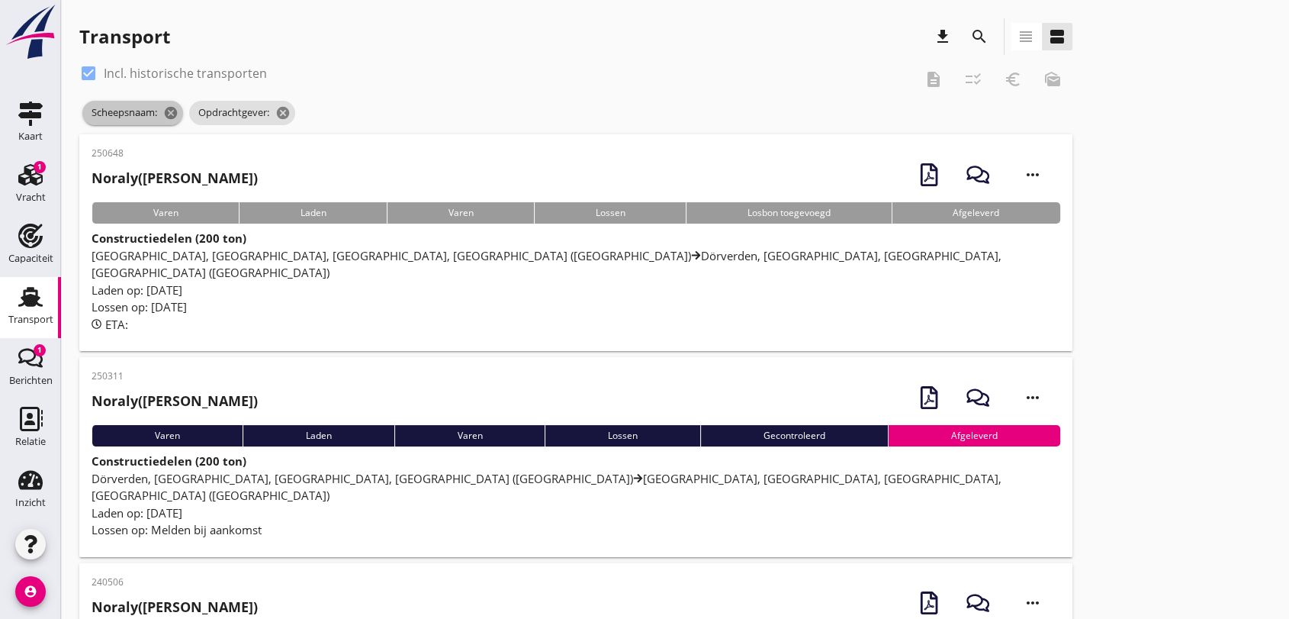
click at [173, 111] on icon "cancel" at bounding box center [170, 112] width 15 height 15
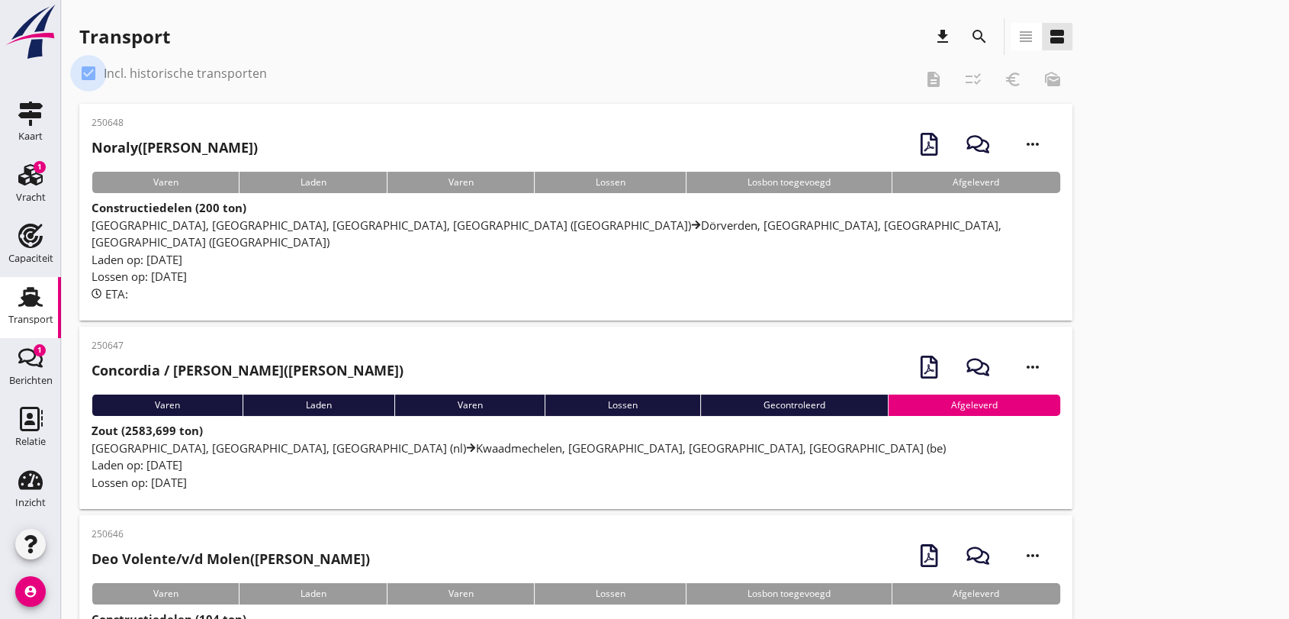
click at [89, 72] on div at bounding box center [89, 73] width 26 height 26
checkbox input "false"
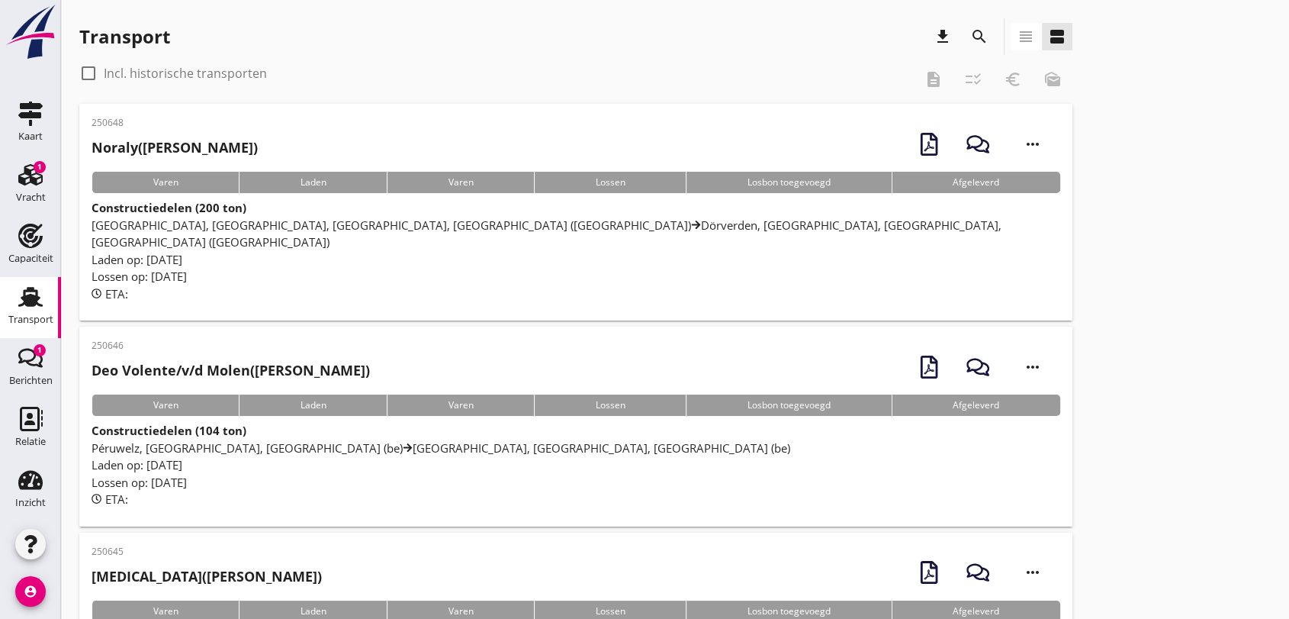
click at [384, 211] on div "Constructiedelen (200 ton) [GEOGRAPHIC_DATA], [GEOGRAPHIC_DATA], [GEOGRAPHIC_DA…" at bounding box center [576, 250] width 969 height 103
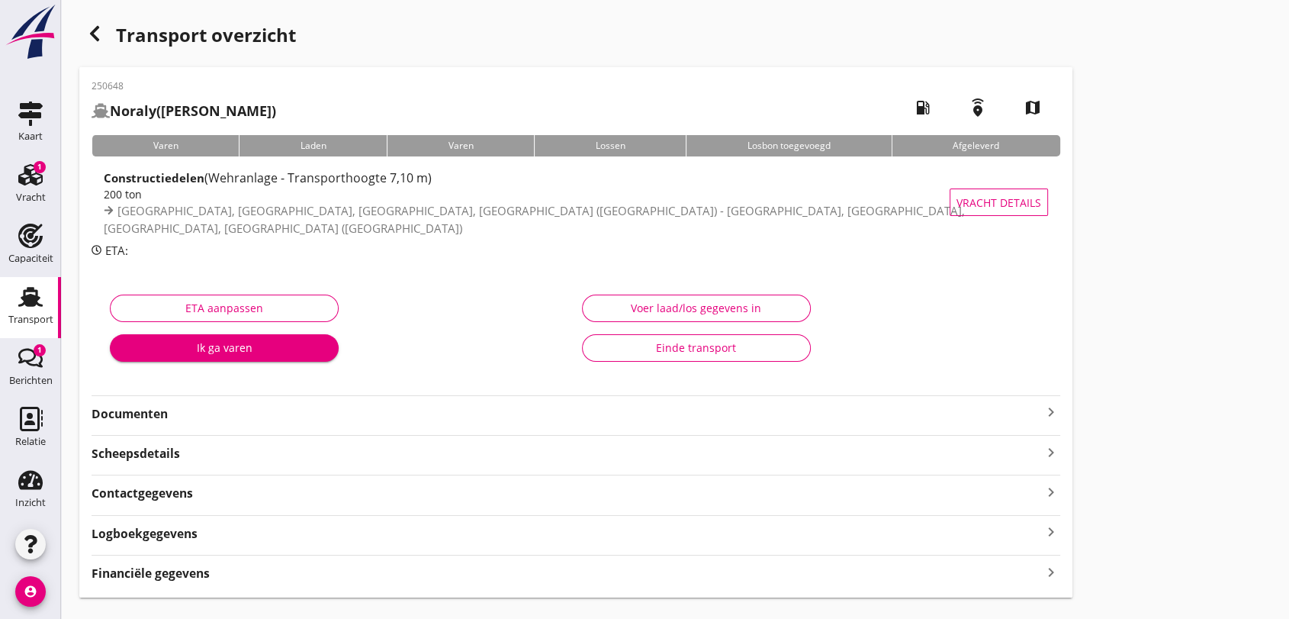
click at [159, 411] on strong "Documenten" at bounding box center [567, 414] width 950 height 18
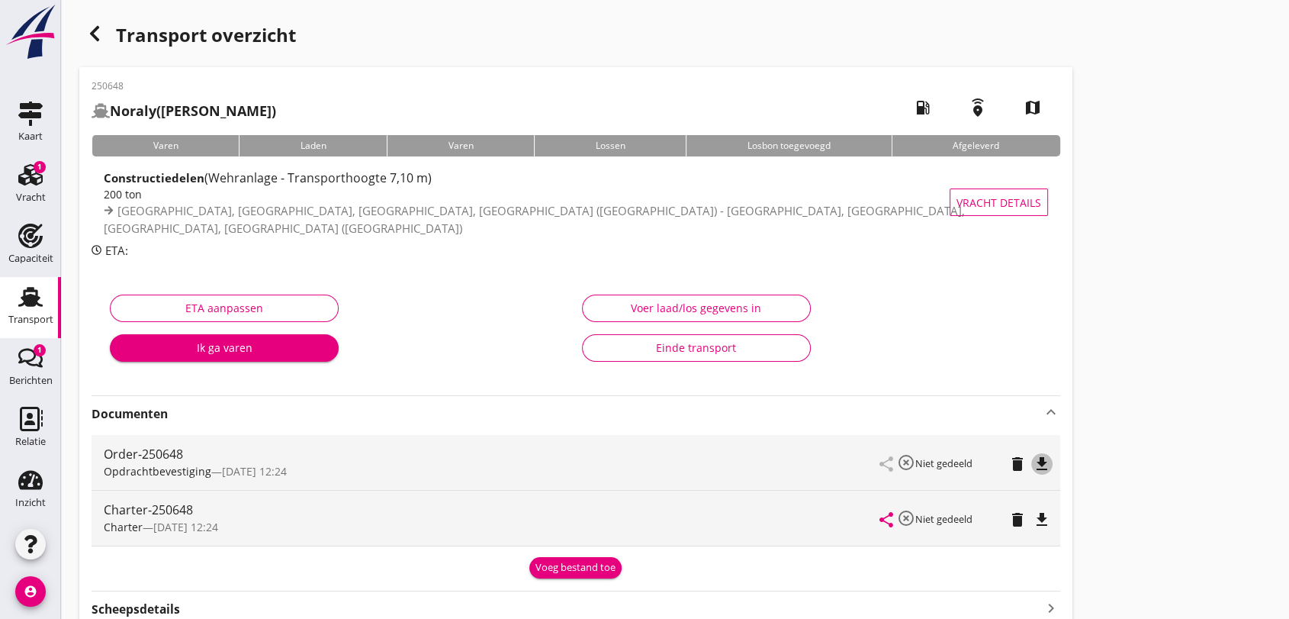
click at [1041, 461] on icon "file_download" at bounding box center [1042, 464] width 18 height 18
click at [1043, 520] on icon "file_download" at bounding box center [1042, 519] width 18 height 18
click at [18, 290] on use at bounding box center [30, 297] width 24 height 20
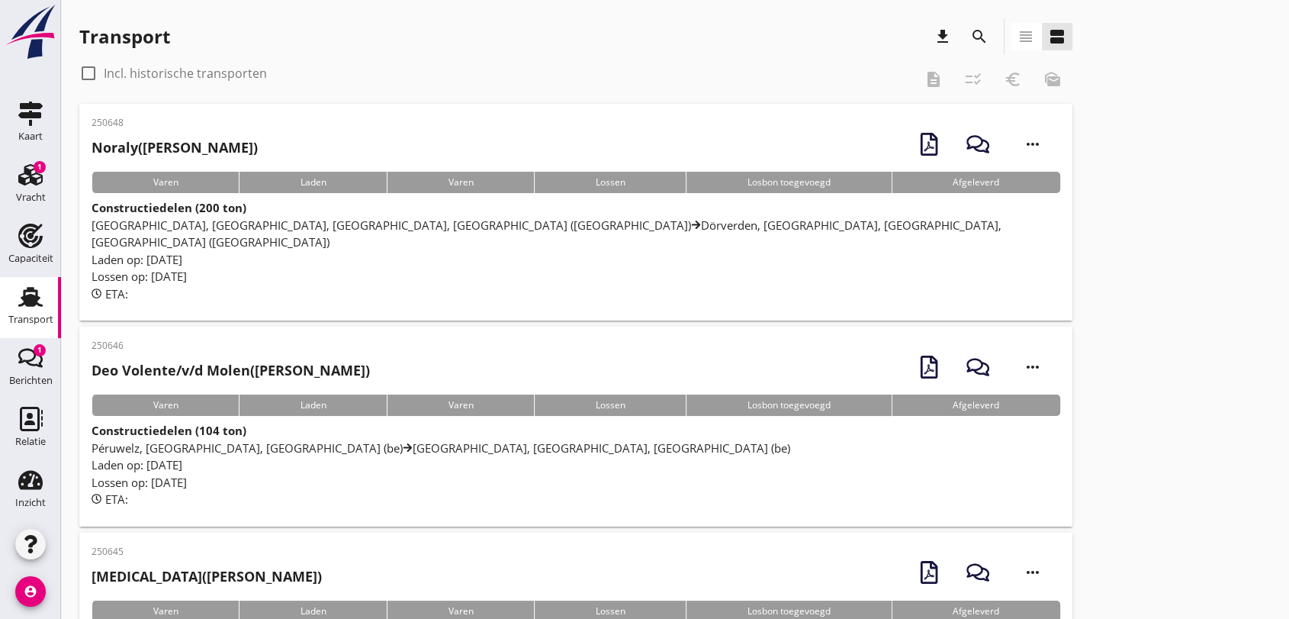
click at [24, 294] on use at bounding box center [30, 297] width 24 height 20
